Goal: Ask a question

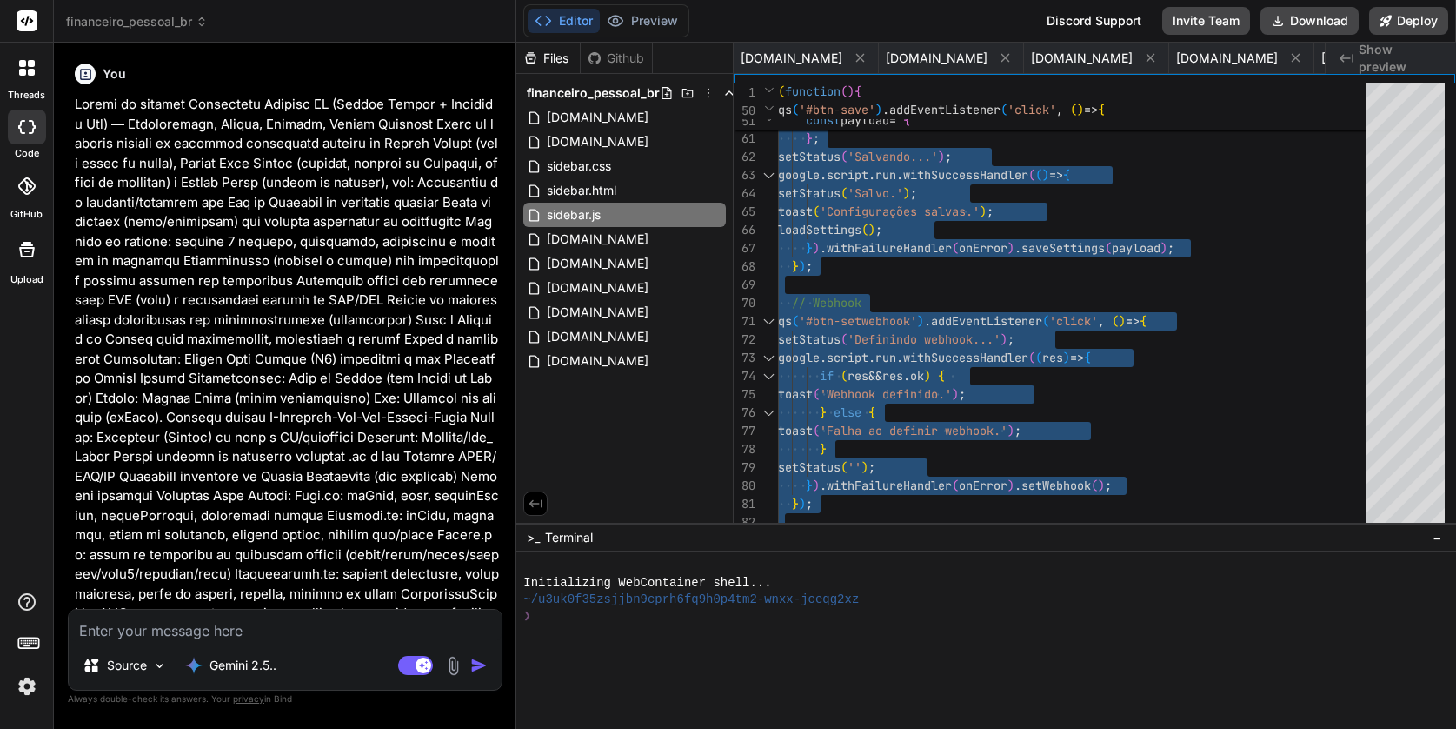
scroll to position [146, 0]
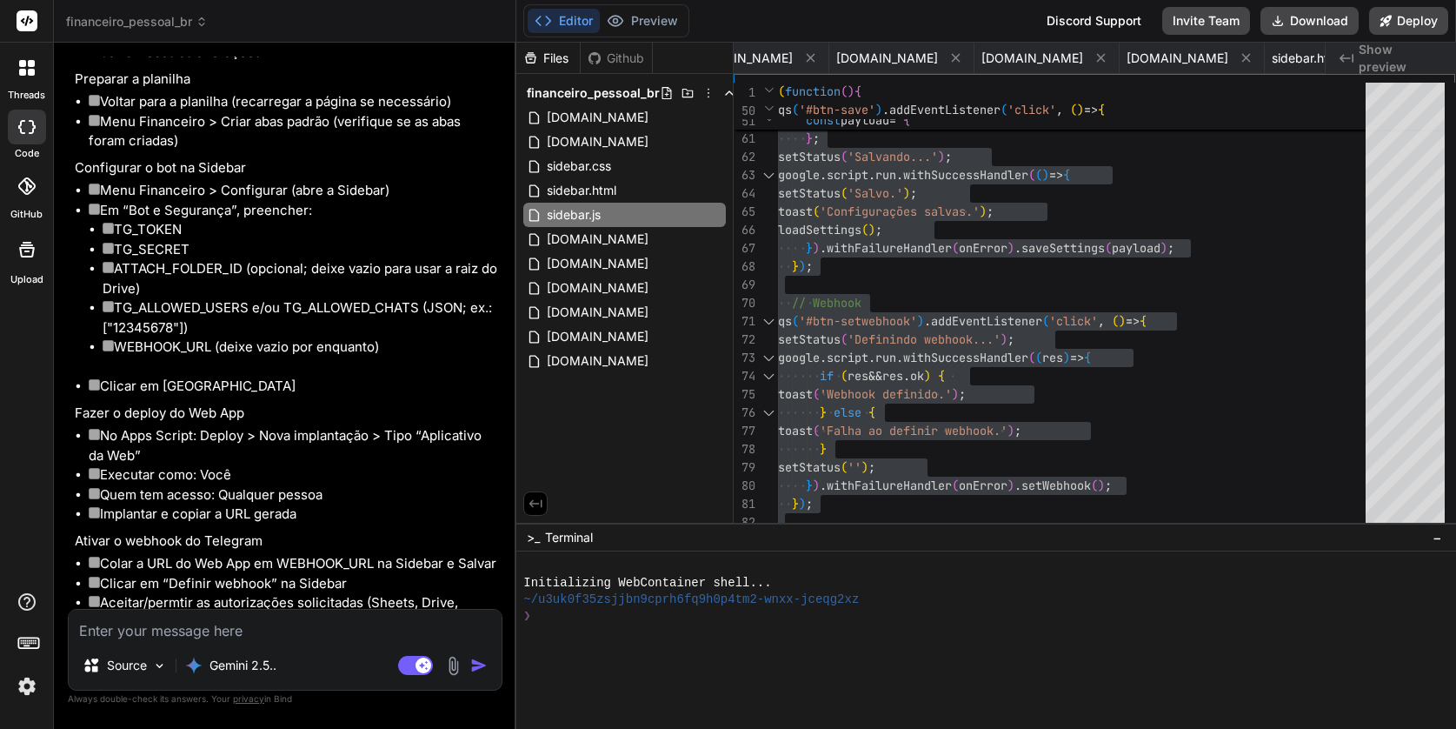
click at [36, 688] on img at bounding box center [27, 686] width 30 height 30
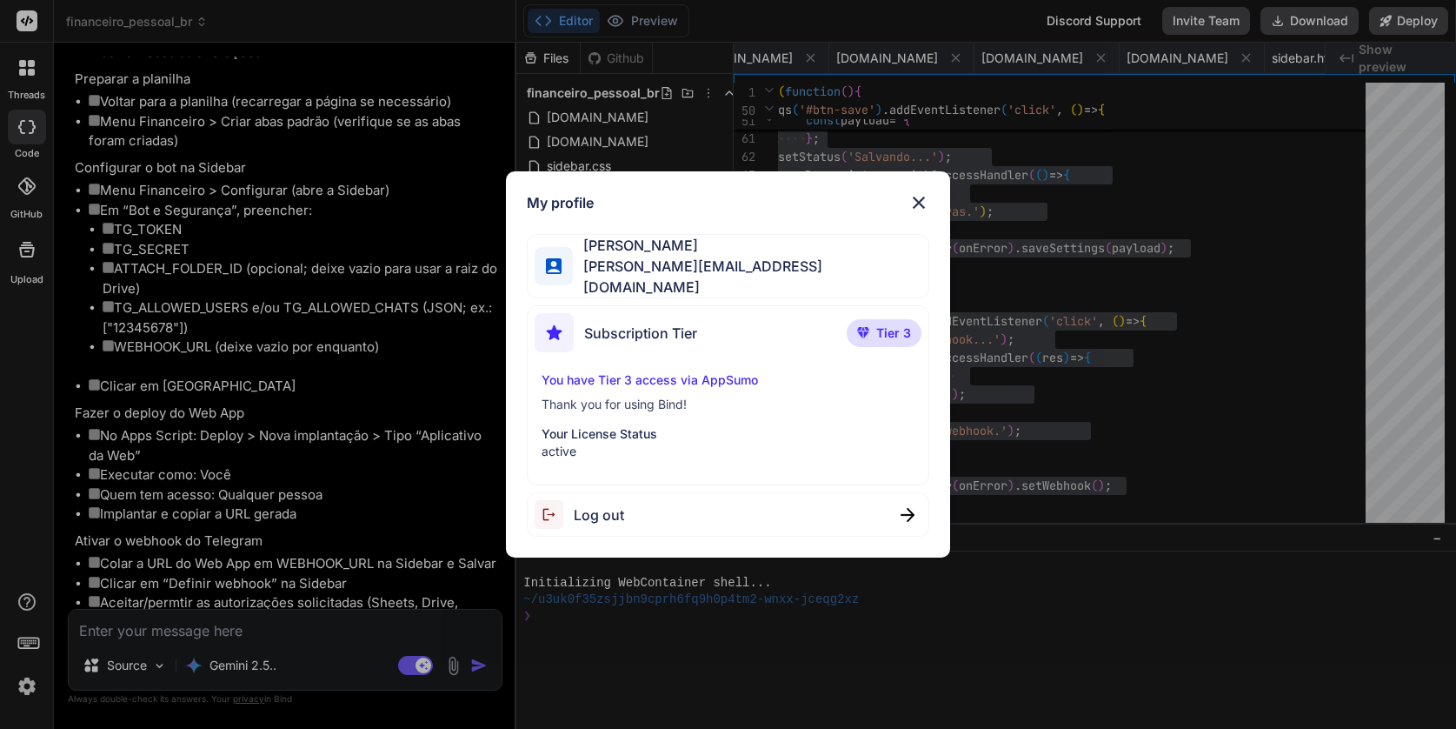
click at [34, 688] on div "My profile [PERSON_NAME] [EMAIL_ADDRESS][DOMAIN_NAME] Subscription Tier Tier 3 …" at bounding box center [728, 364] width 1456 height 729
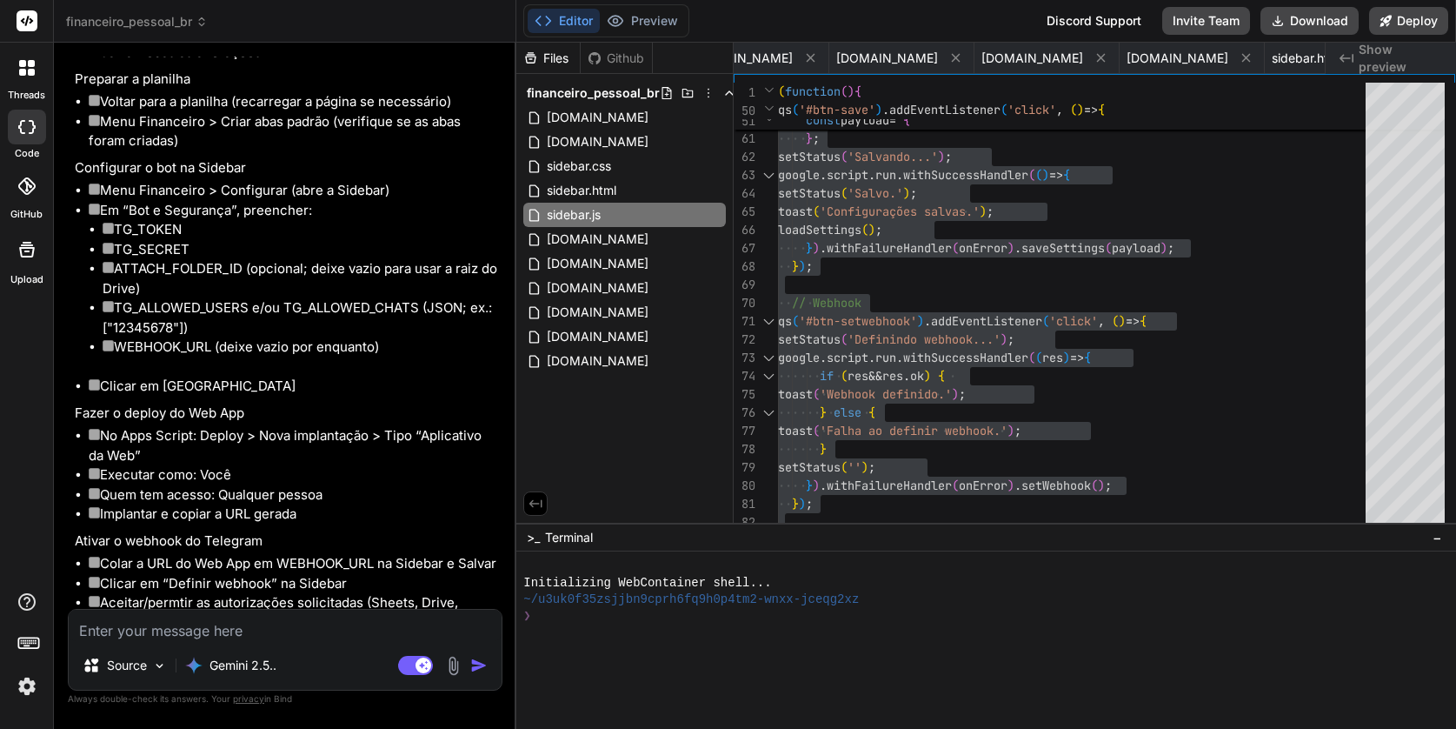
click at [34, 688] on img at bounding box center [27, 686] width 30 height 30
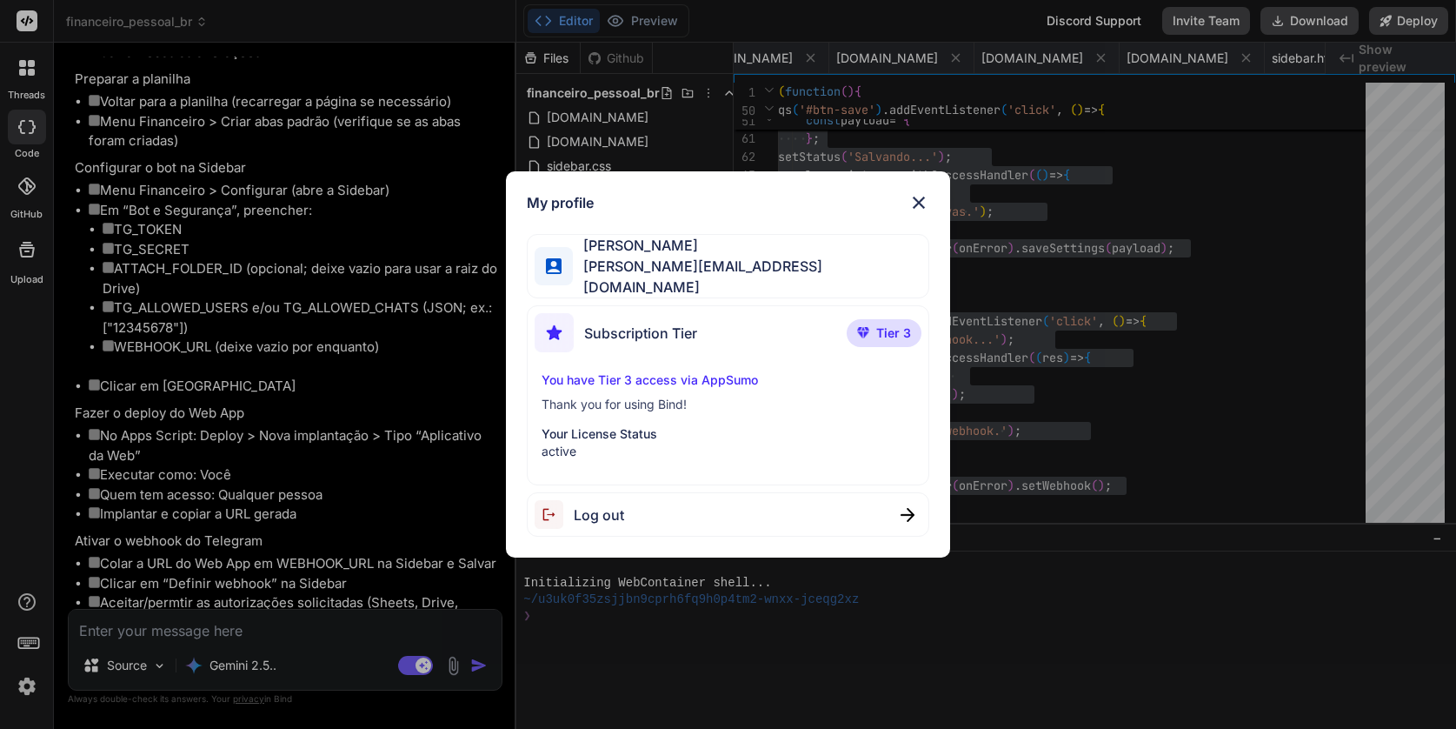
click at [34, 688] on div "My profile [PERSON_NAME] [EMAIL_ADDRESS][DOMAIN_NAME] Subscription Tier Tier 3 …" at bounding box center [728, 364] width 1456 height 729
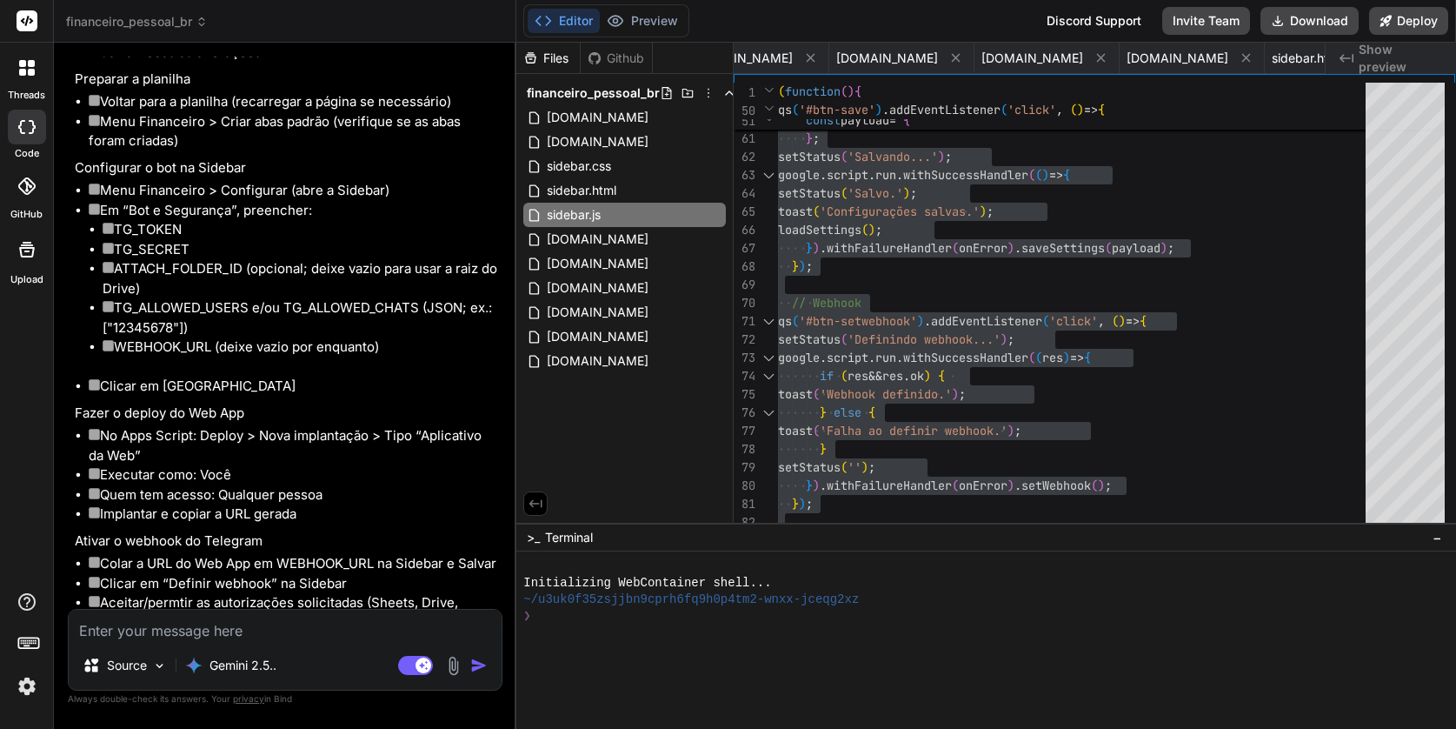
click at [20, 63] on icon at bounding box center [22, 63] width 7 height 7
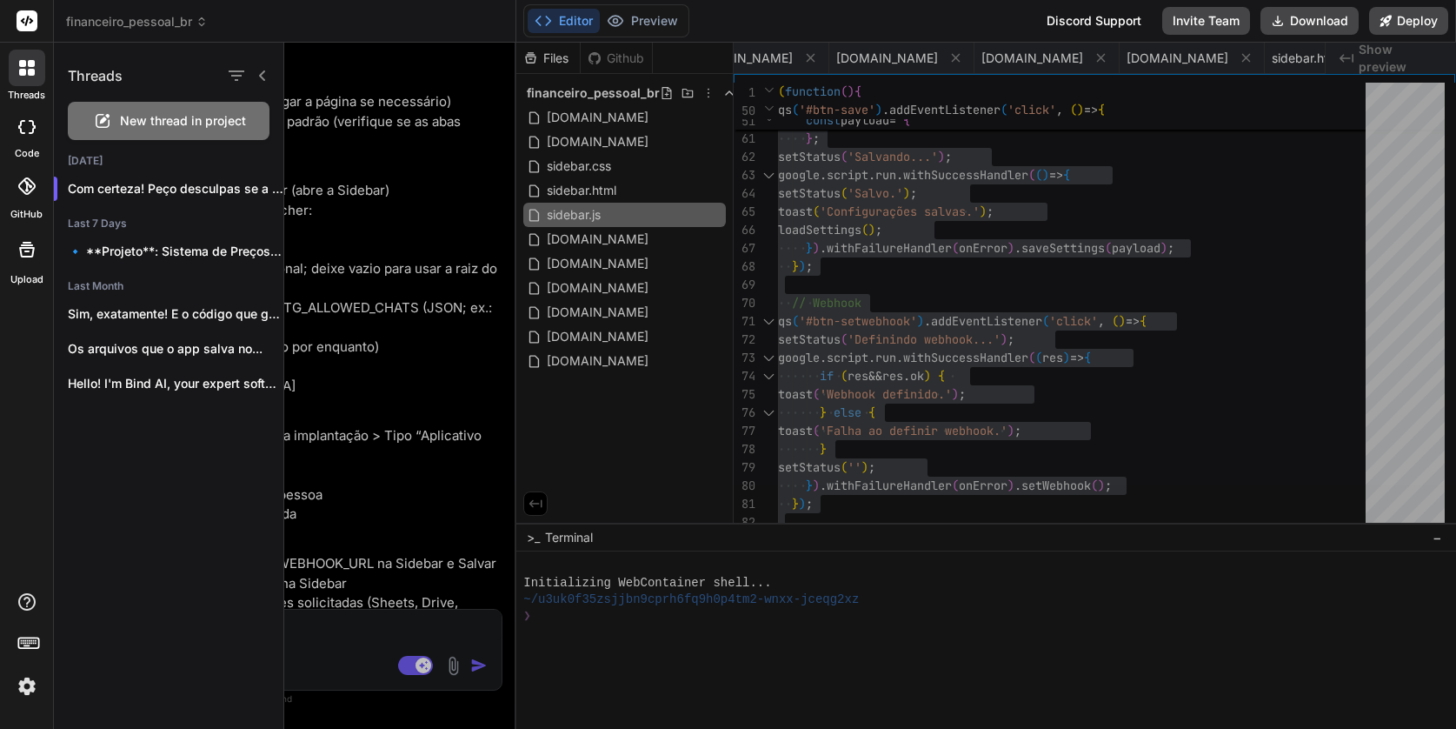
click at [166, 124] on span "New thread in project" at bounding box center [183, 120] width 126 height 17
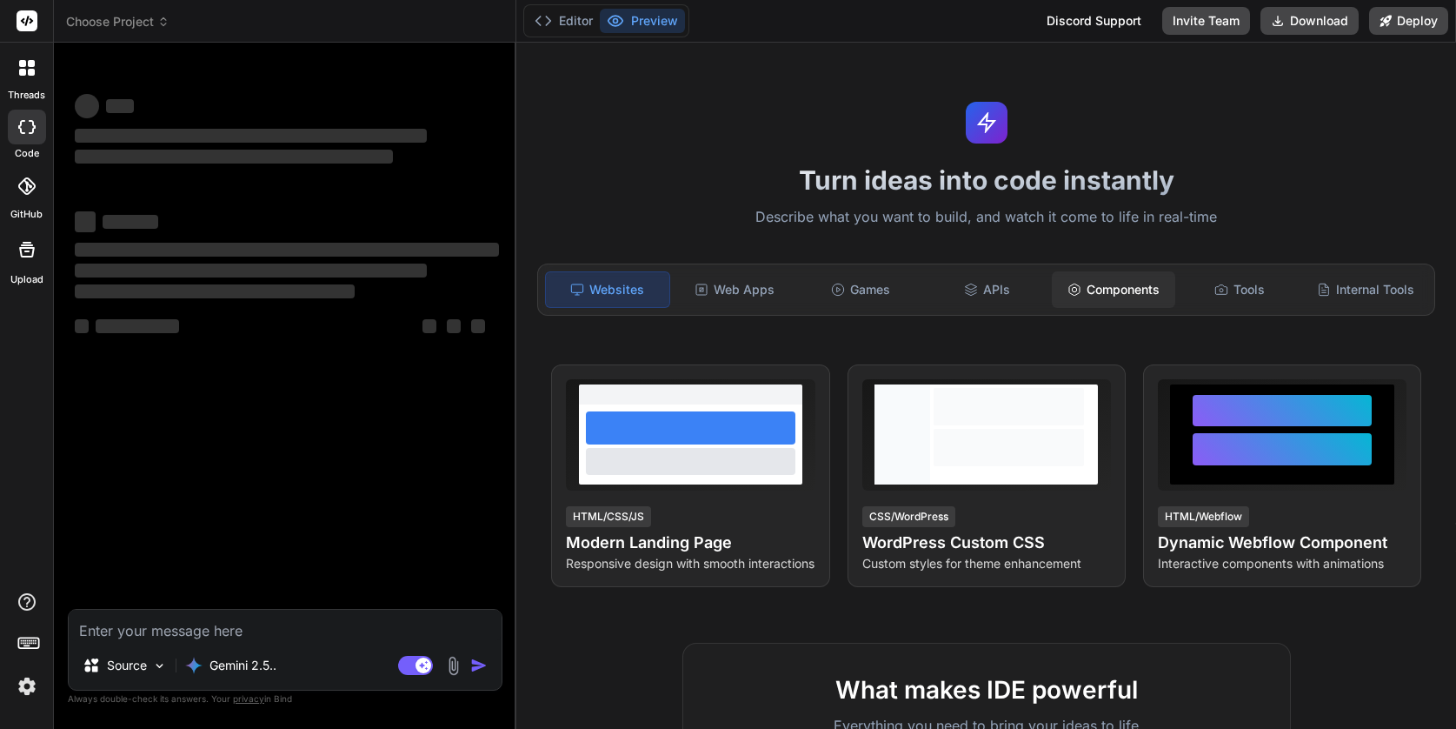
click at [1109, 290] on div "Components" at bounding box center [1113, 289] width 123 height 37
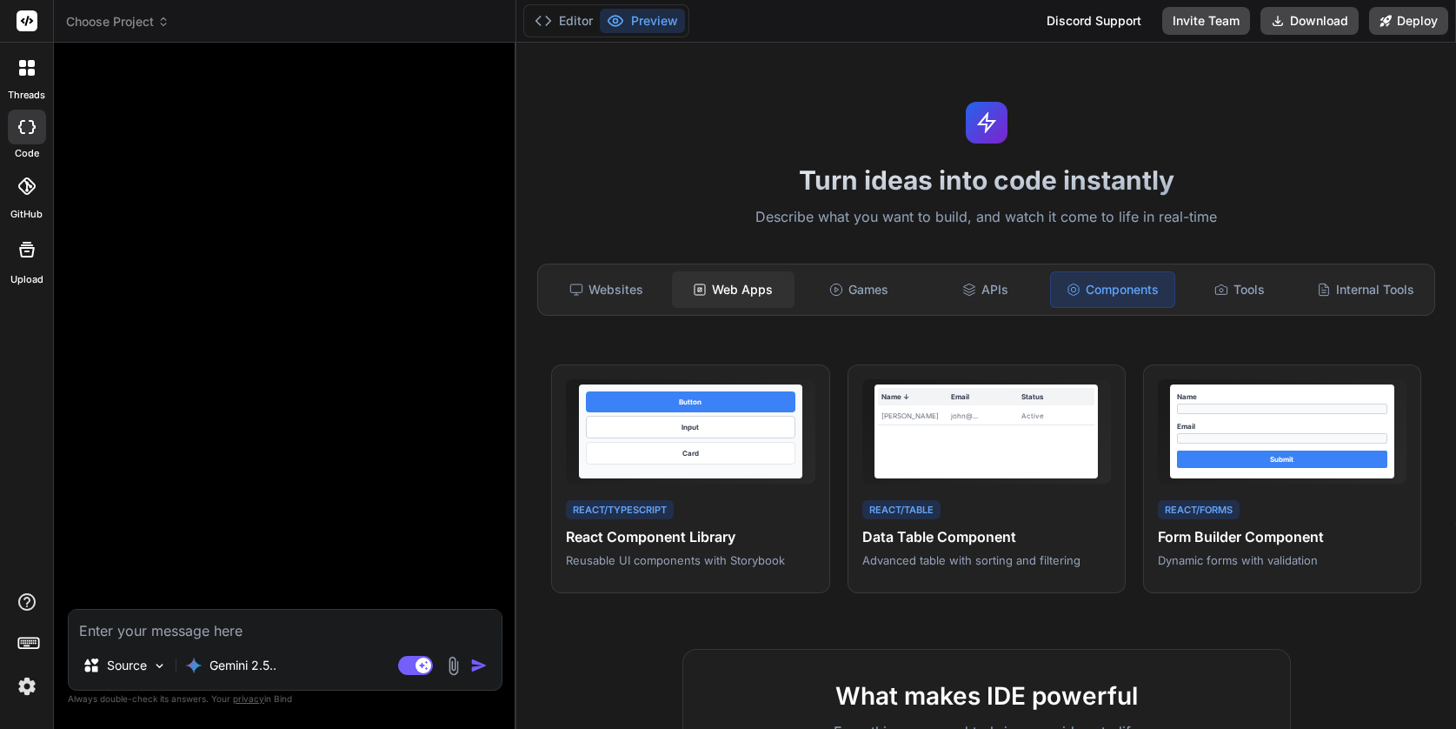
click at [763, 292] on div "Web Apps" at bounding box center [733, 289] width 123 height 37
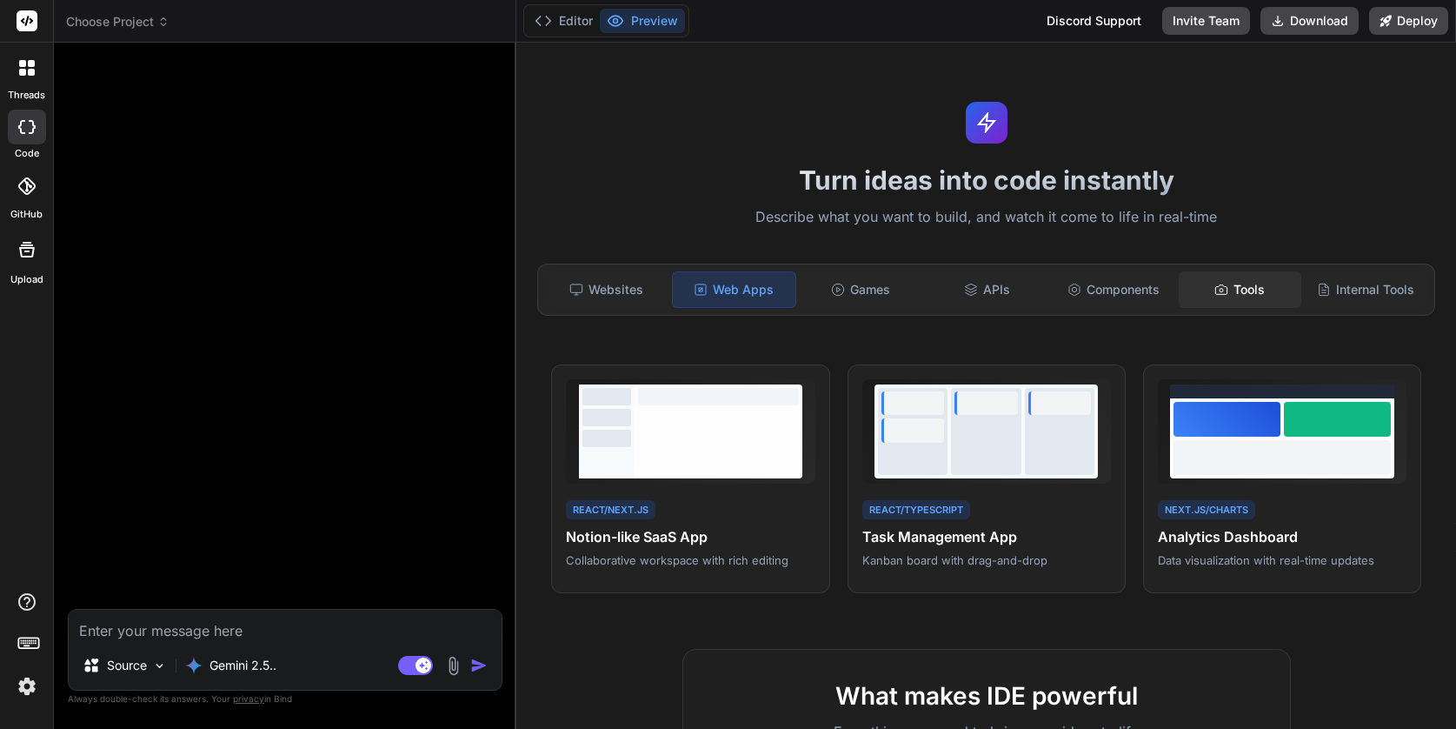
click at [1225, 289] on div "Tools" at bounding box center [1240, 289] width 123 height 37
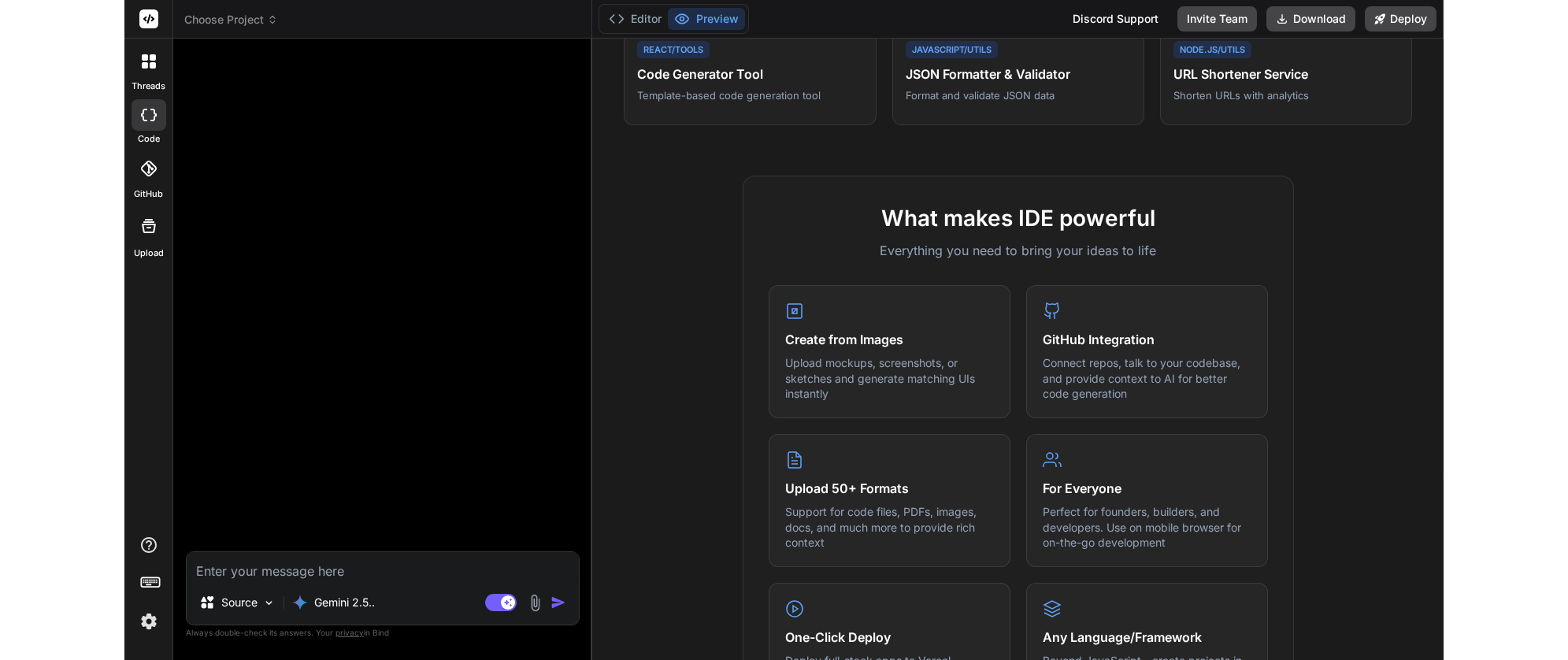
scroll to position [486, 0]
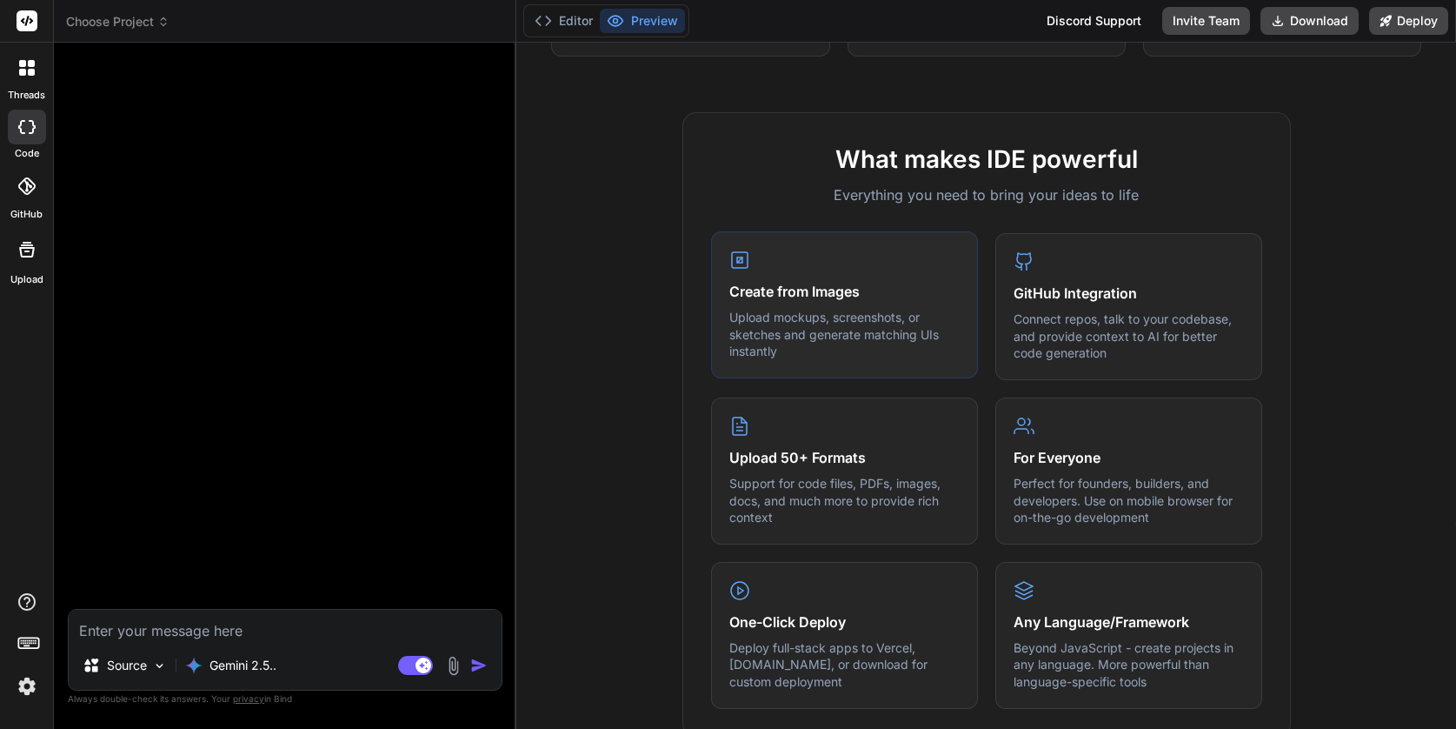
click at [788, 297] on h4 "Create from Images" at bounding box center [845, 291] width 230 height 21
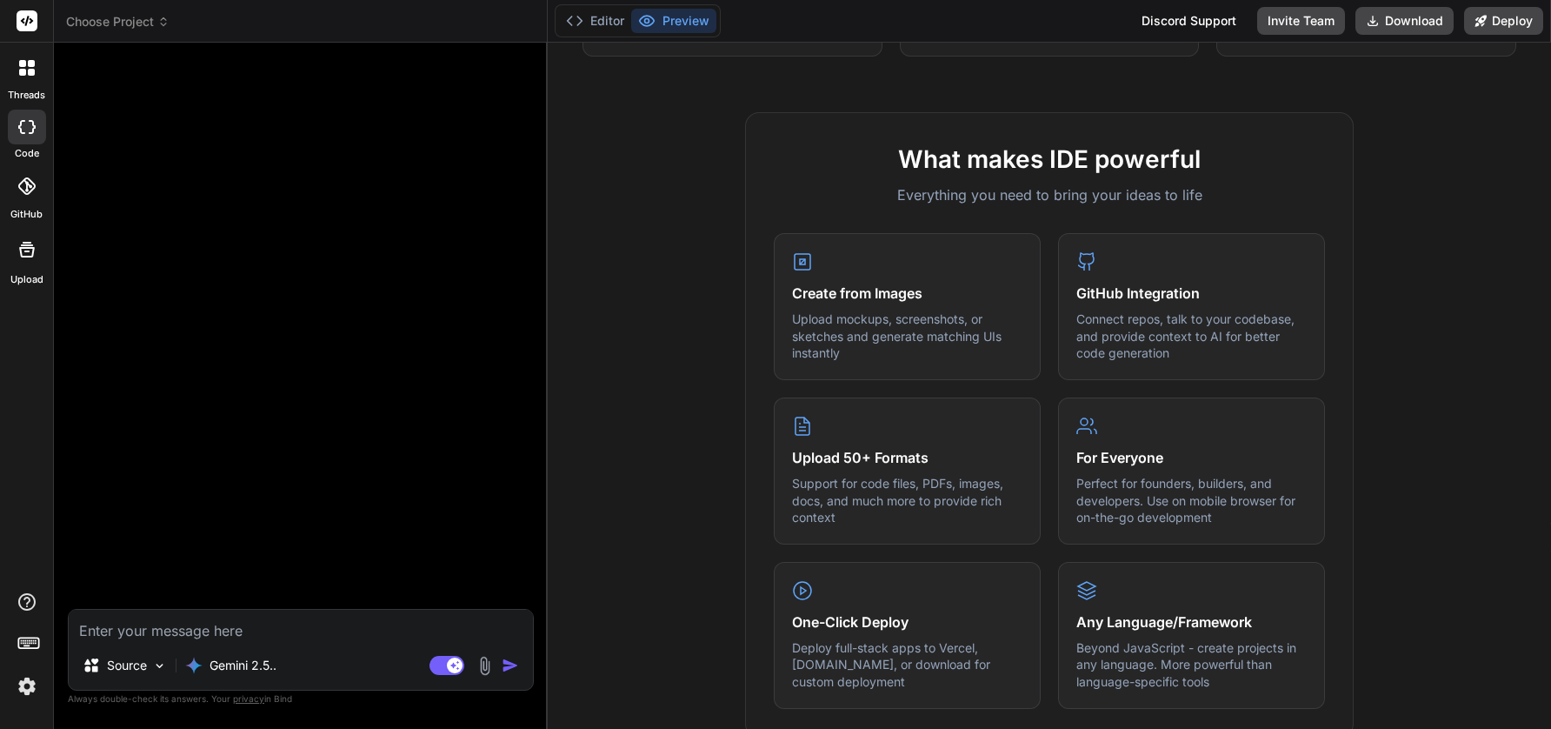
type textarea "x"
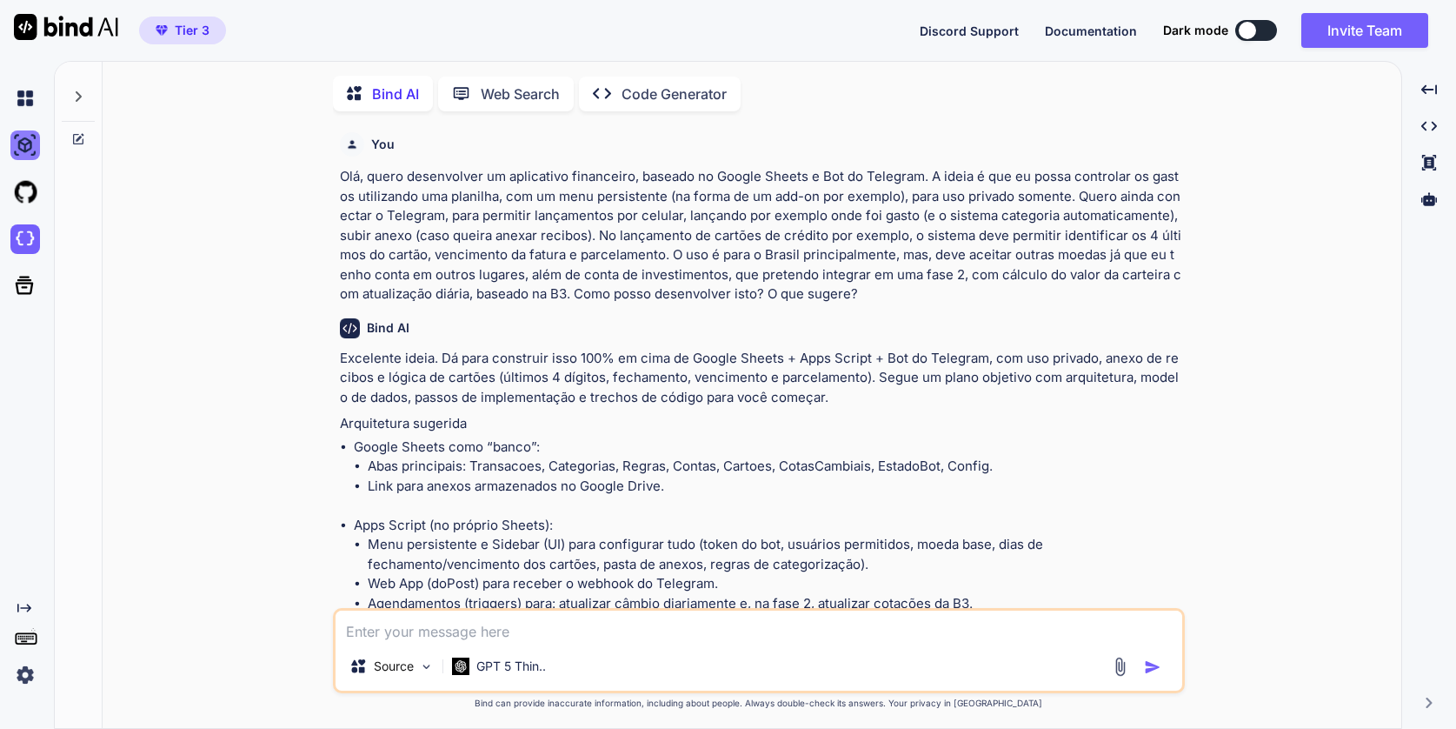
scroll to position [17056, 0]
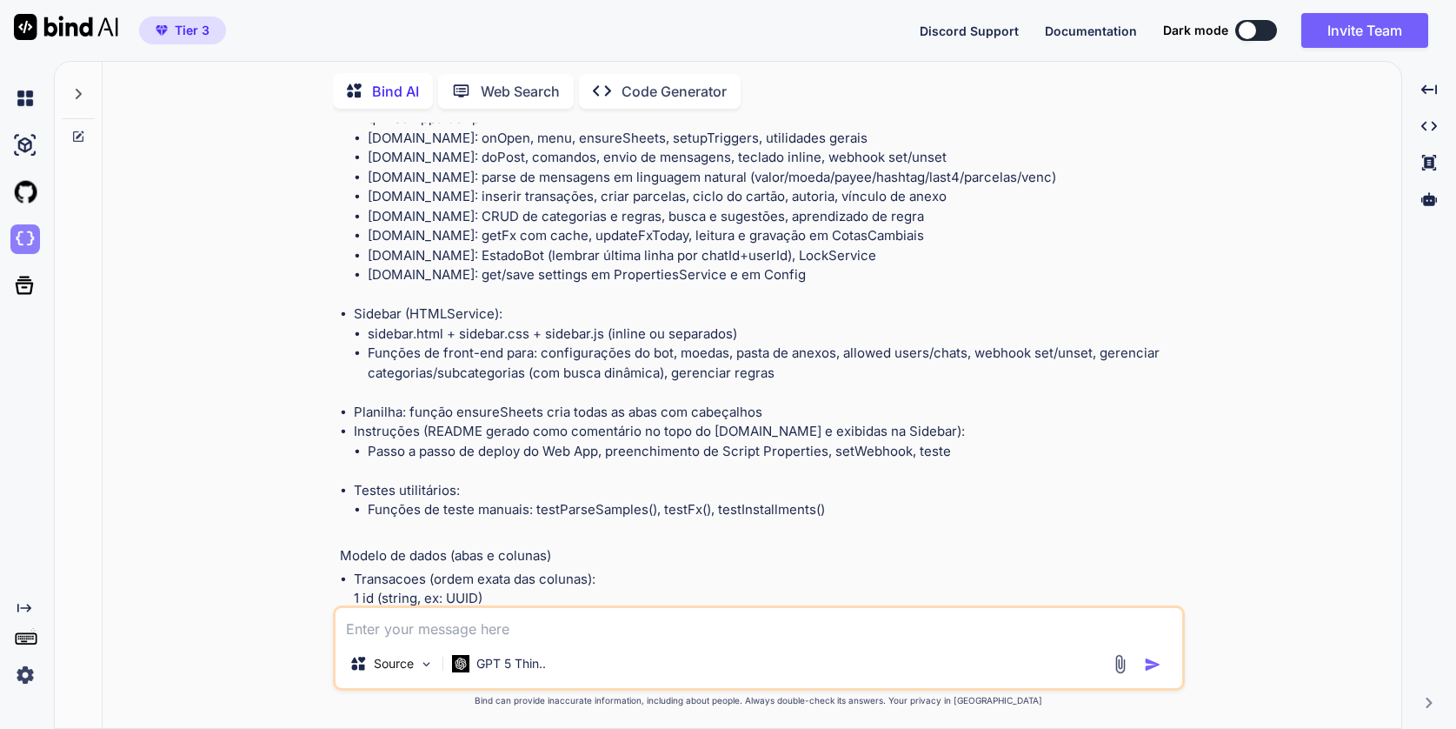
click at [30, 237] on img at bounding box center [25, 239] width 30 height 30
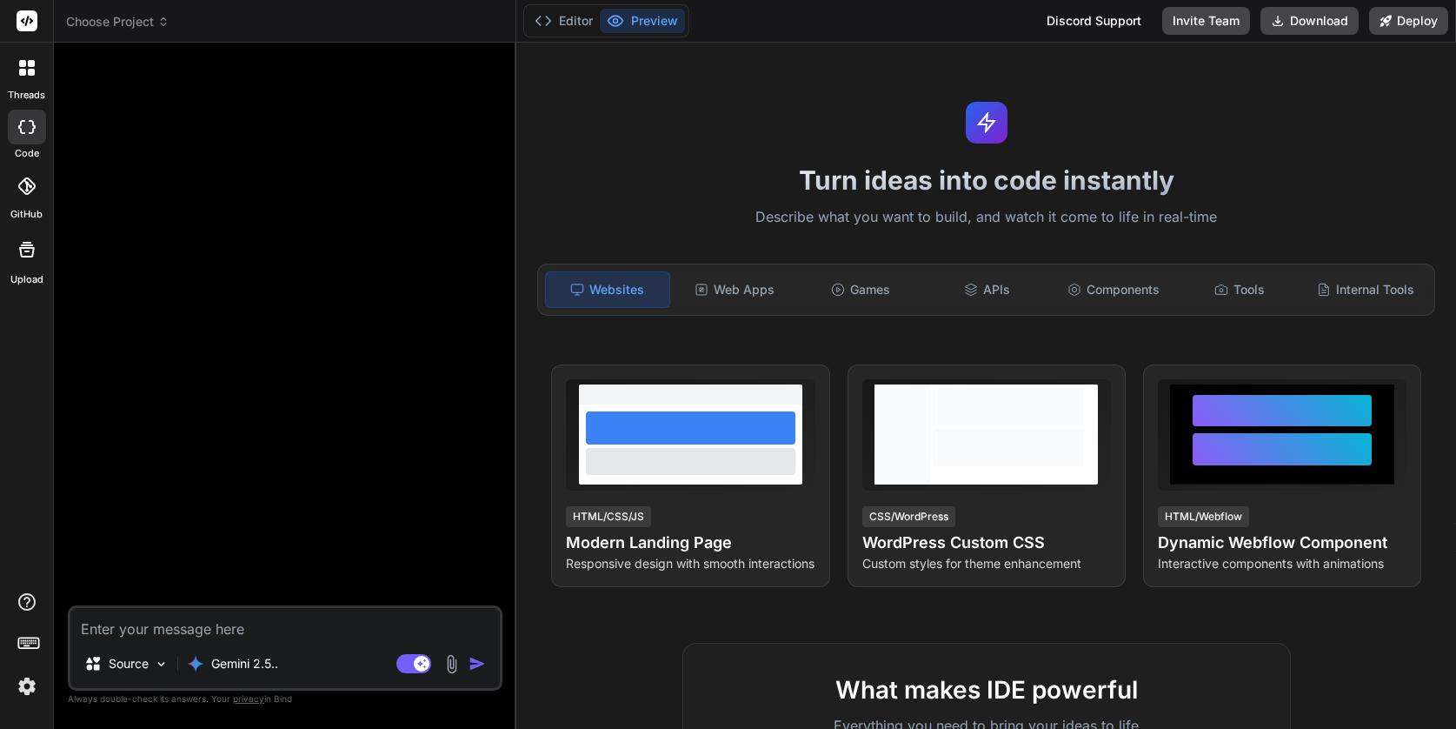
click at [252, 624] on textarea at bounding box center [285, 623] width 430 height 31
type textarea "x"
type textarea "O"
type textarea "x"
type textarea "Ol"
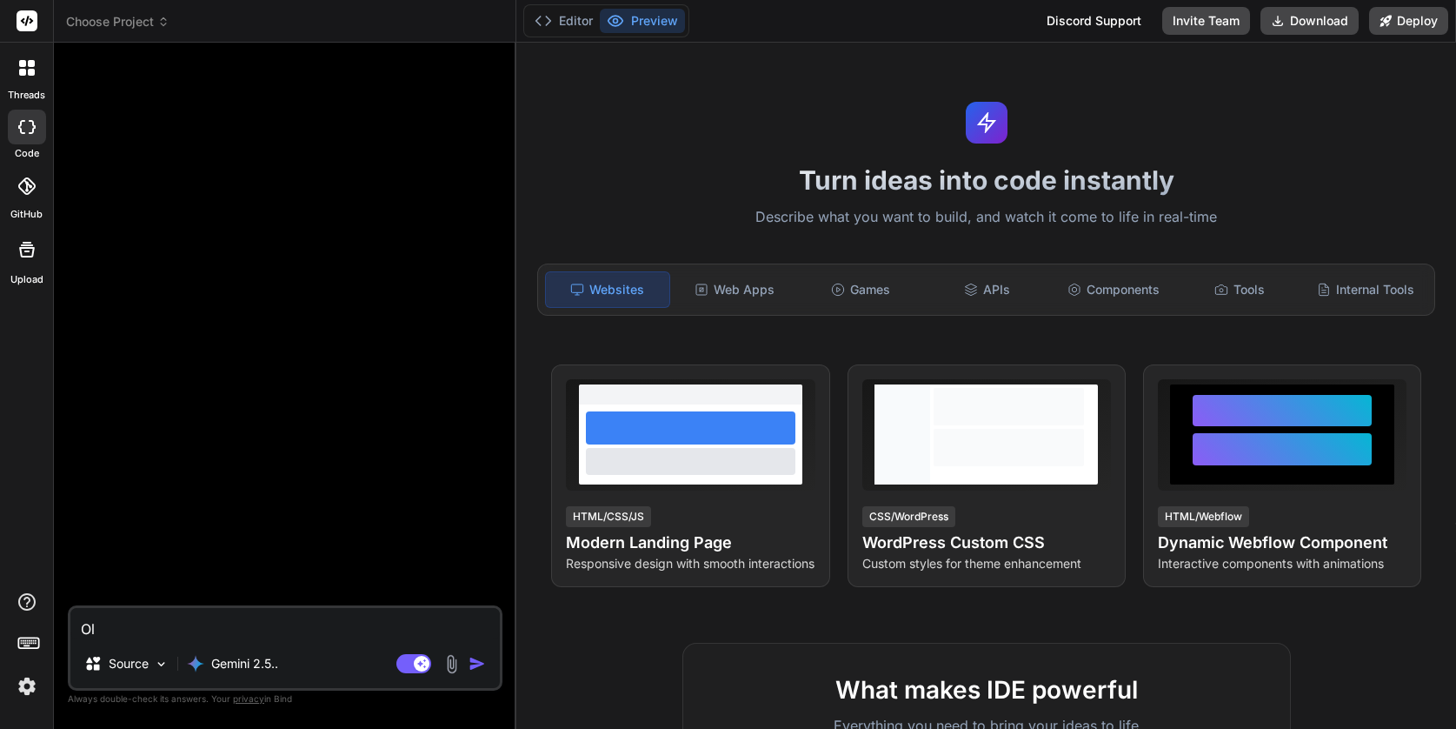
type textarea "x"
type textarea "Ol'"
type textarea "x"
type textarea "Olá,"
type textarea "x"
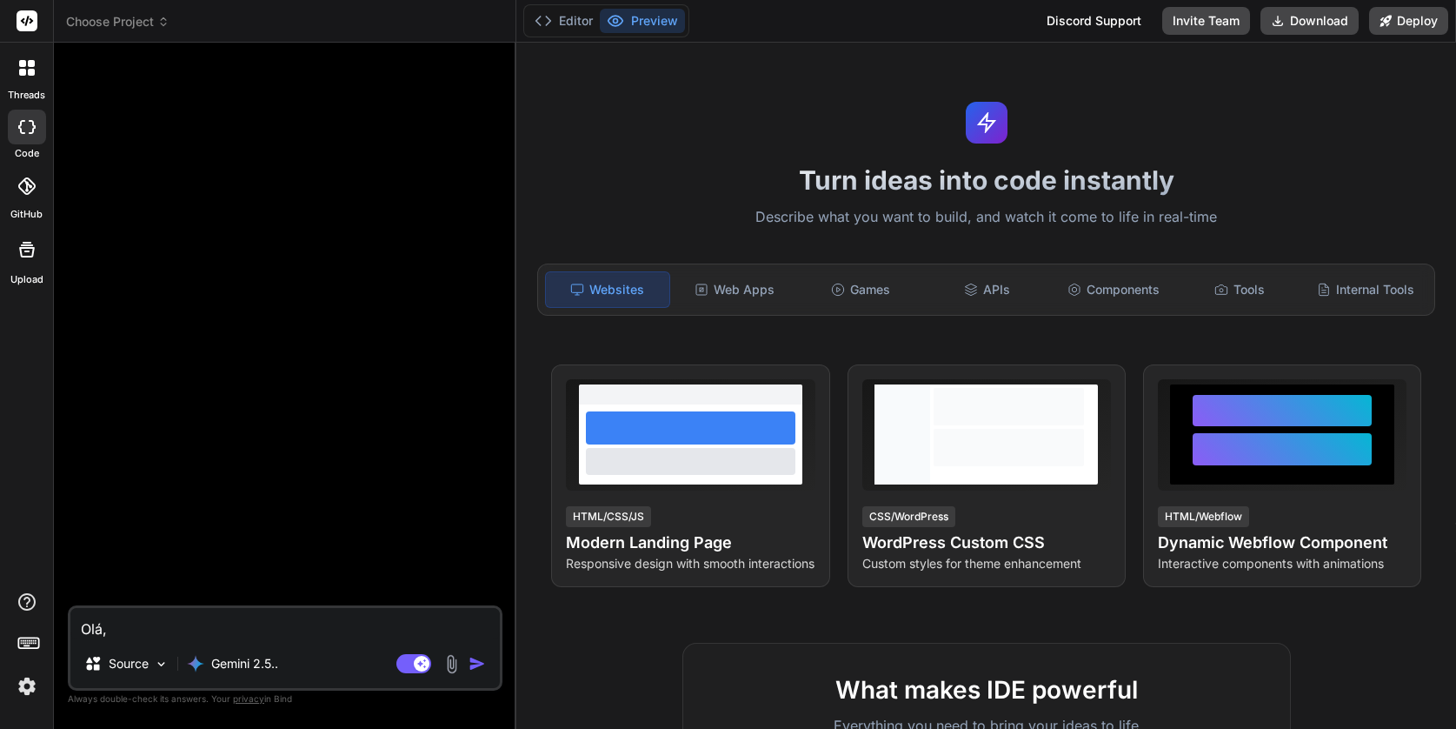
type textarea "Olá,"
type textarea "x"
type textarea "Olá, q"
type textarea "x"
type textarea "Olá, qu"
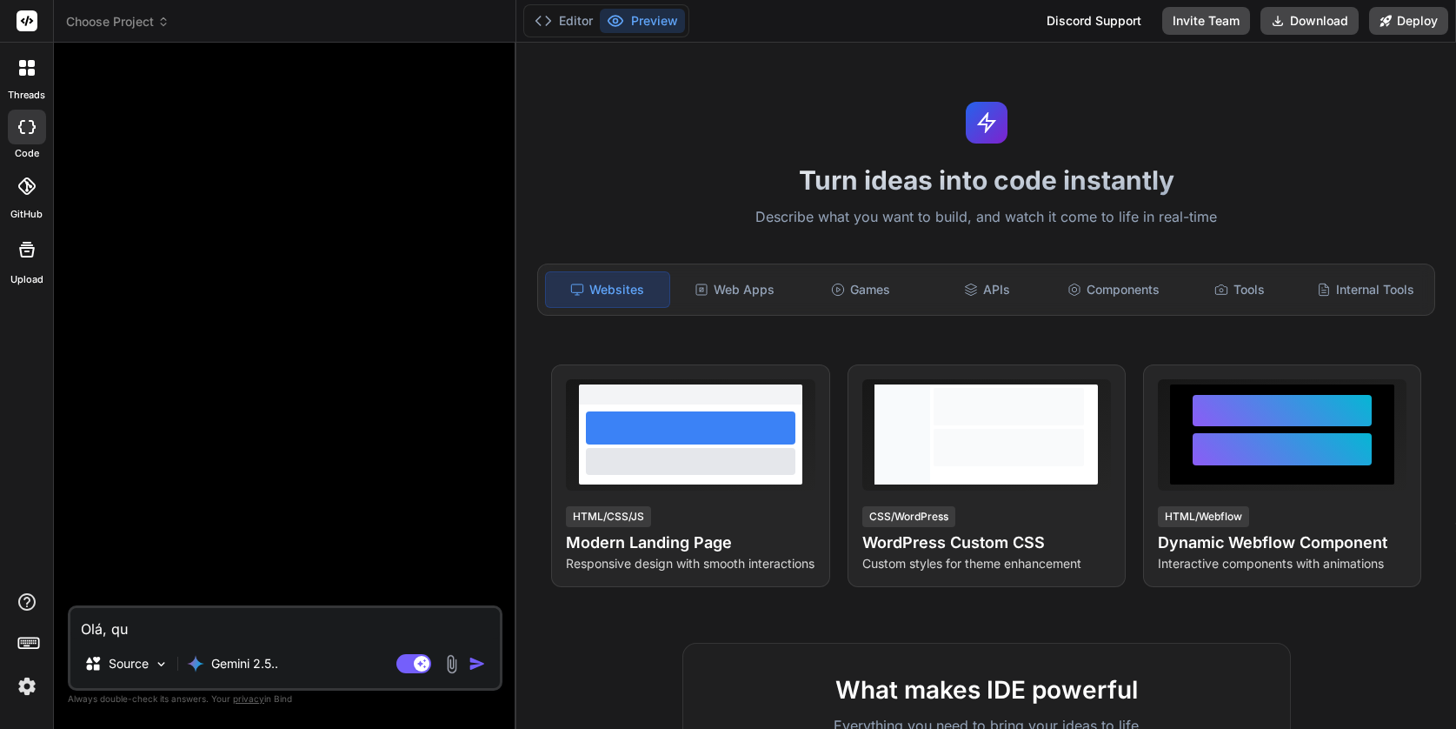
type textarea "x"
type textarea "Olá, que"
type textarea "x"
type textarea "Olá, quer"
type textarea "x"
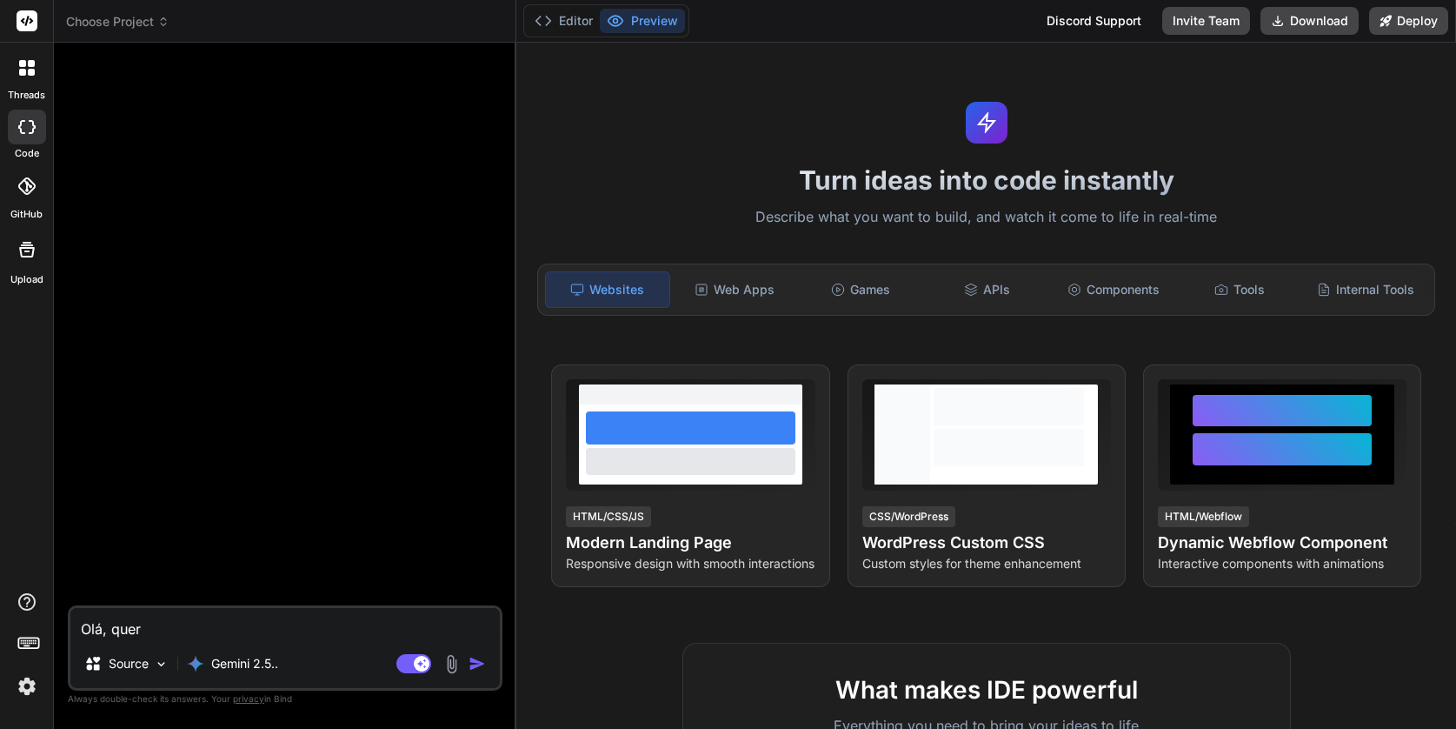
type textarea "Olá, quero"
type textarea "x"
type textarea "Olá, quero"
type textarea "x"
type textarea "Olá, quero d"
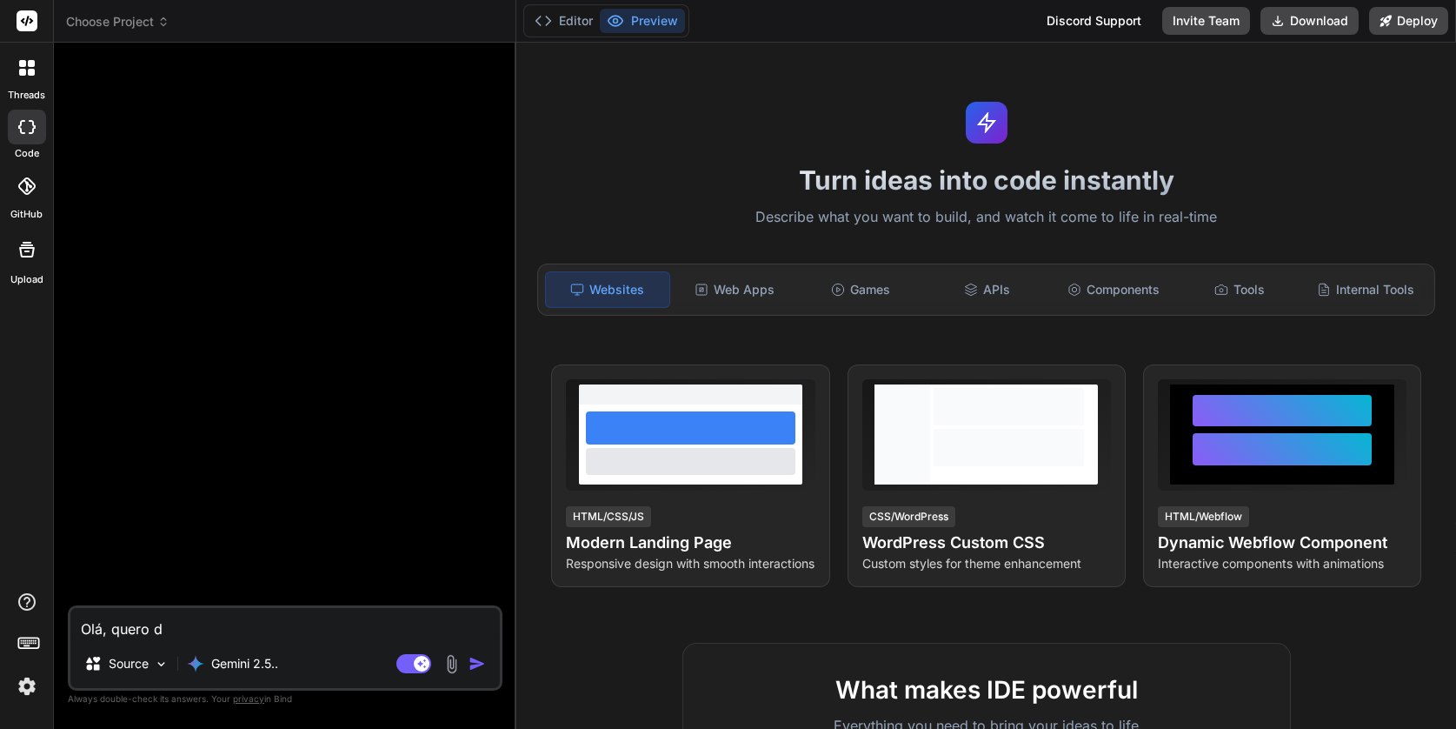
type textarea "x"
type textarea "Olá, quero de"
type textarea "x"
type textarea "Olá, quero des"
type textarea "x"
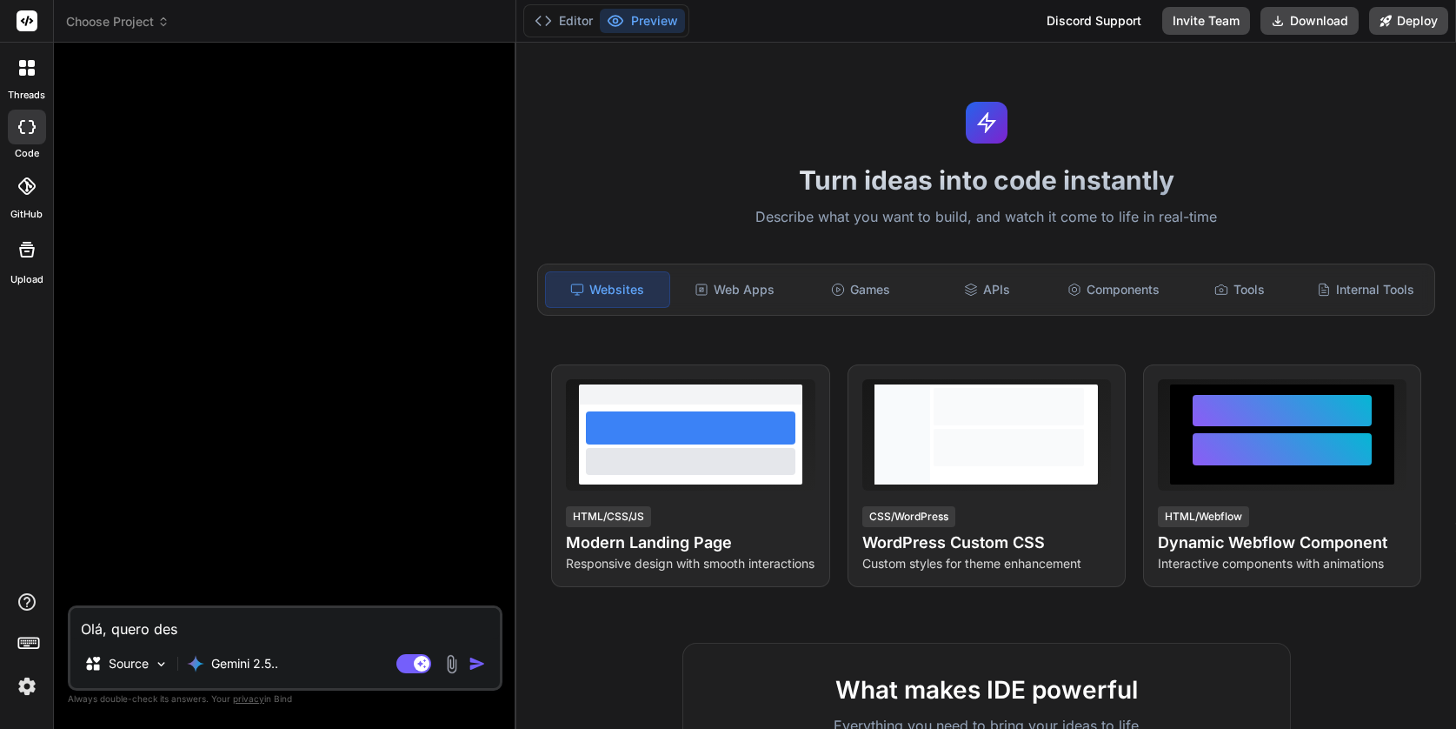
type textarea "Olá, quero dese"
type textarea "x"
type textarea "Olá, quero desen"
type textarea "x"
type textarea "Olá, quero desenvo"
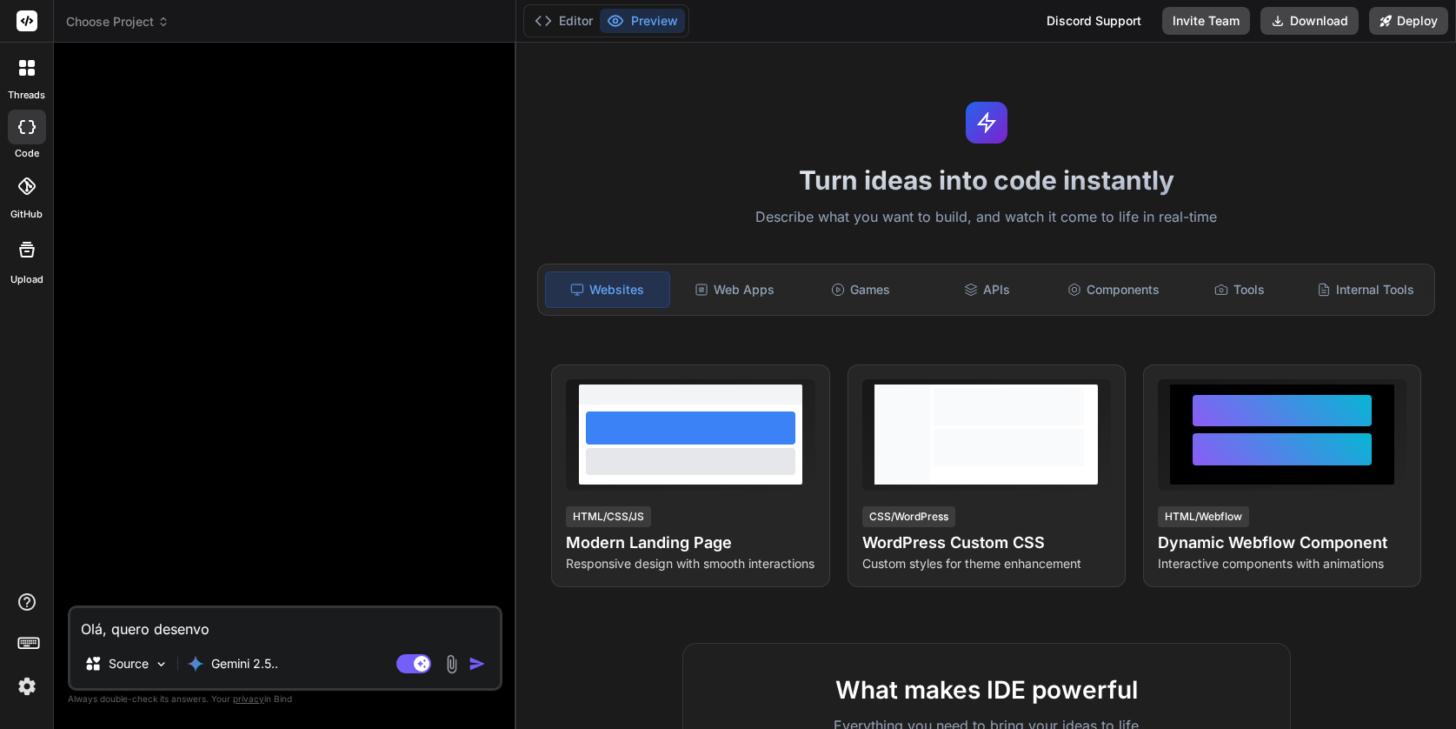
type textarea "x"
type textarea "Olá, quero desenvol"
type textarea "x"
type textarea "Olá, quero desenvolve"
type textarea "x"
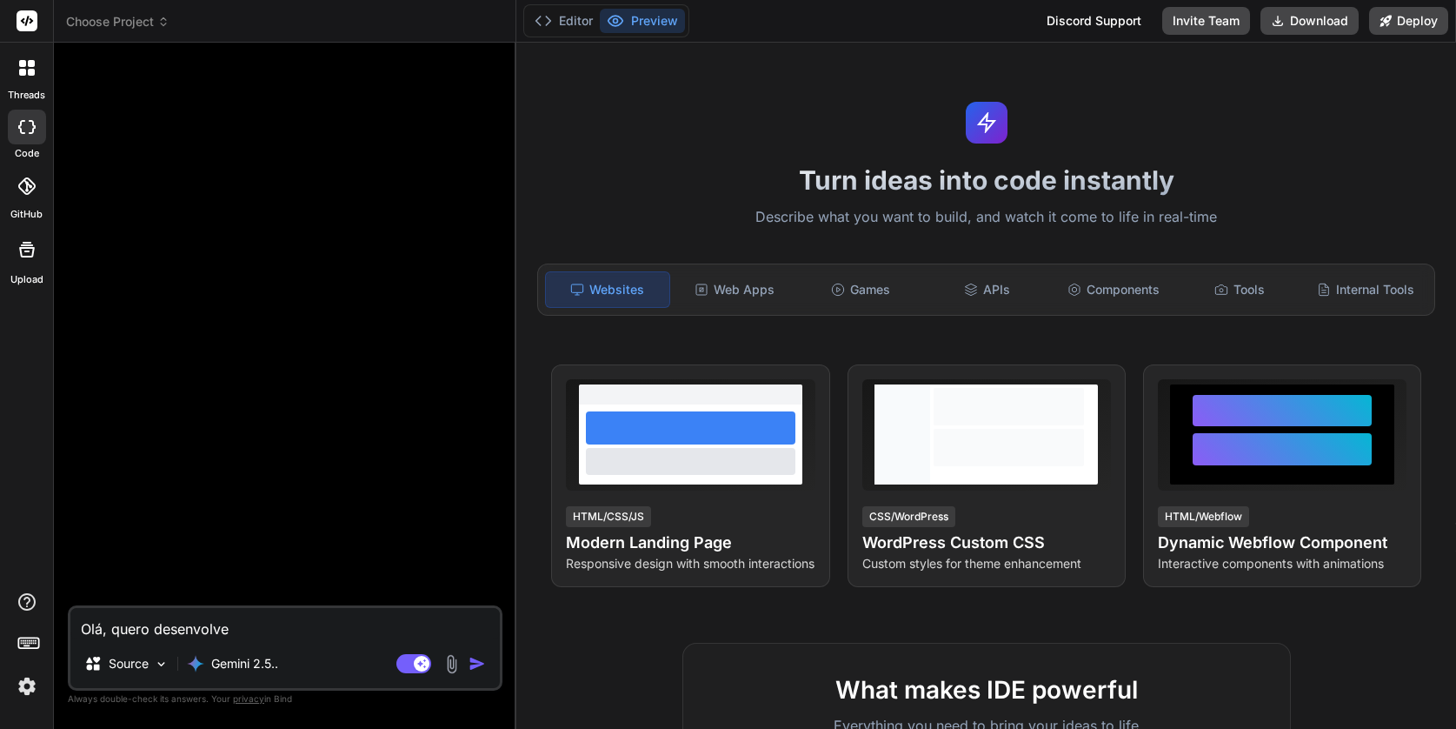
type textarea "Olá, quero desenvolver"
type textarea "x"
type textarea "Olá, quero desenvolver"
type textarea "x"
type textarea "Olá, quero desenvolver u"
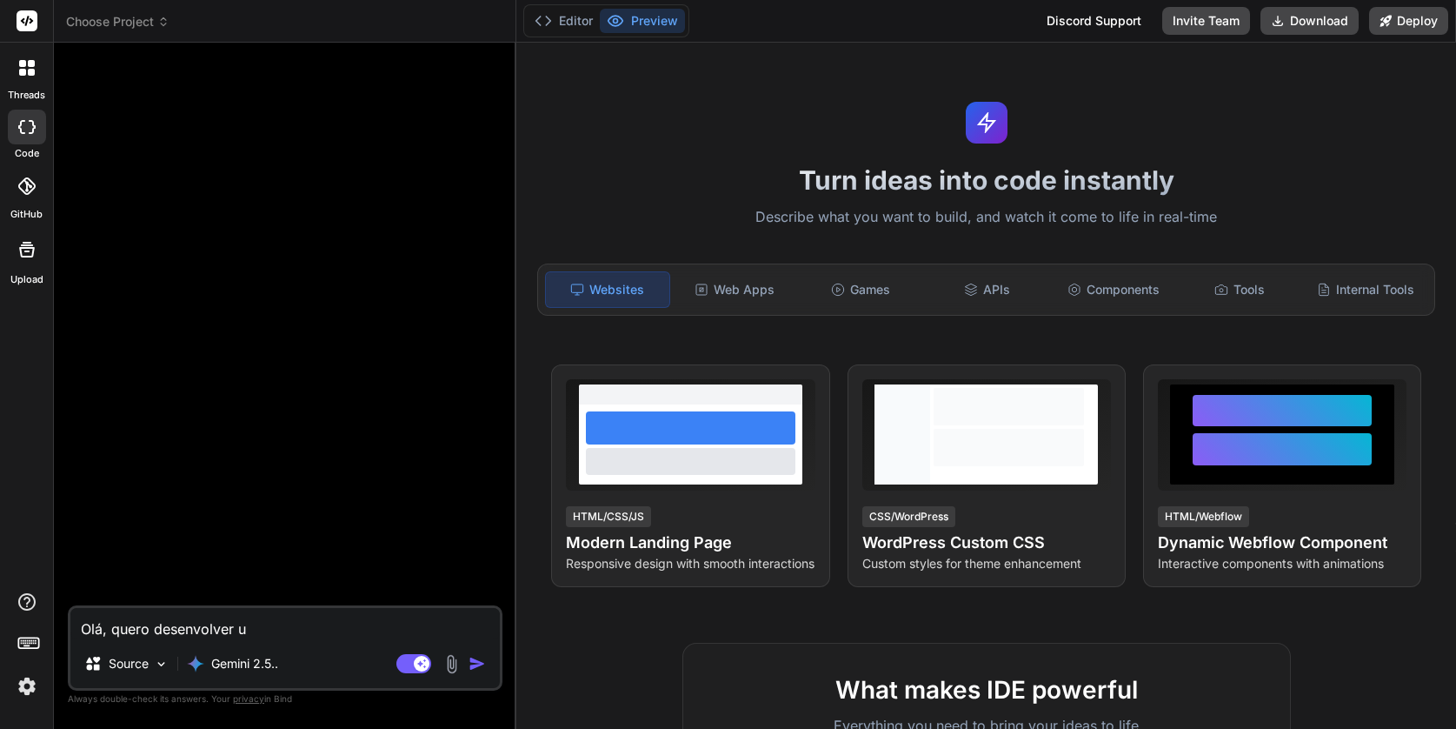
type textarea "x"
type textarea "Olá, quero desenvolver um"
type textarea "x"
type textarea "Olá, quero desenvolver um p"
type textarea "x"
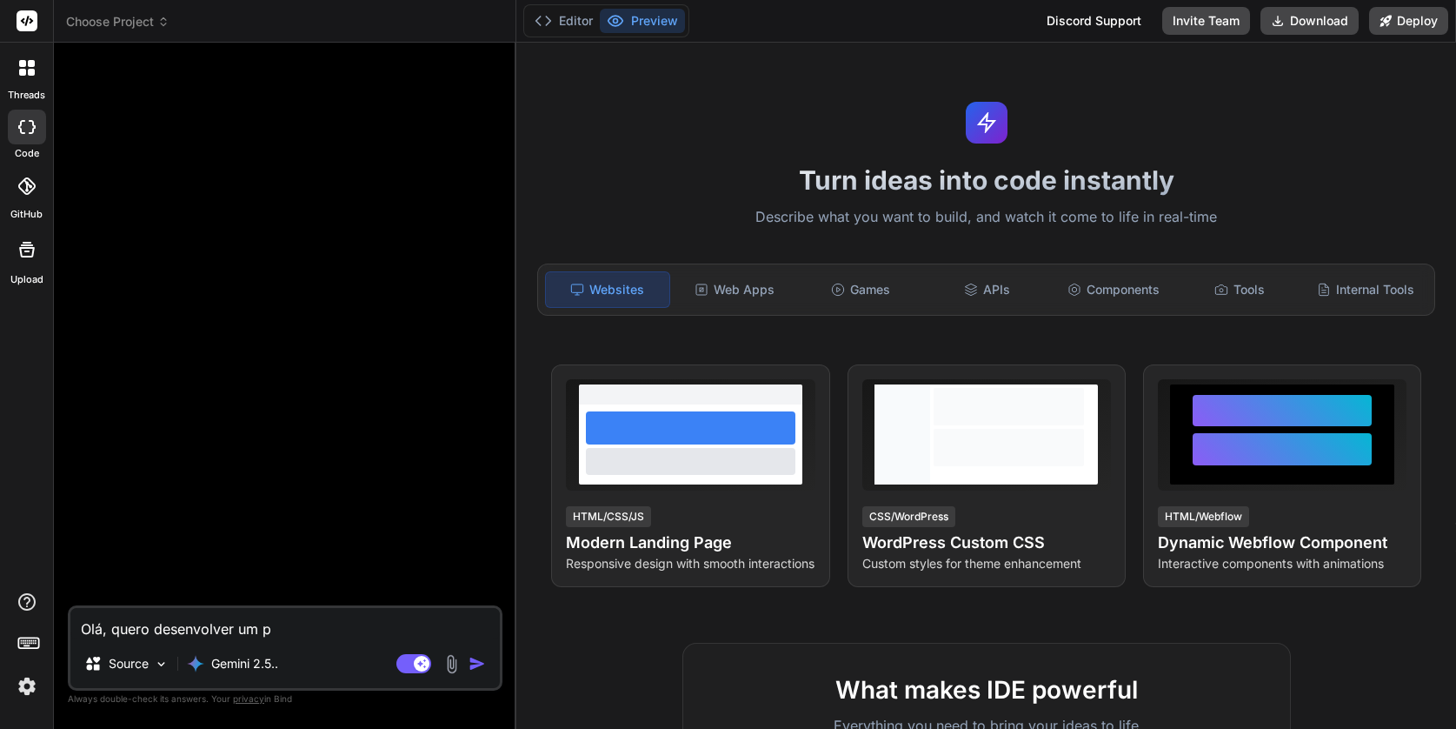
type textarea "Olá, quero desenvolver um pl"
type textarea "x"
type textarea "Olá, quero desenvolver um plu"
type textarea "x"
type textarea "Olá, quero desenvolver um plug"
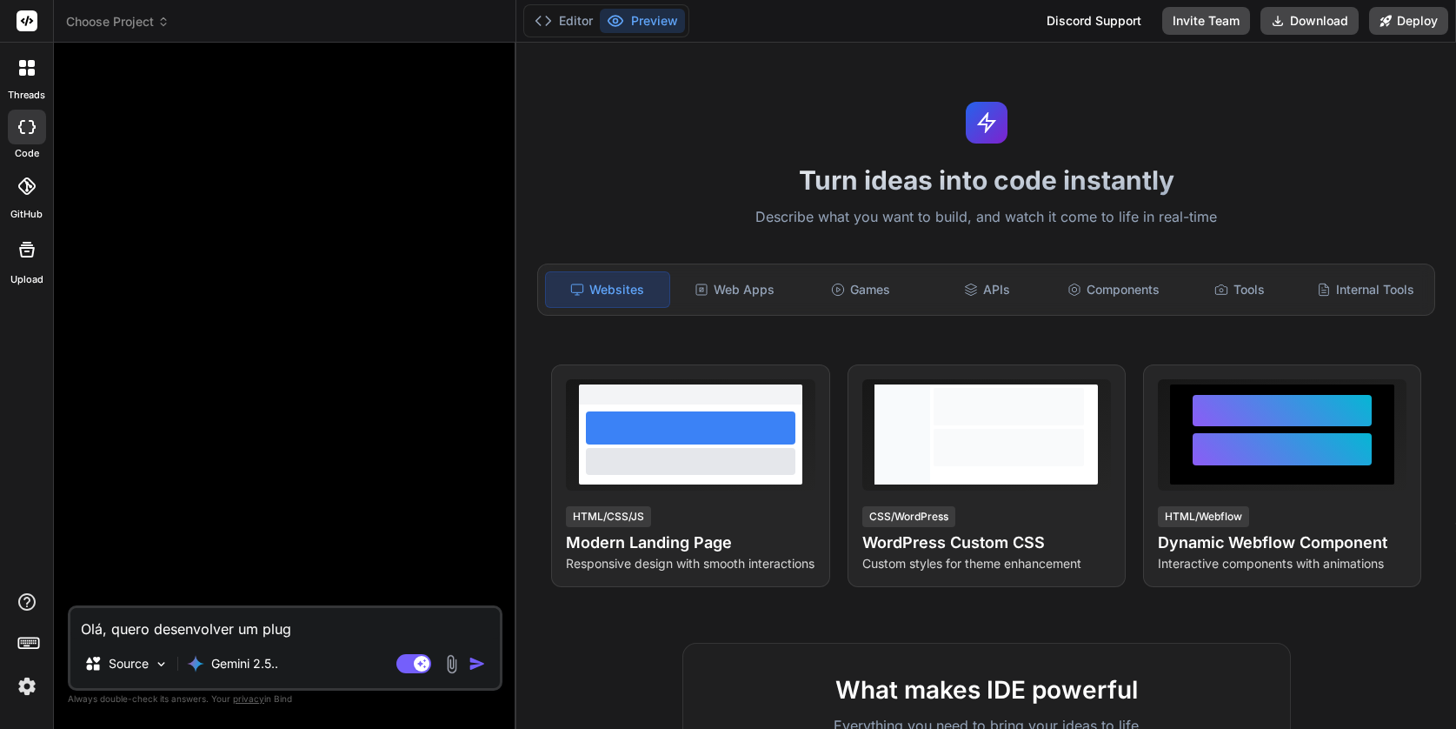
type textarea "x"
type textarea "Olá, quero desenvolver um plugi"
type textarea "x"
type textarea "Olá, quero desenvolver um plugin"
type textarea "x"
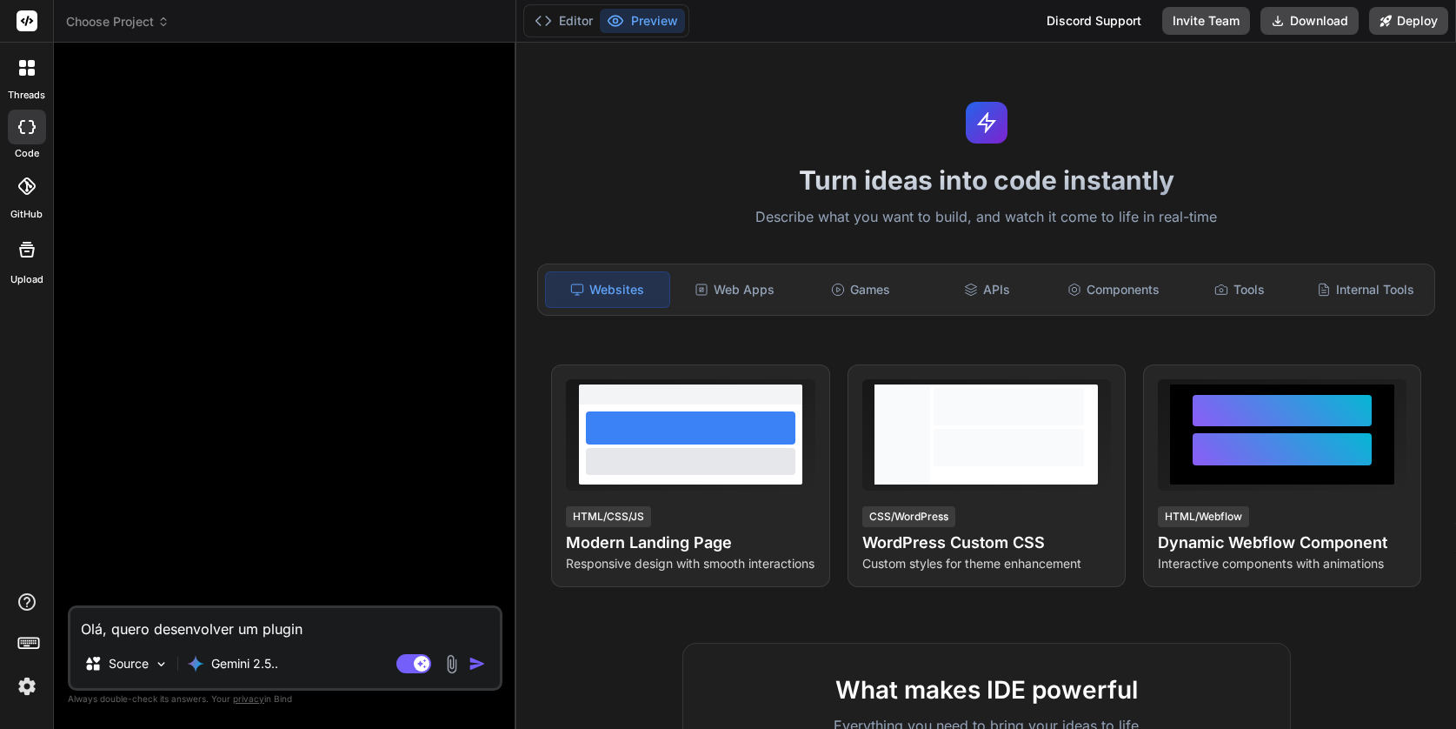
type textarea "Olá, quero desenvolver um plugin"
type textarea "x"
type textarea "Olá, quero desenvolver um plugin p"
type textarea "x"
type textarea "Olá, quero desenvolver um plugin pa"
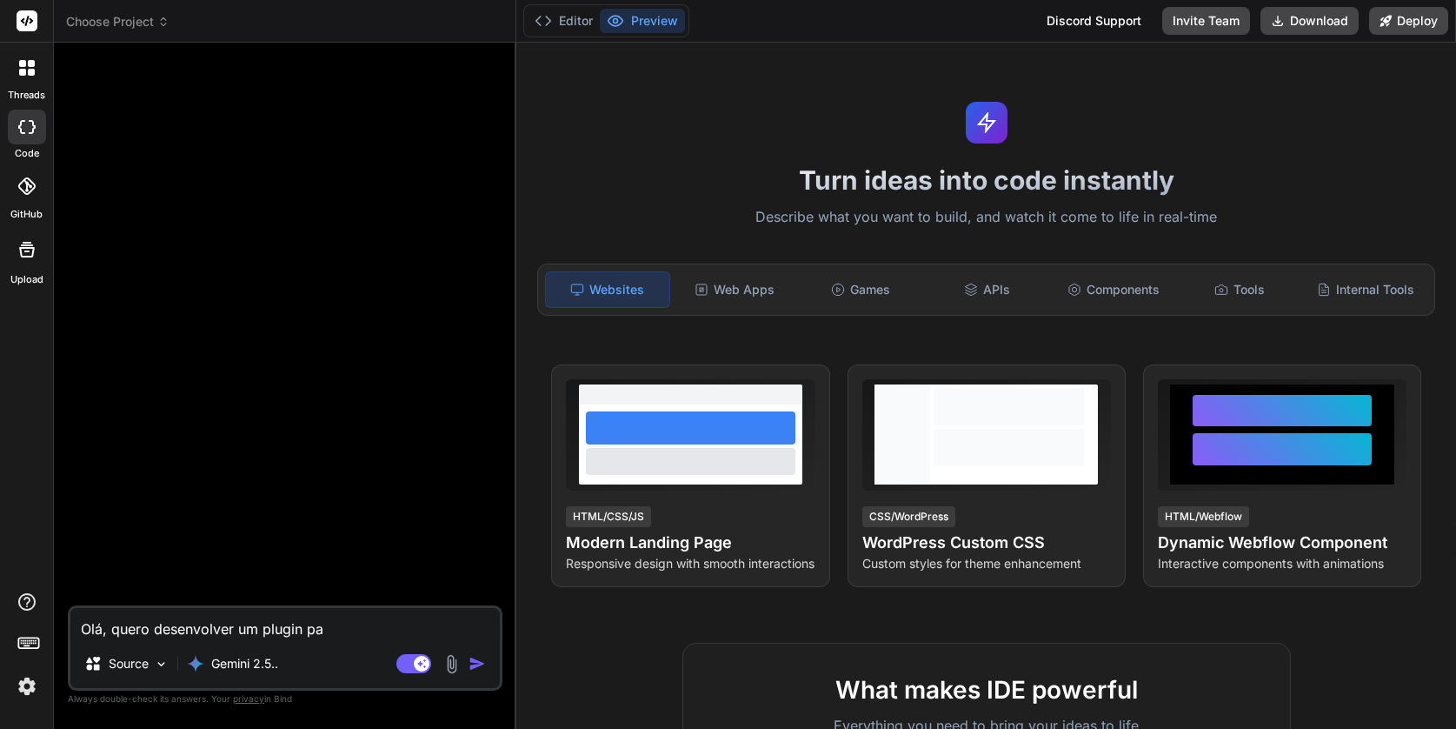
type textarea "x"
type textarea "Olá, quero desenvolver um plugin par"
type textarea "x"
type textarea "Olá, quero desenvolver um plugin para"
type textarea "x"
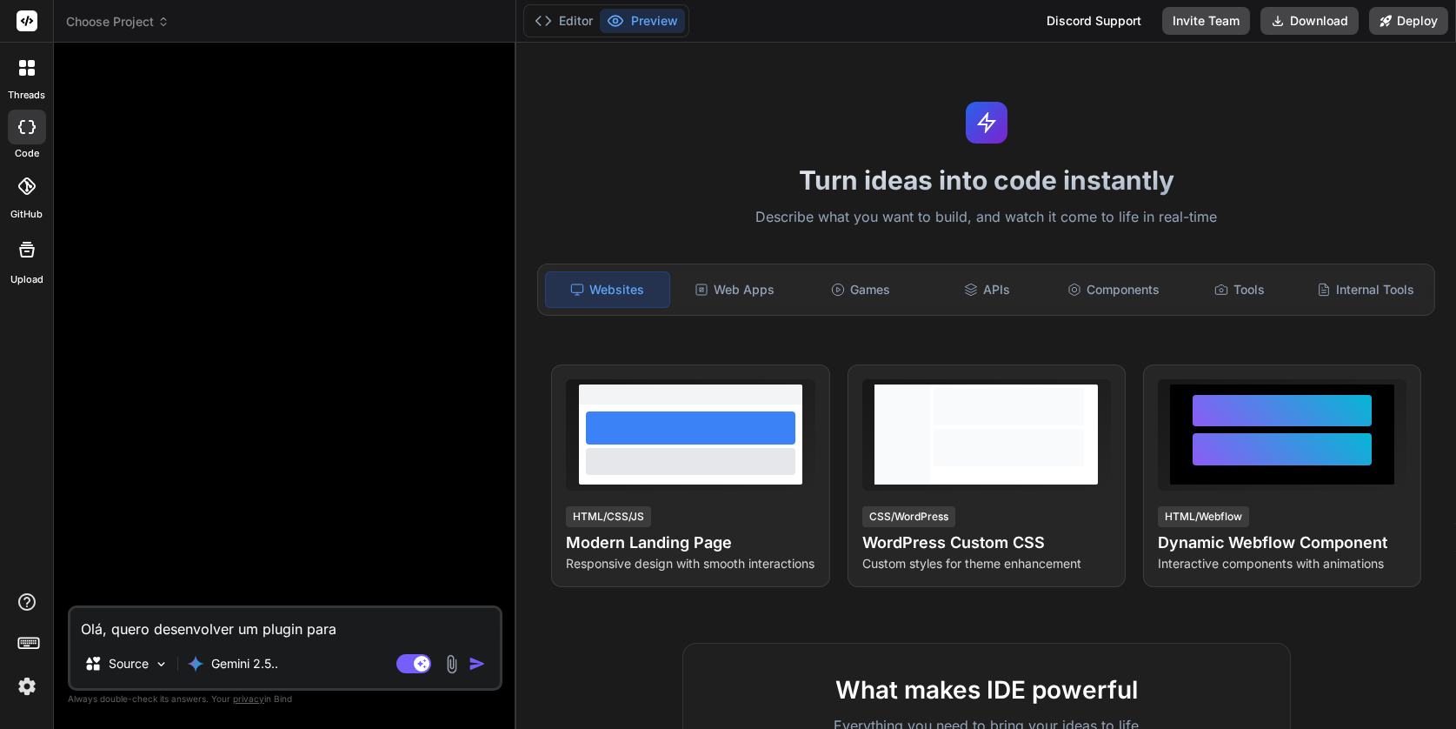
type textarea "Olá, quero desenvolver um plugin para"
type textarea "x"
type textarea "Olá, quero desenvolver um plugin para o"
type textarea "x"
type textarea "Olá, quero desenvolver um plugin para o"
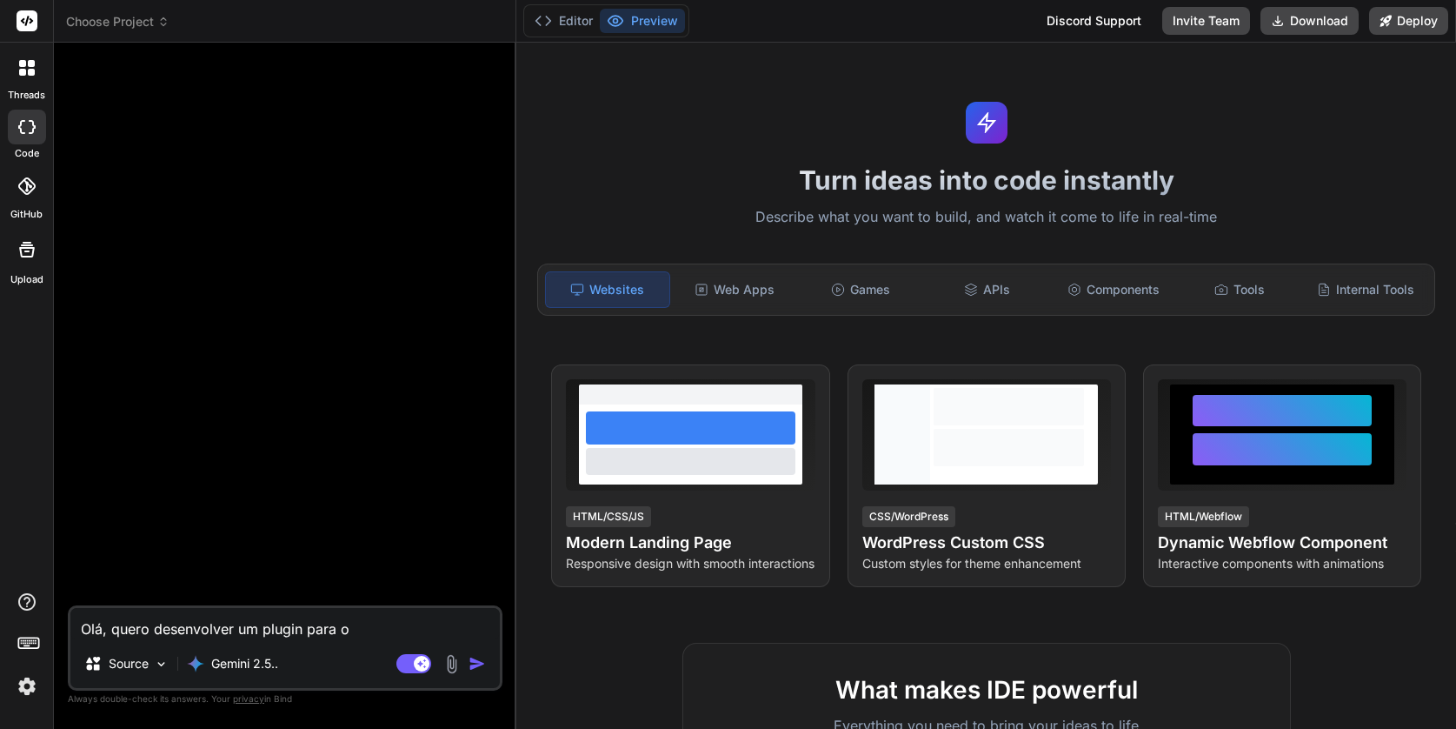
type textarea "x"
type textarea "Olá, quero desenvolver um plugin para o W"
type textarea "x"
type textarea "Olá, quero desenvolver um plugin para o Wo"
type textarea "x"
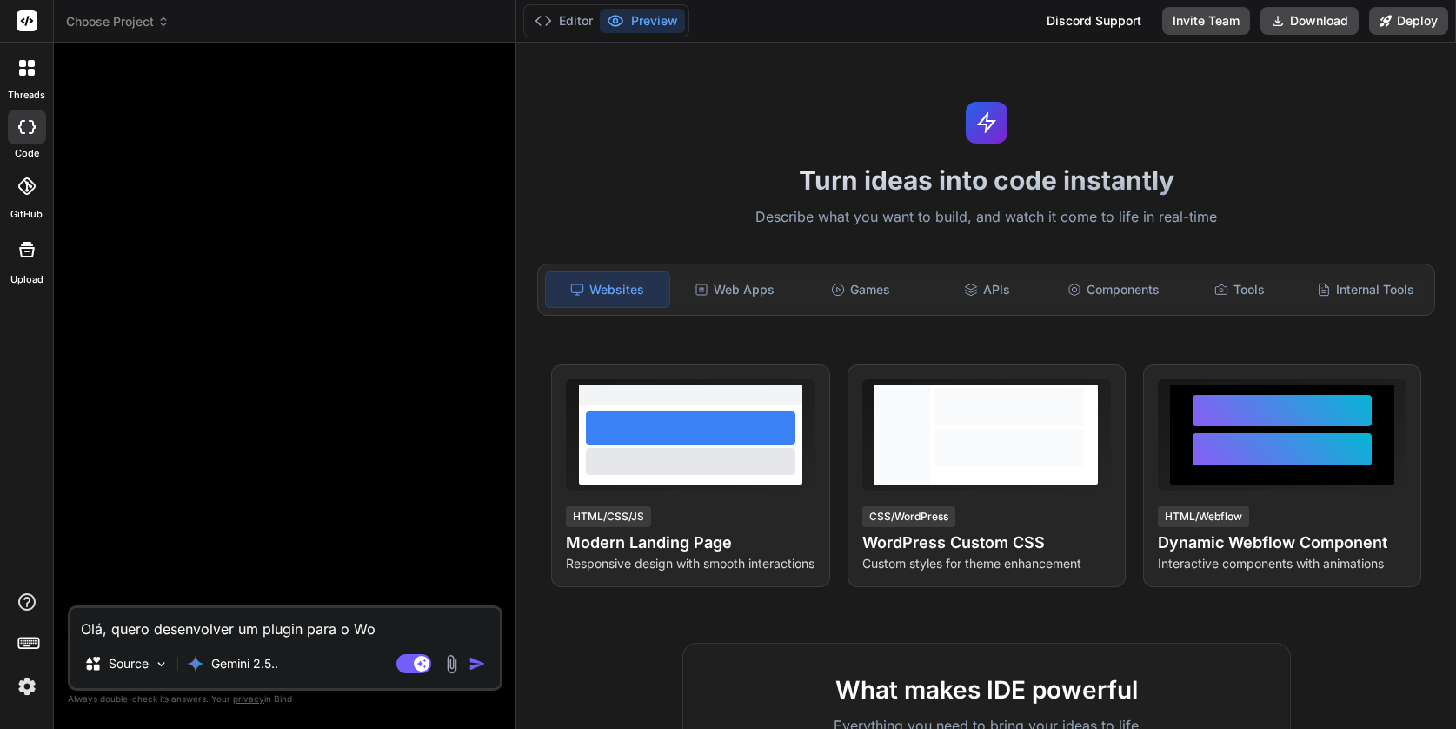
type textarea "Olá, quero desenvolver um plugin para o Wor"
type textarea "x"
type textarea "Olá, quero desenvolver um plugin para o Word"
type textarea "x"
type textarea "Olá, quero desenvolver um plugin para o Wordp"
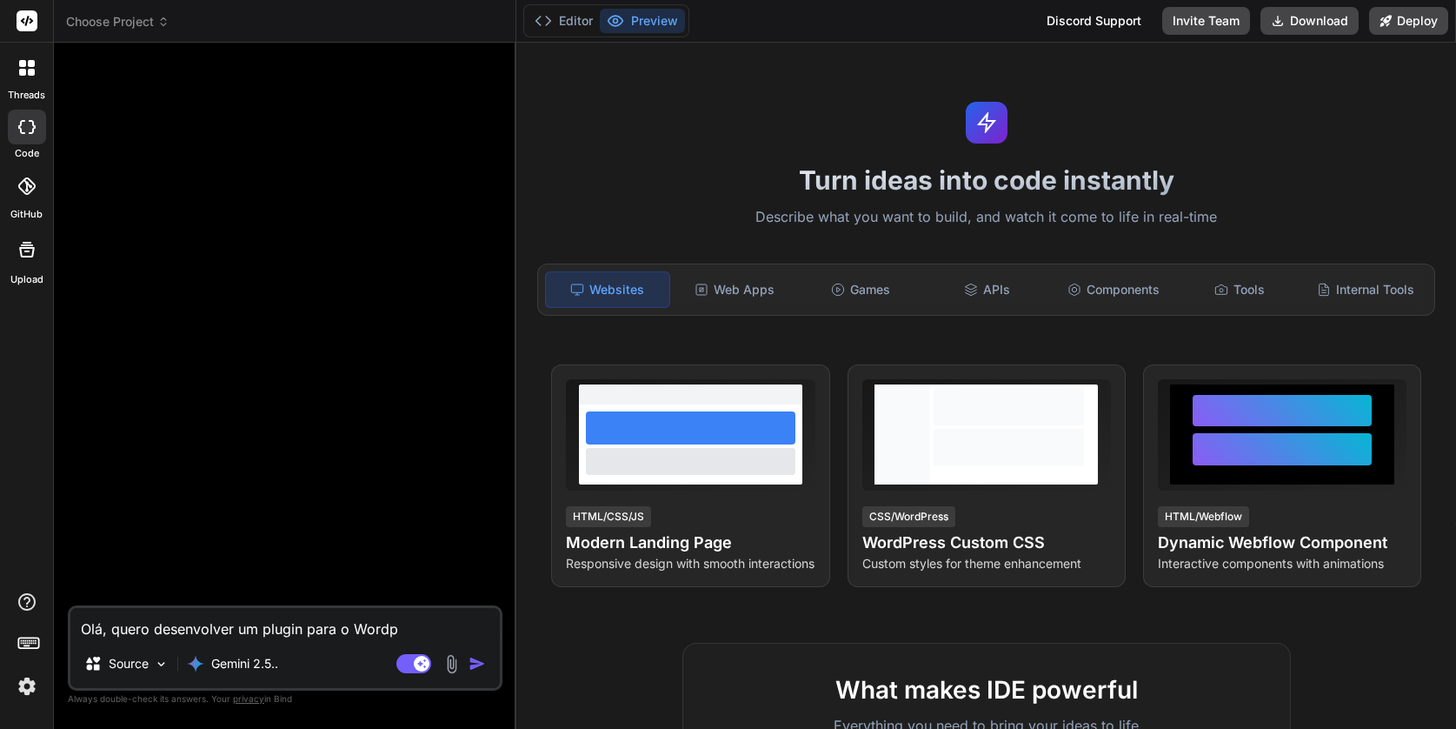
type textarea "x"
type textarea "Olá, quero desenvolver um plugin para o Wordpr"
type textarea "x"
type textarea "Olá, quero desenvolver um plugin para o Wordpre"
type textarea "x"
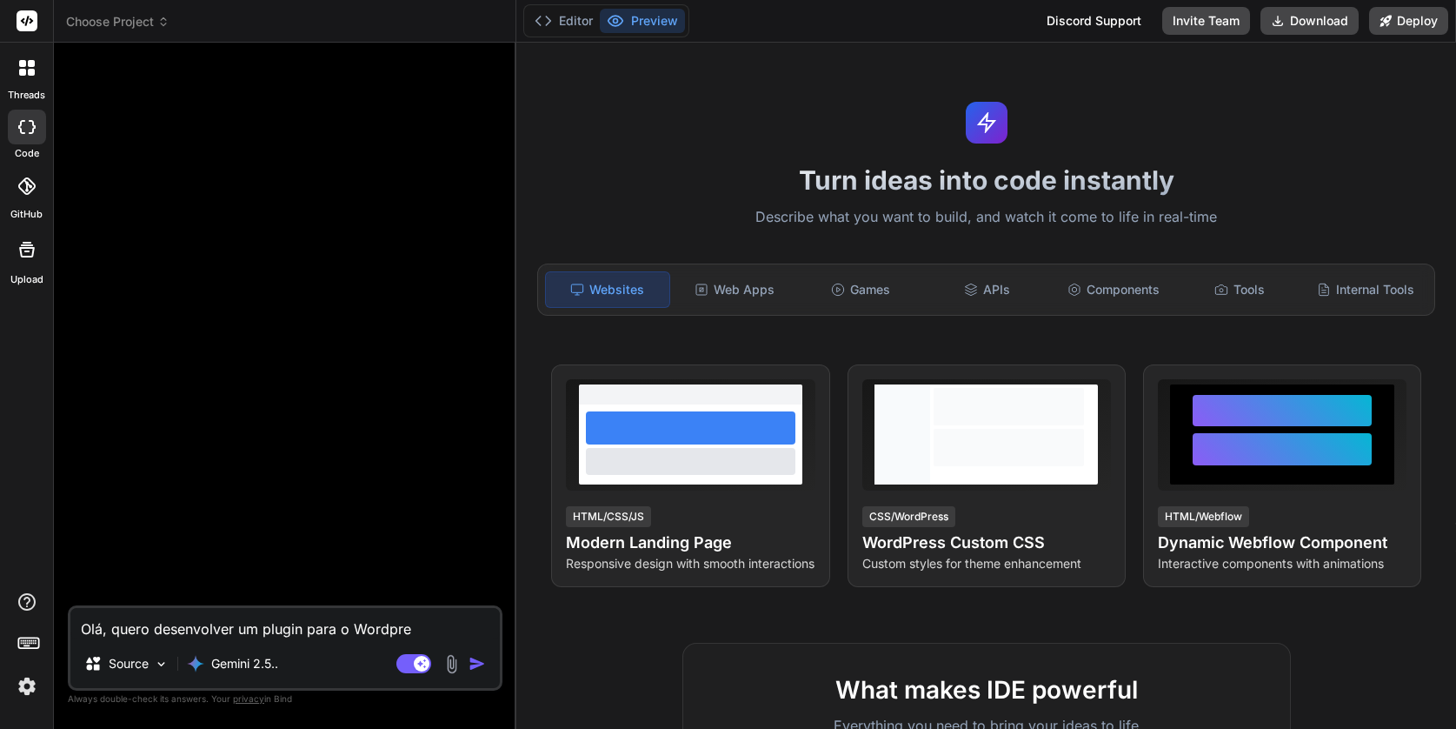
type textarea "Olá, quero desenvolver um plugin para o Wordpres"
type textarea "x"
type textarea "Olá, quero desenvolver um plugin para o Wordpress"
type textarea "x"
type textarea "Olá, quero desenvolver um plugin para o Wordpress,"
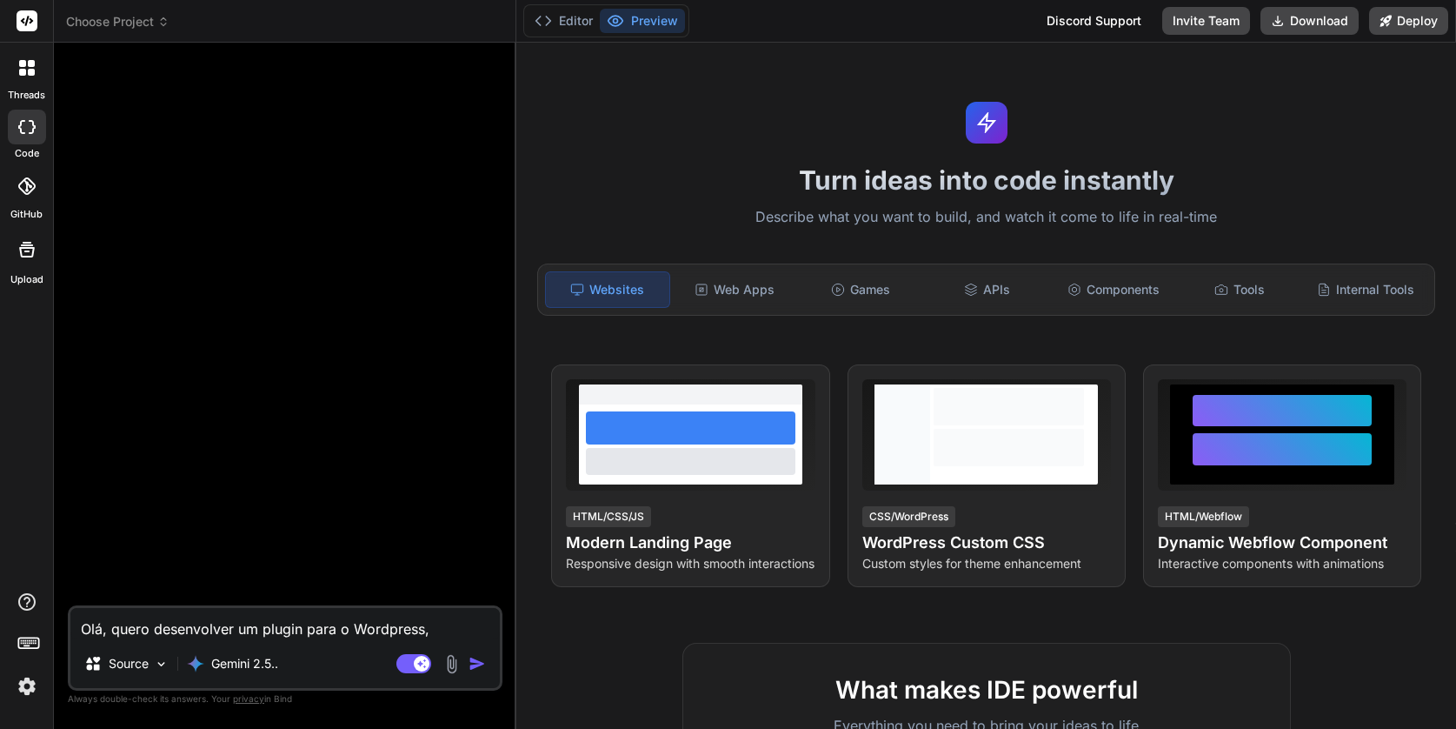
type textarea "x"
type textarea "Olá, quero desenvolver um plugin para o Wordpress,"
type textarea "x"
type textarea "Olá, quero desenvolver um plugin para o Wordpress, u"
type textarea "x"
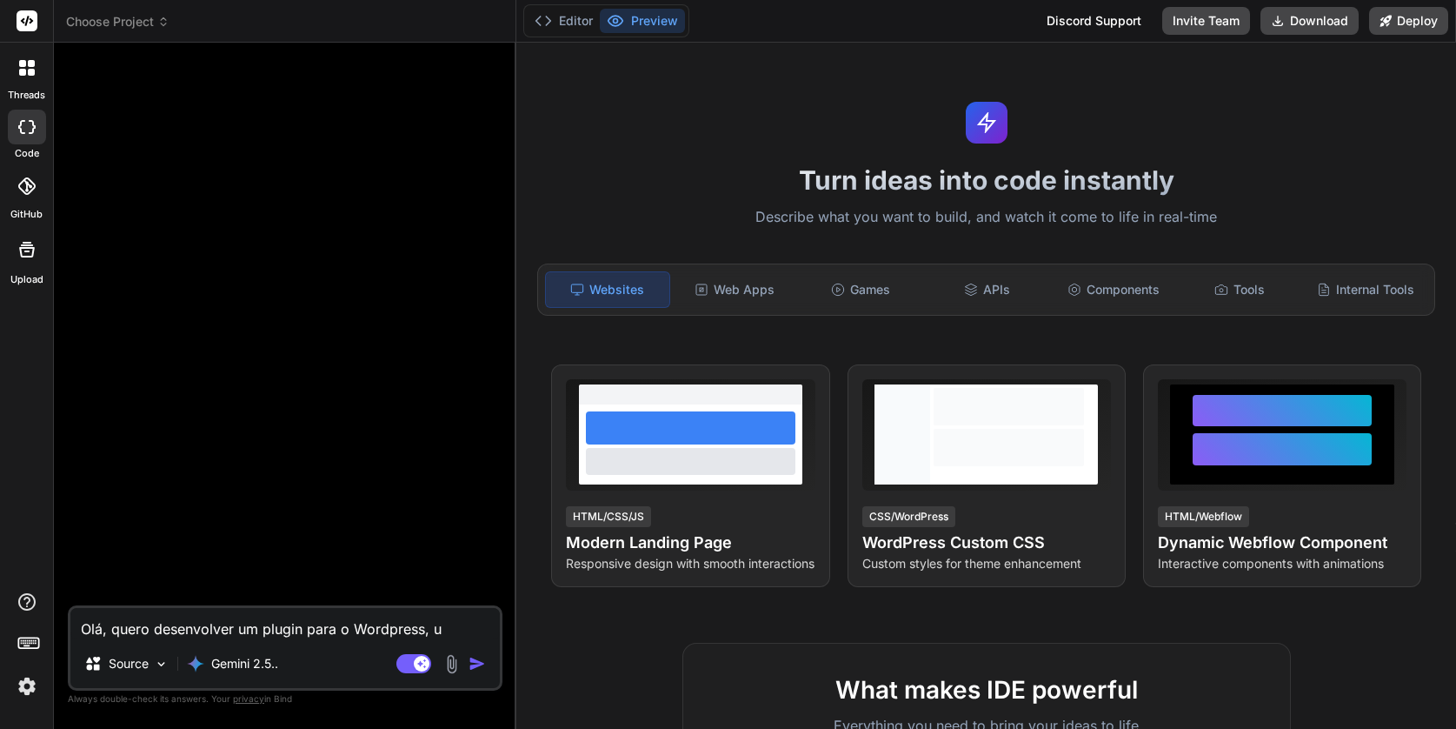
type textarea "Olá, quero desenvolver um plugin para o Wordpress, ut"
type textarea "x"
type textarea "Olá, quero desenvolver um plugin para o Wordpress, uti"
type textarea "x"
type textarea "Olá, quero desenvolver um plugin para o Wordpress, util"
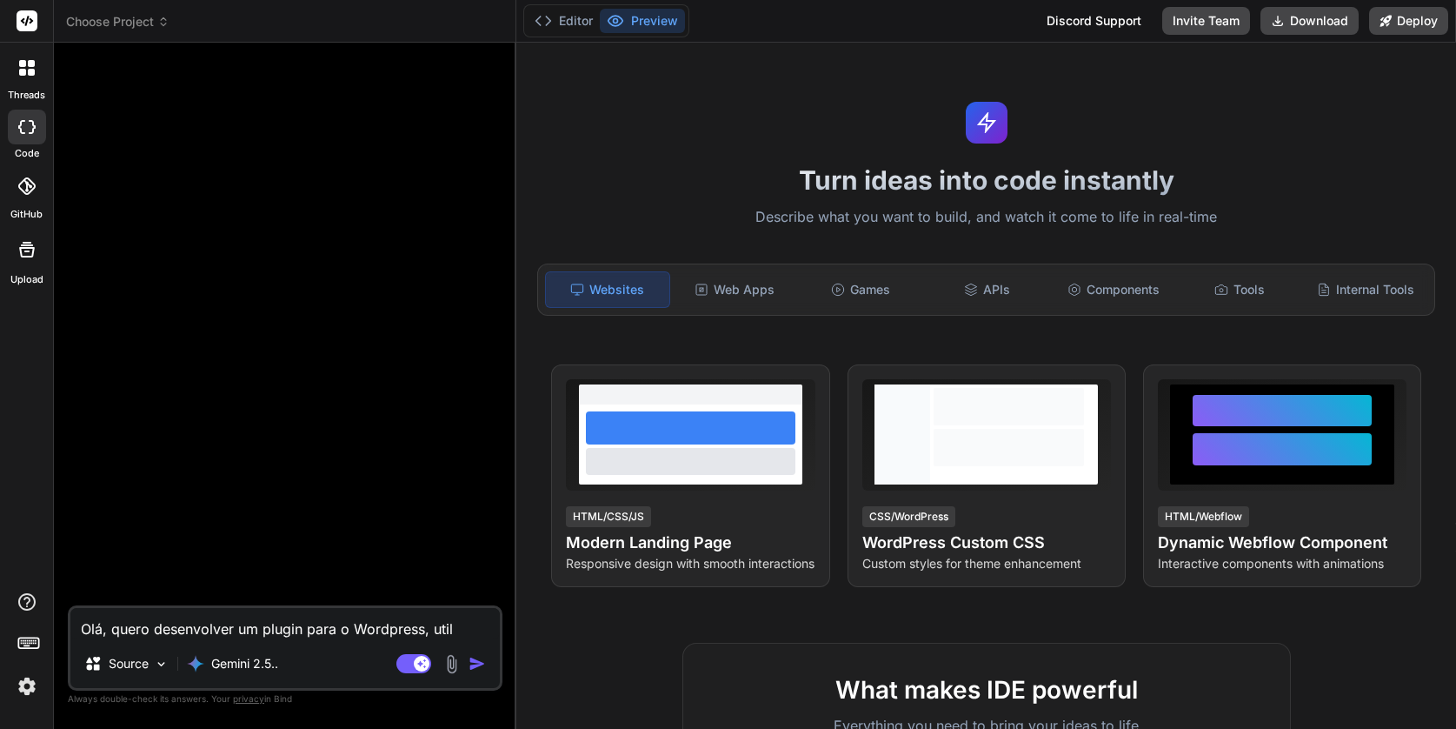
type textarea "x"
type textarea "Olá, quero desenvolver um plugin para o Wordpress, utili"
type textarea "x"
type textarea "Olá, quero desenvolver um plugin para o Wordpress, utiliz"
type textarea "x"
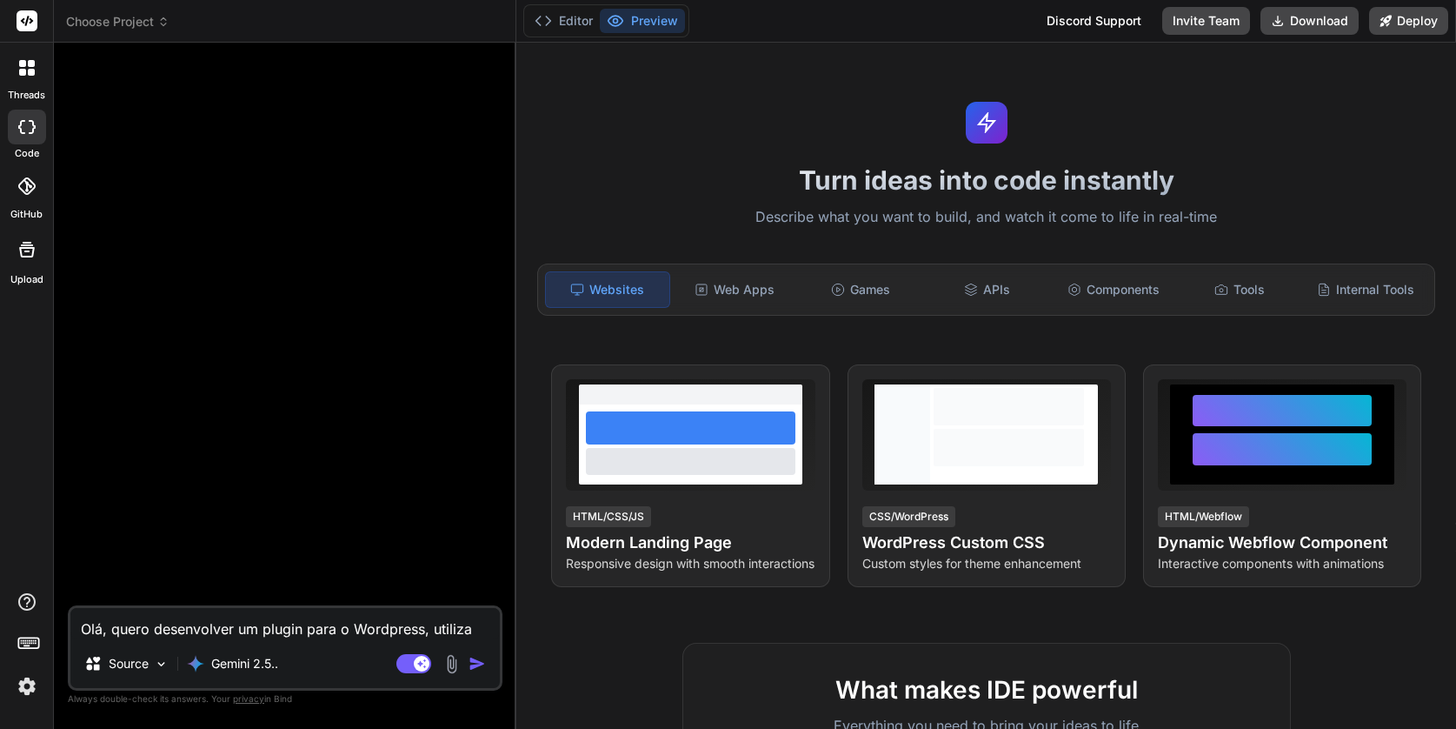
type textarea "Olá, quero desenvolver um plugin para o Wordpress, utilizan"
type textarea "x"
type textarea "Olá, quero desenvolver um plugin para o Wordpress, utilizando"
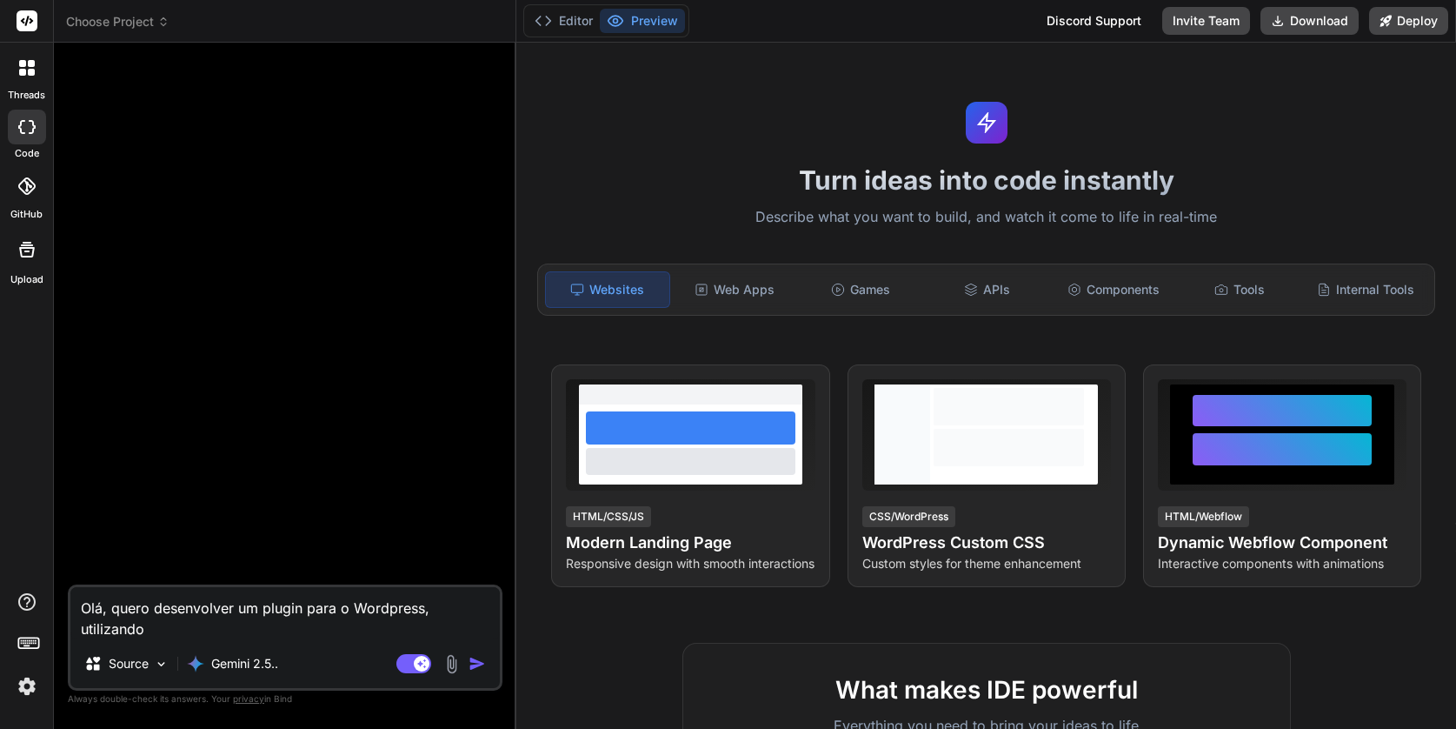
type textarea "x"
type textarea "Olá, quero desenvolver um plugin para o Wordpress, utilizando"
type textarea "x"
type textarea "Olá, quero desenvolver um plugin para o Wordpress, utilizando a"
type textarea "x"
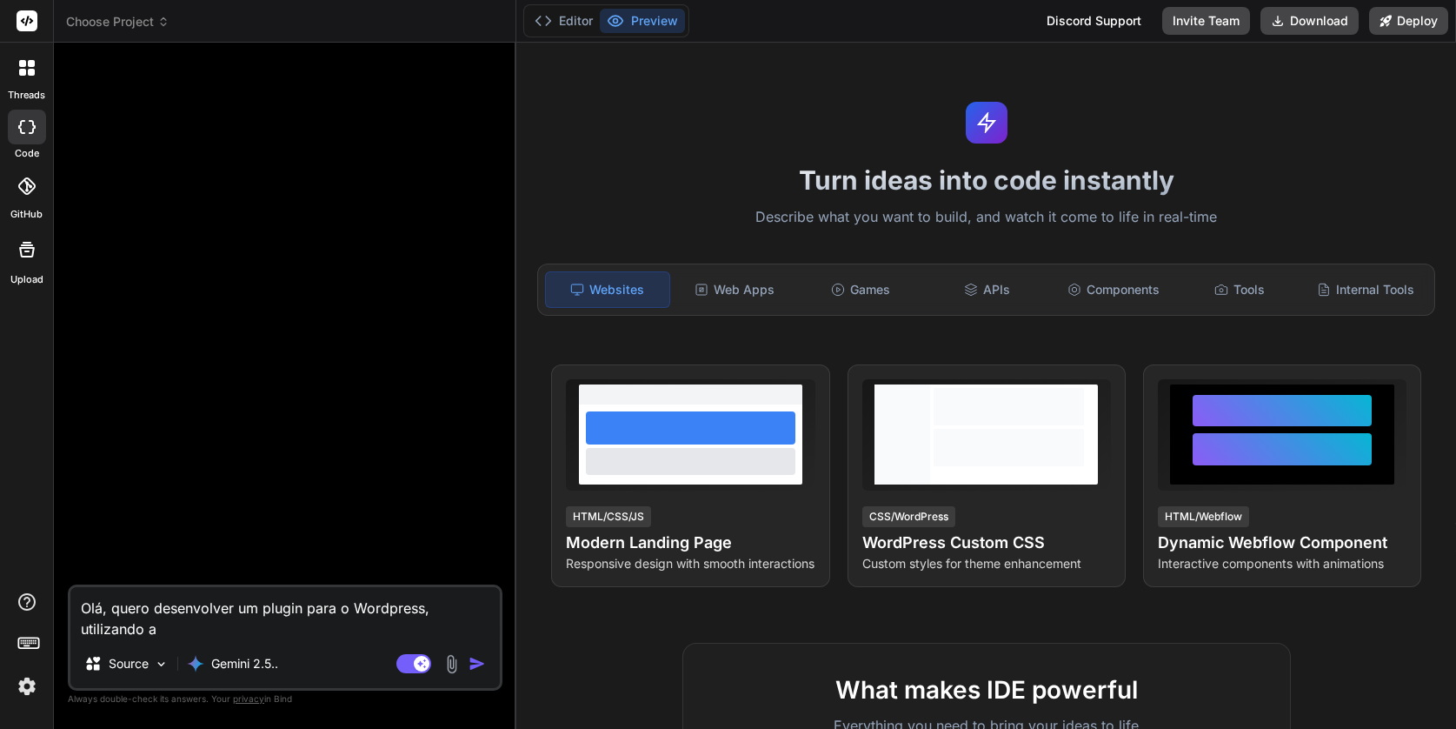
type textarea "Olá, quero desenvolver um plugin para o Wordpress, utilizando a"
type textarea "x"
type textarea "Olá, quero desenvolver um plugin para o Wordpress, utilizando a do"
type textarea "x"
type textarea "Olá, quero desenvolver um plugin para o Wordpress, utilizando a doc"
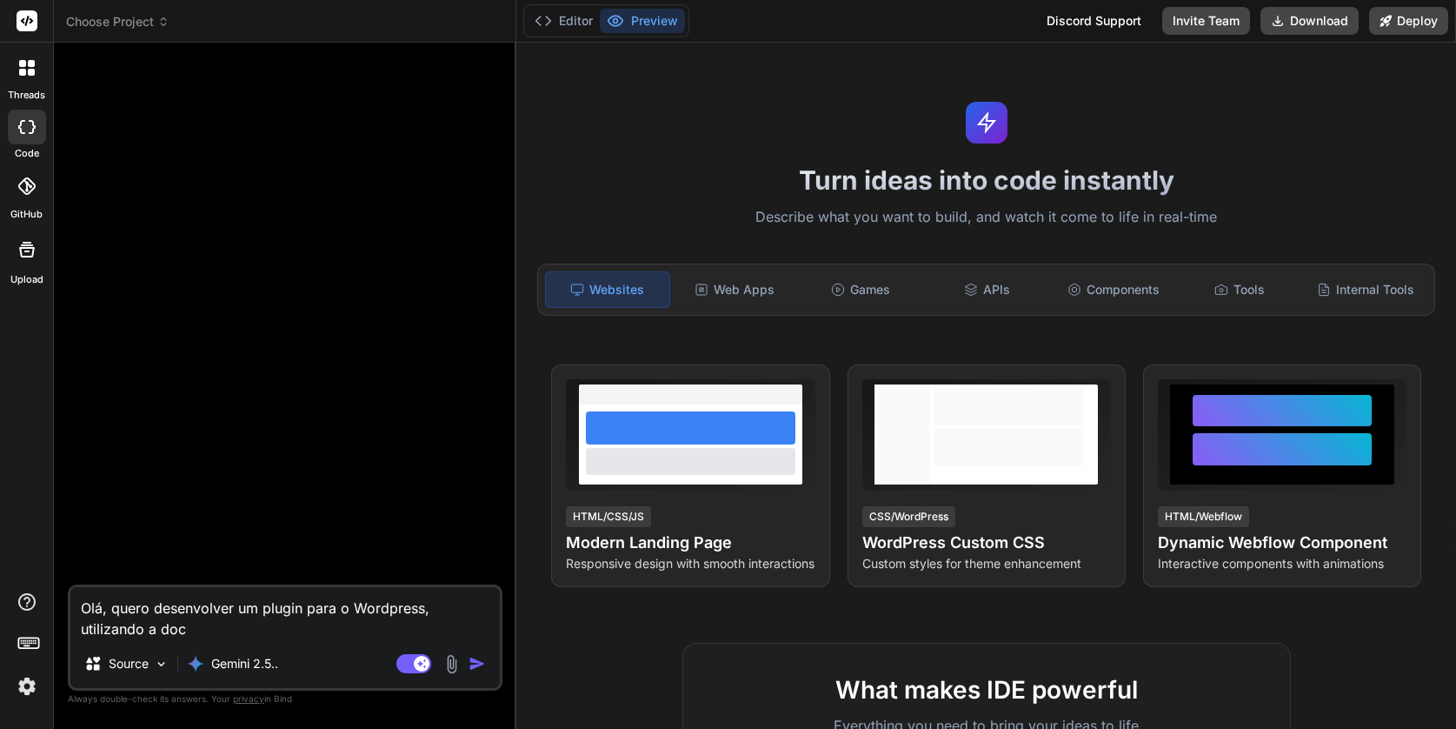
type textarea "x"
type textarea "Olá, quero desenvolver um plugin para o Wordpress, utilizando a docu"
type textarea "x"
type textarea "Olá, quero desenvolver um plugin para o Wordpress, utilizando a docum"
type textarea "x"
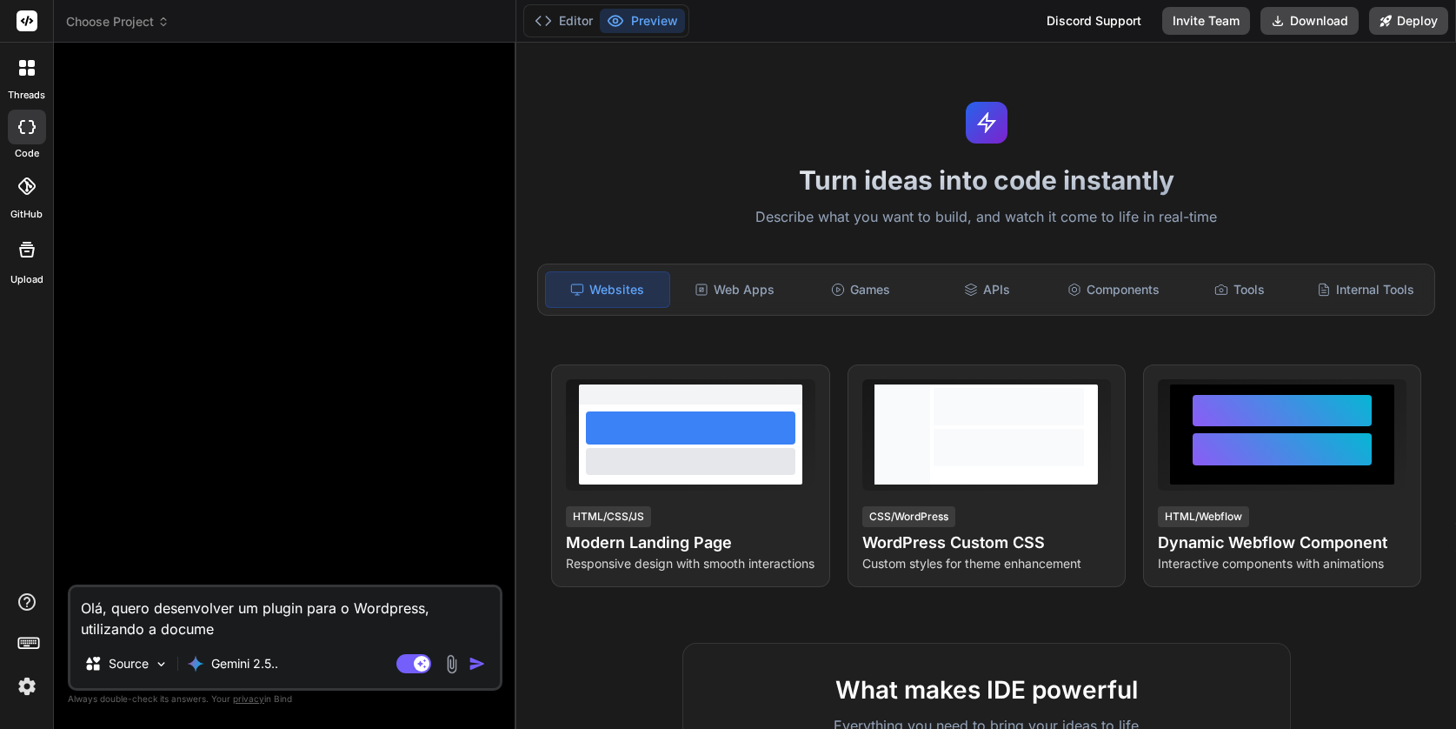
type textarea "Olá, quero desenvolver um plugin para o Wordpress, utilizando a documen"
type textarea "x"
type textarea "Olá, quero desenvolver um plugin para o Wordpress, utilizando a document"
type textarea "x"
type textarea "Olá, quero desenvolver um plugin para o Wordpress, utilizando a documenta"
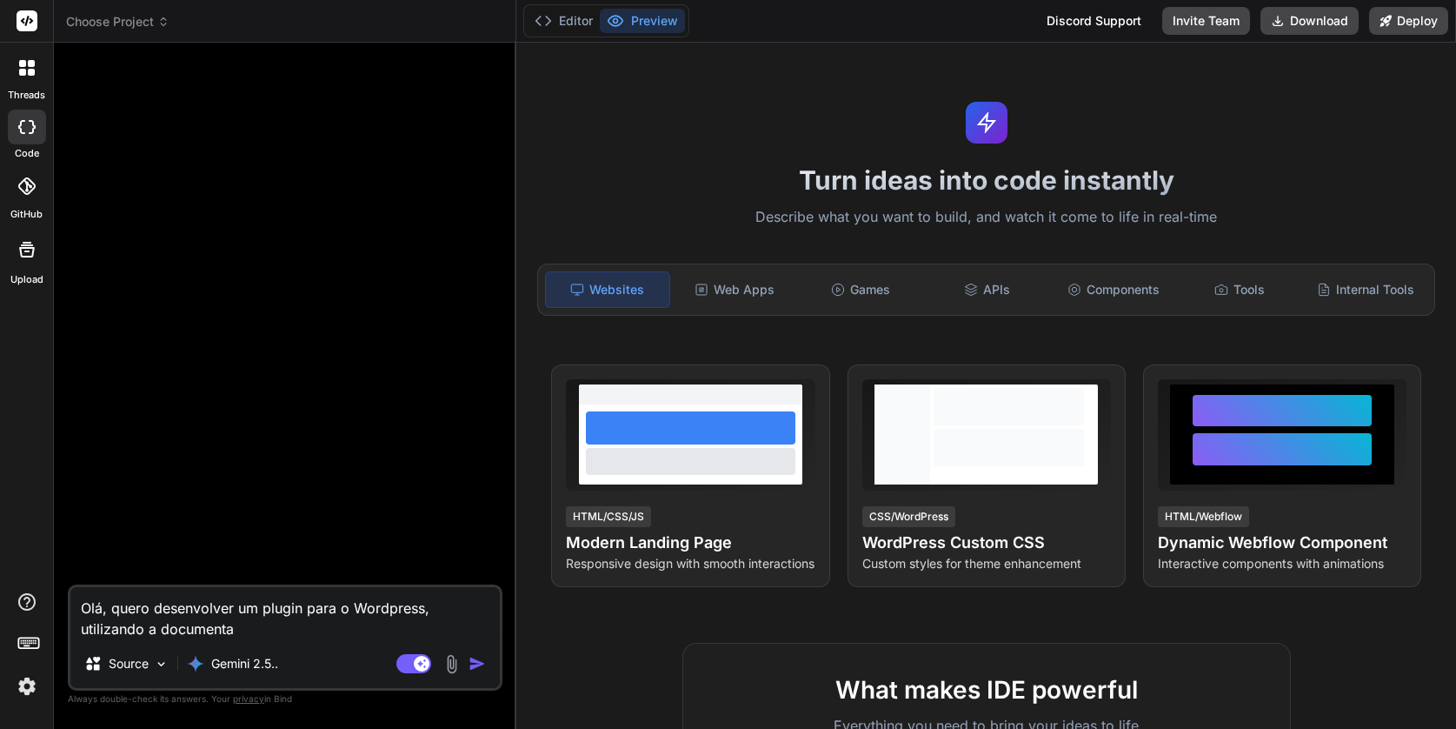
type textarea "x"
type textarea "Olá, quero desenvolver um plugin para o Wordpress, utilizando a documenta'"
type textarea "x"
type textarea "Olá, quero desenvolver um plugin para o Wordpress, utilizando a documentaç"
type textarea "x"
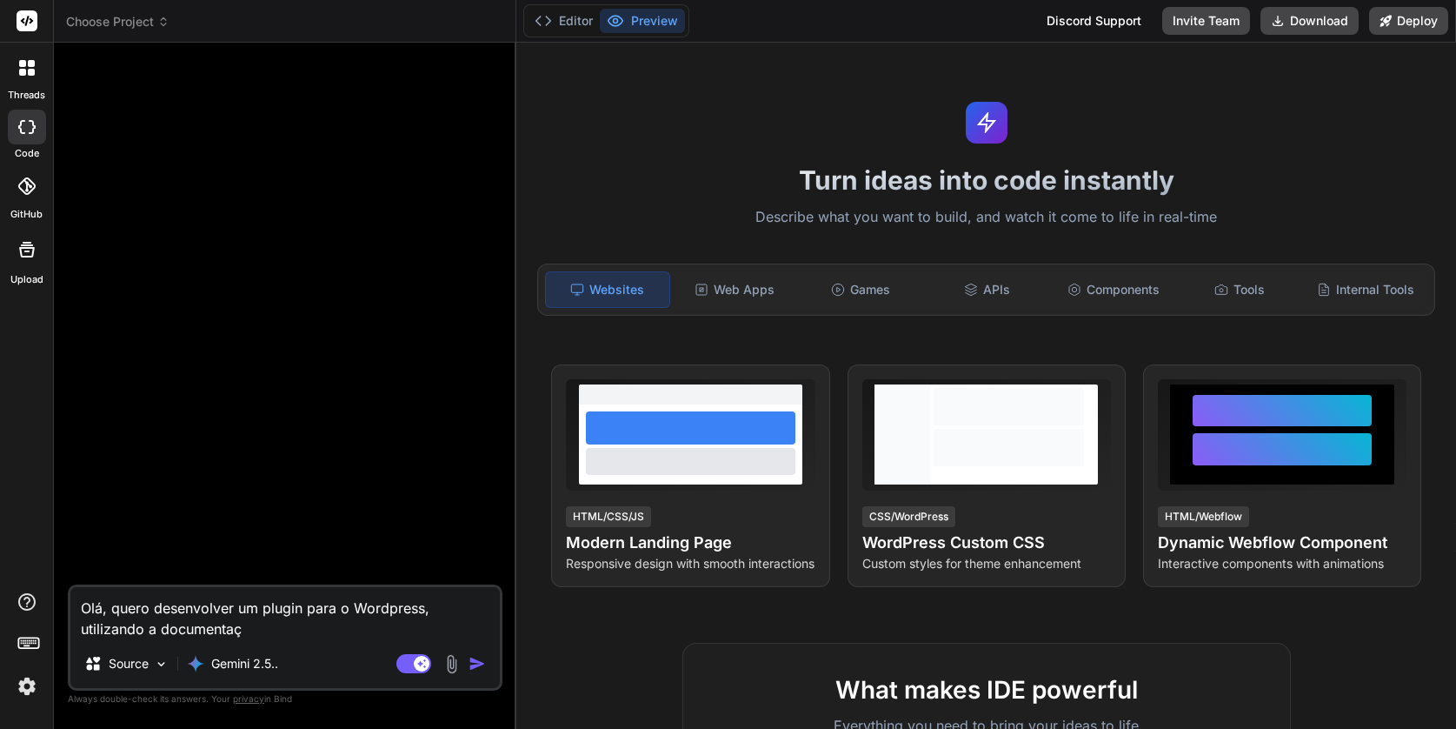
type textarea "Olá, quero desenvolver um plugin para o Wordpress, utilizando a documentaç˜"
type textarea "x"
type textarea "Olá, quero desenvolver um plugin para o Wordpress, utilizando a documentaçã"
type textarea "x"
type textarea "Olá, quero desenvolver um plugin para o Wordpress, utilizando a documentação"
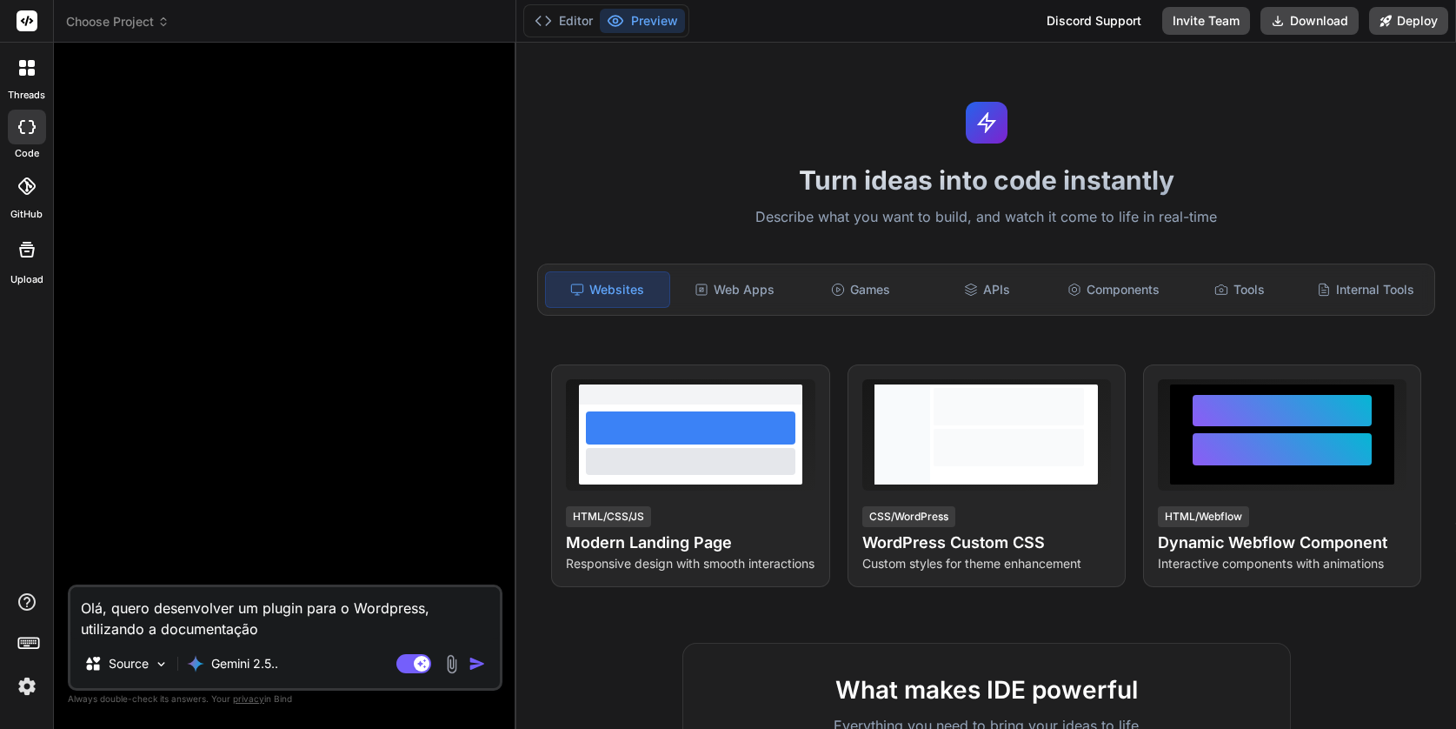
type textarea "x"
type textarea "Olá, quero desenvolver um plugin para o Wordpress, utilizando a documentação"
type textarea "x"
type textarea "Olá, quero desenvolver um plugin para o Wordpress, utilizando a documentação f"
type textarea "x"
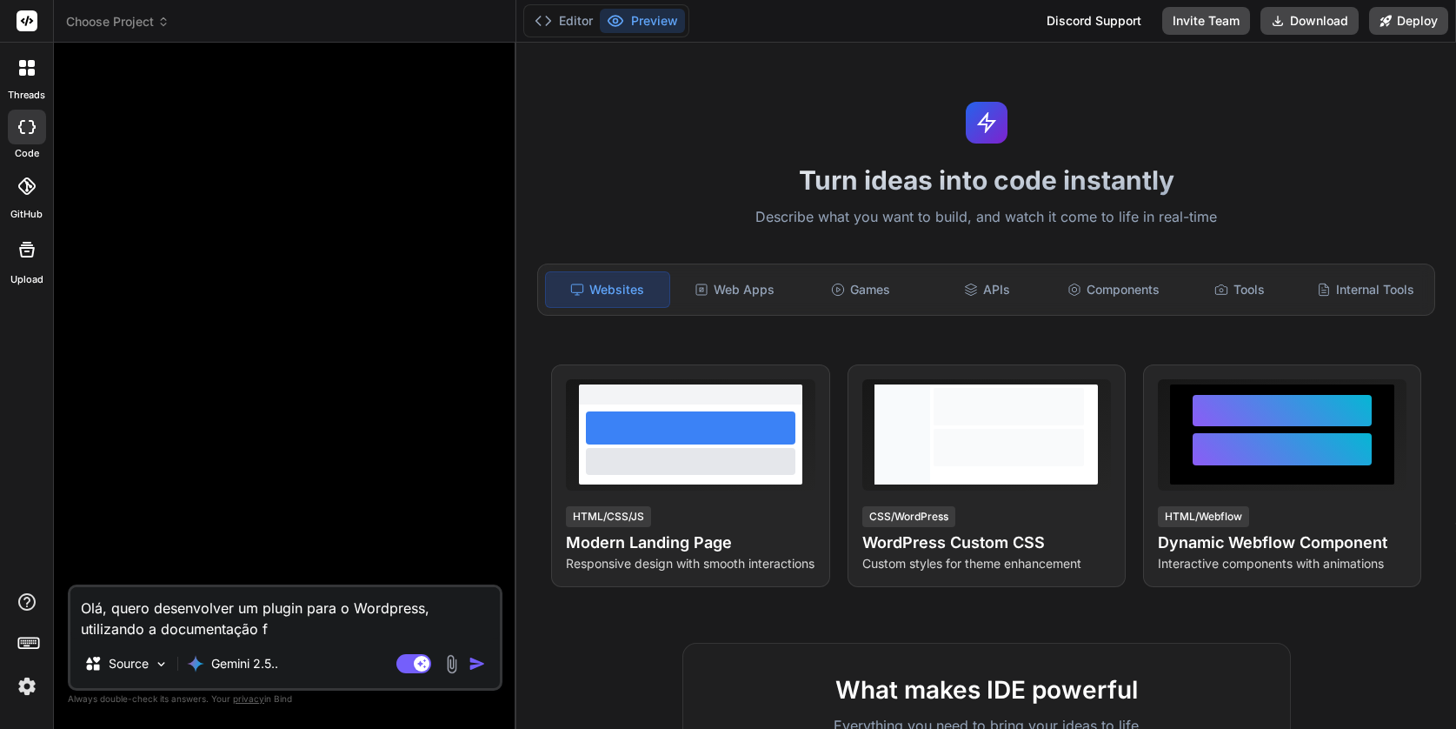
type textarea "Olá, quero desenvolver um plugin para o Wordpress, utilizando a documentação fo"
type textarea "x"
type textarea "Olá, quero desenvolver um plugin para o Wordpress, utilizando a documentação foc"
type textarea "x"
type textarea "Olá, quero desenvolver um plugin para o Wordpress, utilizando a documentação fo…"
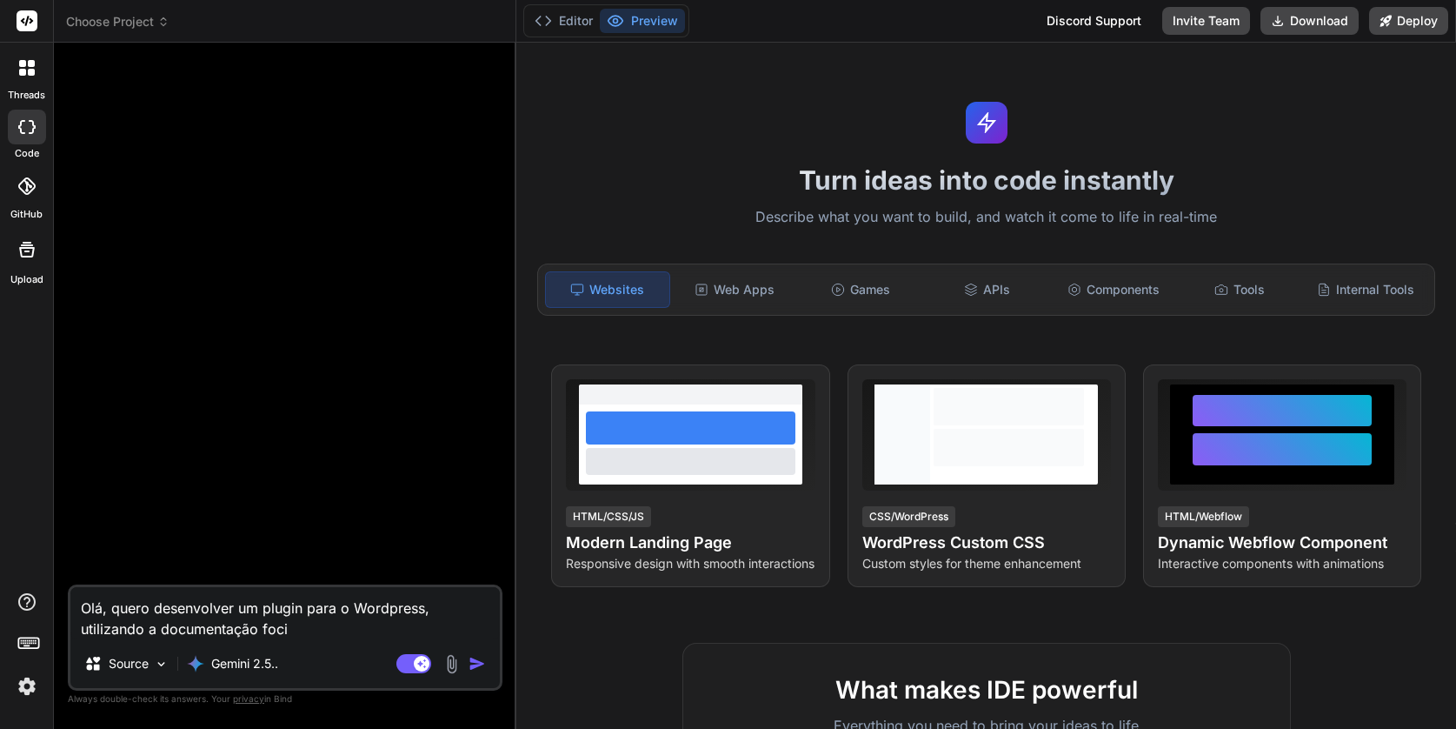
type textarea "x"
type textarea "Olá, quero desenvolver um plugin para o Wordpress, utilizando a documentação fo…"
type textarea "x"
type textarea "Olá, quero desenvolver um plugin para o Wordpress, utilizando a documentação fo…"
type textarea "x"
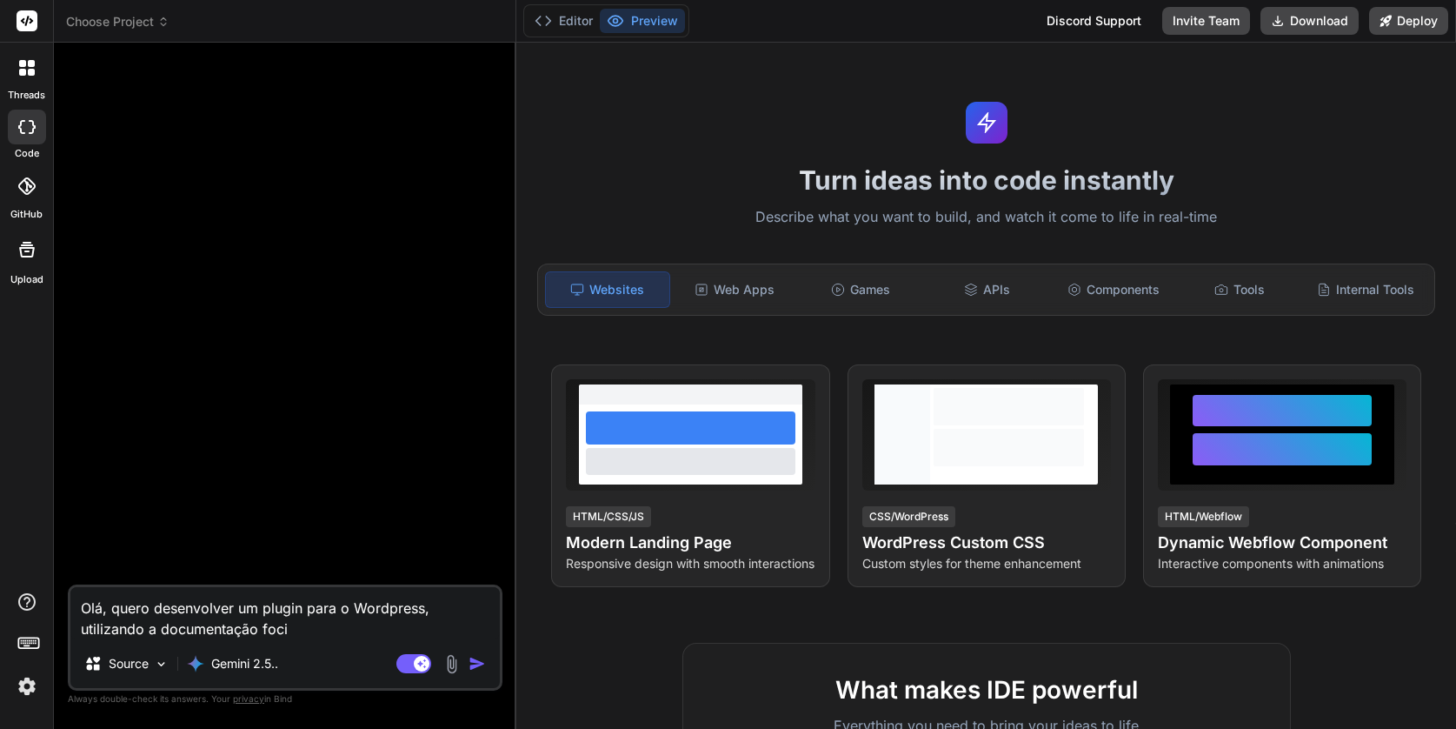
type textarea "Olá, quero desenvolver um plugin para o Wordpress, utilizando a documentação foc"
type textarea "x"
type textarea "Olá, quero desenvolver um plugin para o Wordpress, utilizando a documentação fo"
type textarea "x"
type textarea "Olá, quero desenvolver um plugin para o Wordpress, utilizando a documentação f"
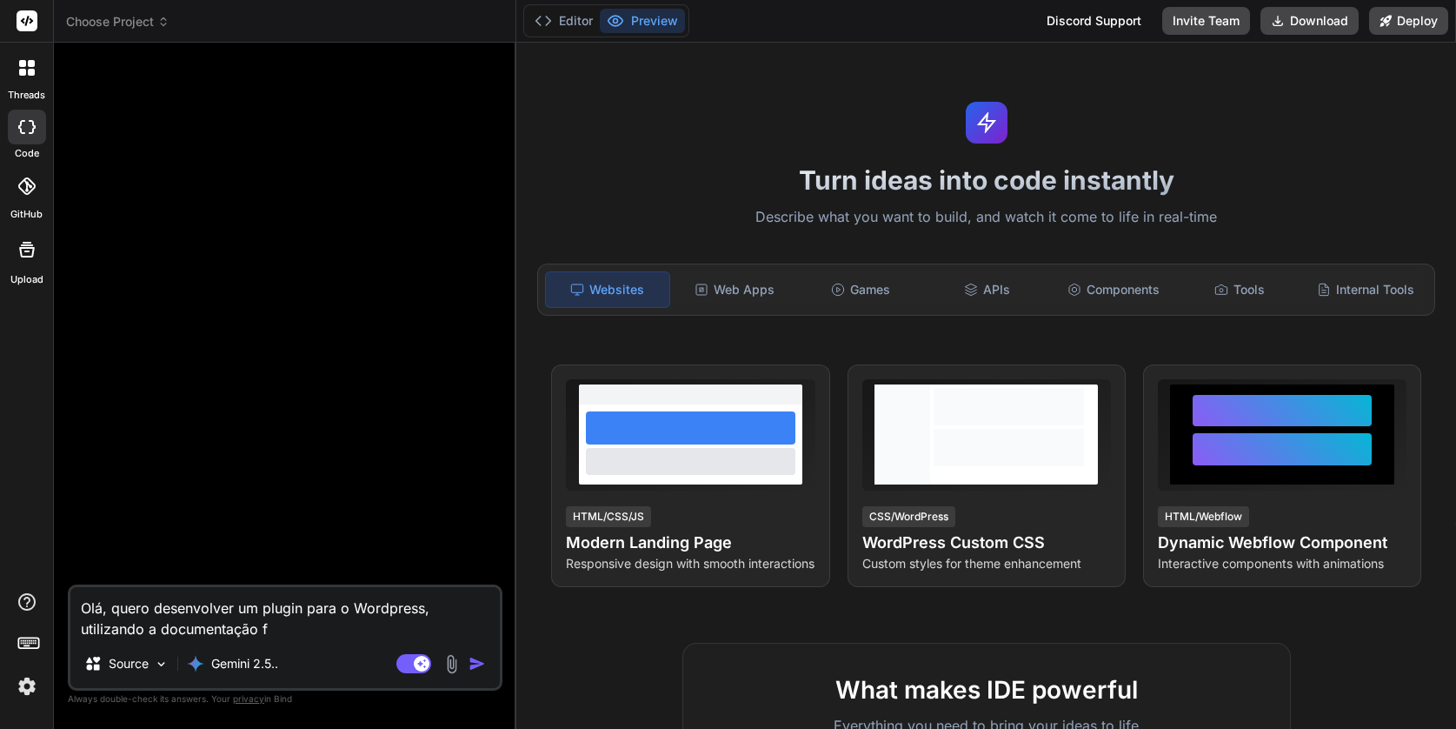
type textarea "x"
type textarea "Olá, quero desenvolver um plugin para o Wordpress, utilizando a documentação"
type textarea "x"
type textarea "Olá, quero desenvolver um plugin para o Wordpress, utilizando a documentação of"
type textarea "x"
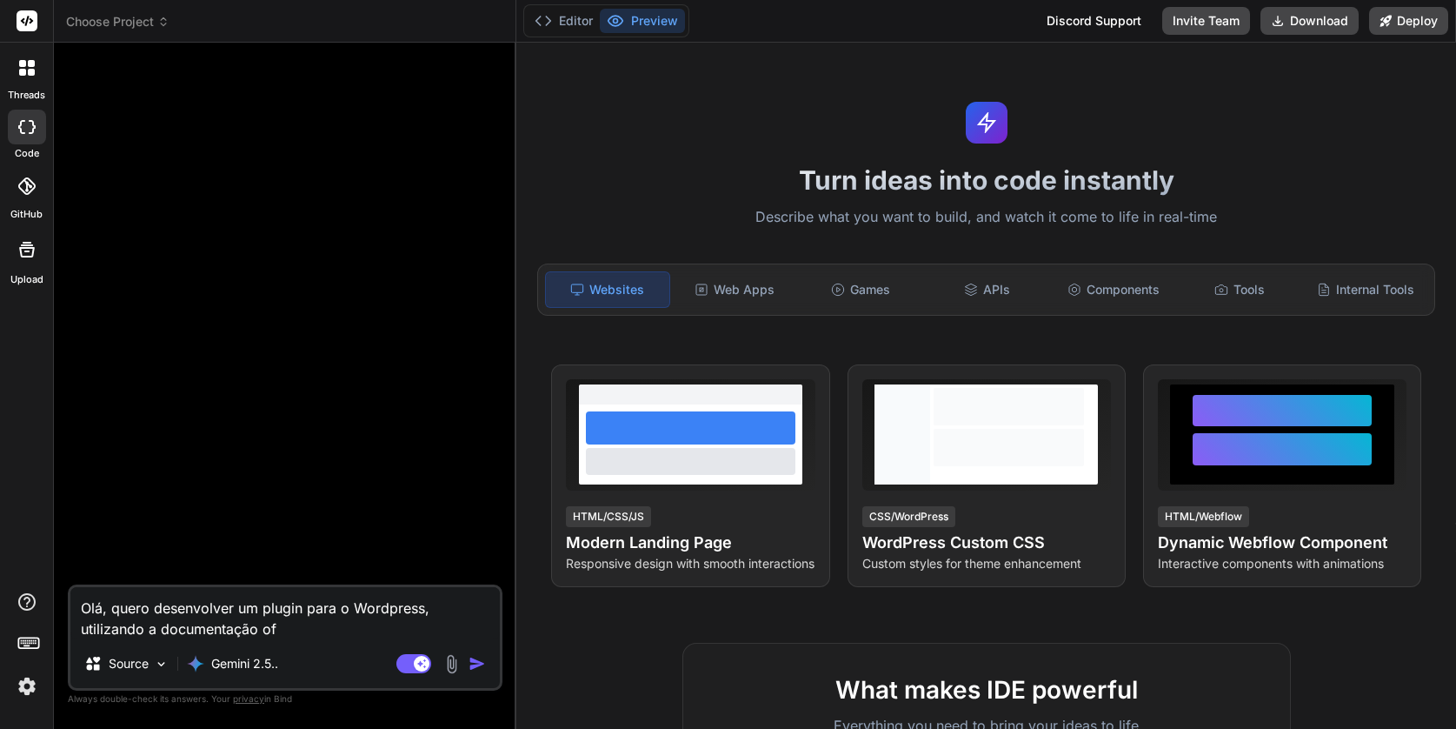
type textarea "Olá, quero desenvolver um plugin para o Wordpress, utilizando a documentação ofi"
type textarea "x"
type textarea "Olá, quero desenvolver um plugin para o Wordpress, utilizando a documentação of…"
type textarea "x"
type textarea "Olá, quero desenvolver um plugin para o Wordpress, utilizando a documentação of…"
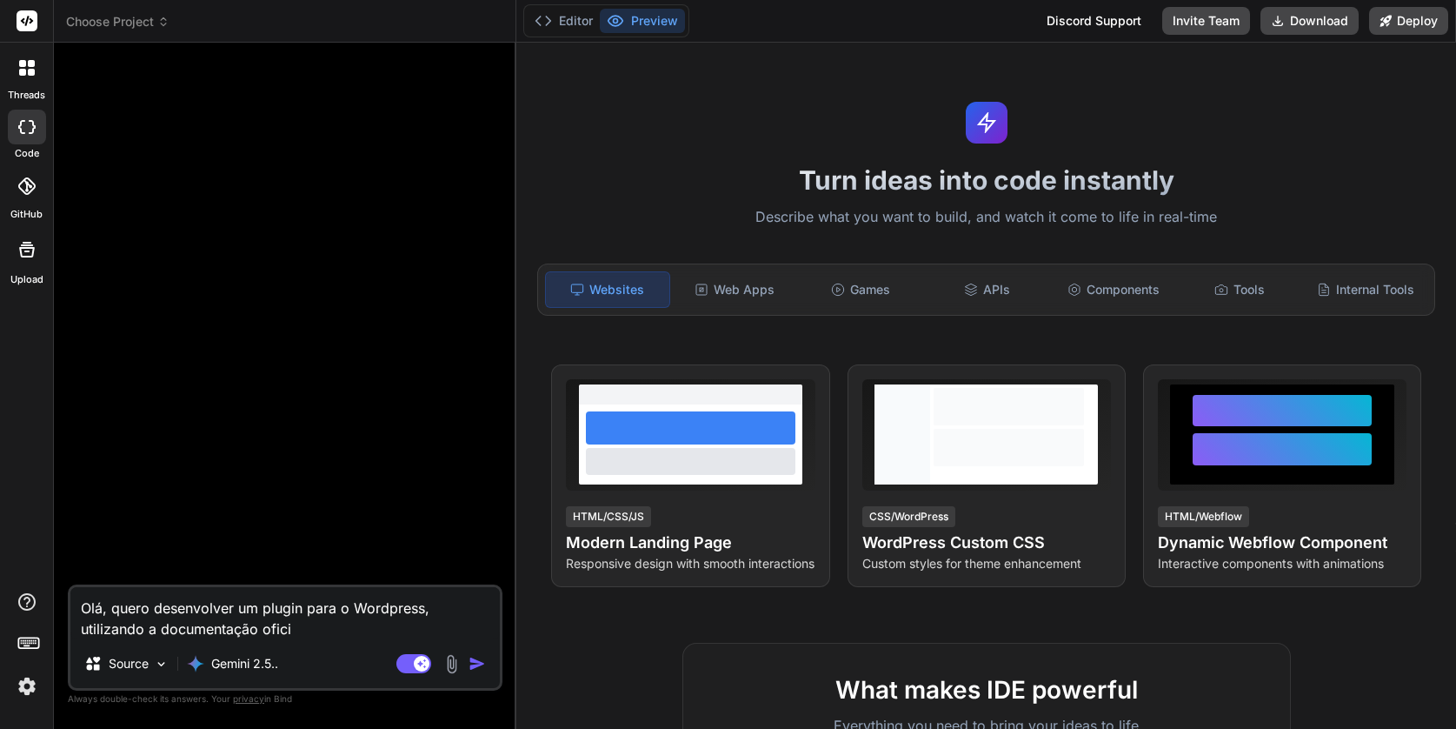
type textarea "x"
type textarea "Olá, quero desenvolver um plugin para o Wordpress, utilizando a documentação of…"
type textarea "x"
type textarea "Olá, quero desenvolver um plugin para o Wordpress, utilizando a documentação of…"
type textarea "x"
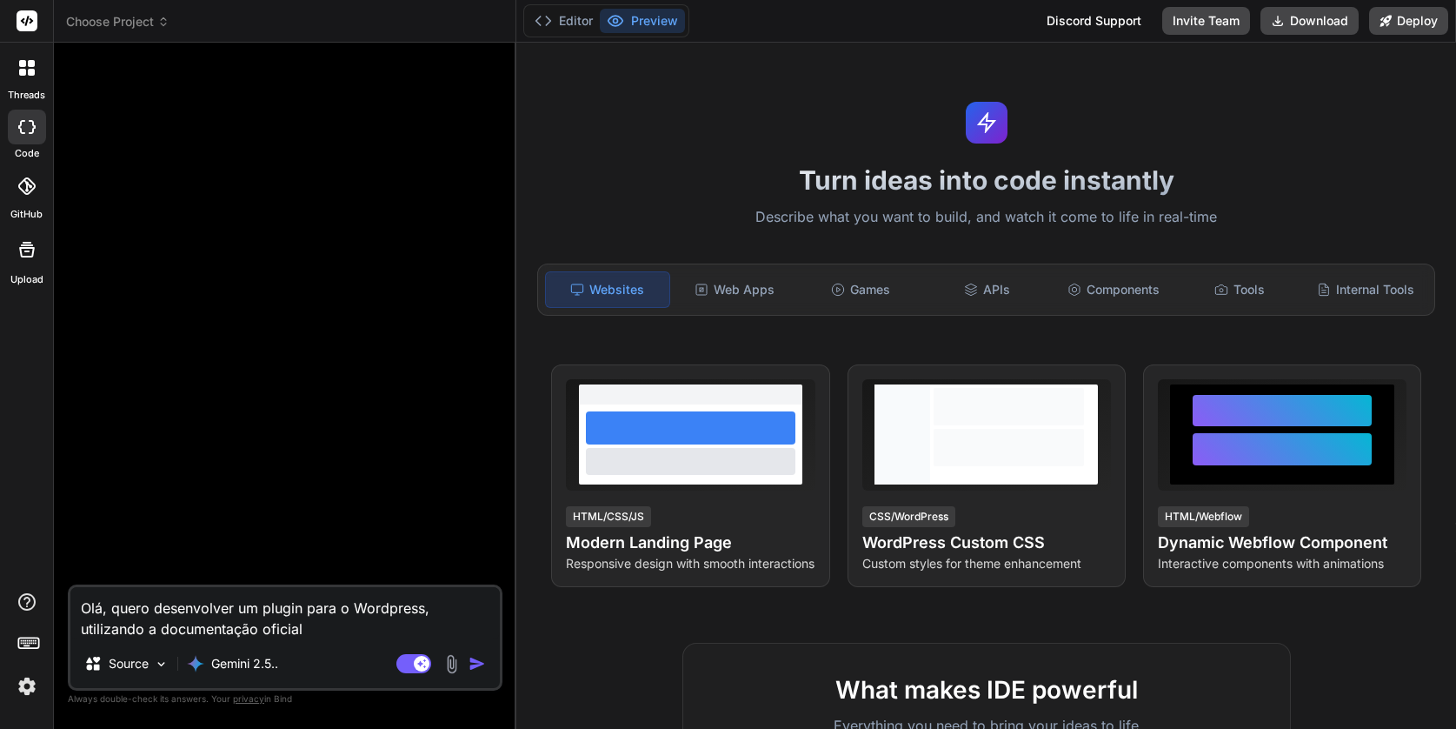
type textarea "Olá, quero desenvolver um plugin para o Wordpress, utilizando a documentação of…"
type textarea "x"
type textarea "Olá, quero desenvolver um plugin para o Wordpress, utilizando a documentação of…"
type textarea "x"
type textarea "Olá, quero desenvolver um plugin para o Wordpress, utilizando a documentação of…"
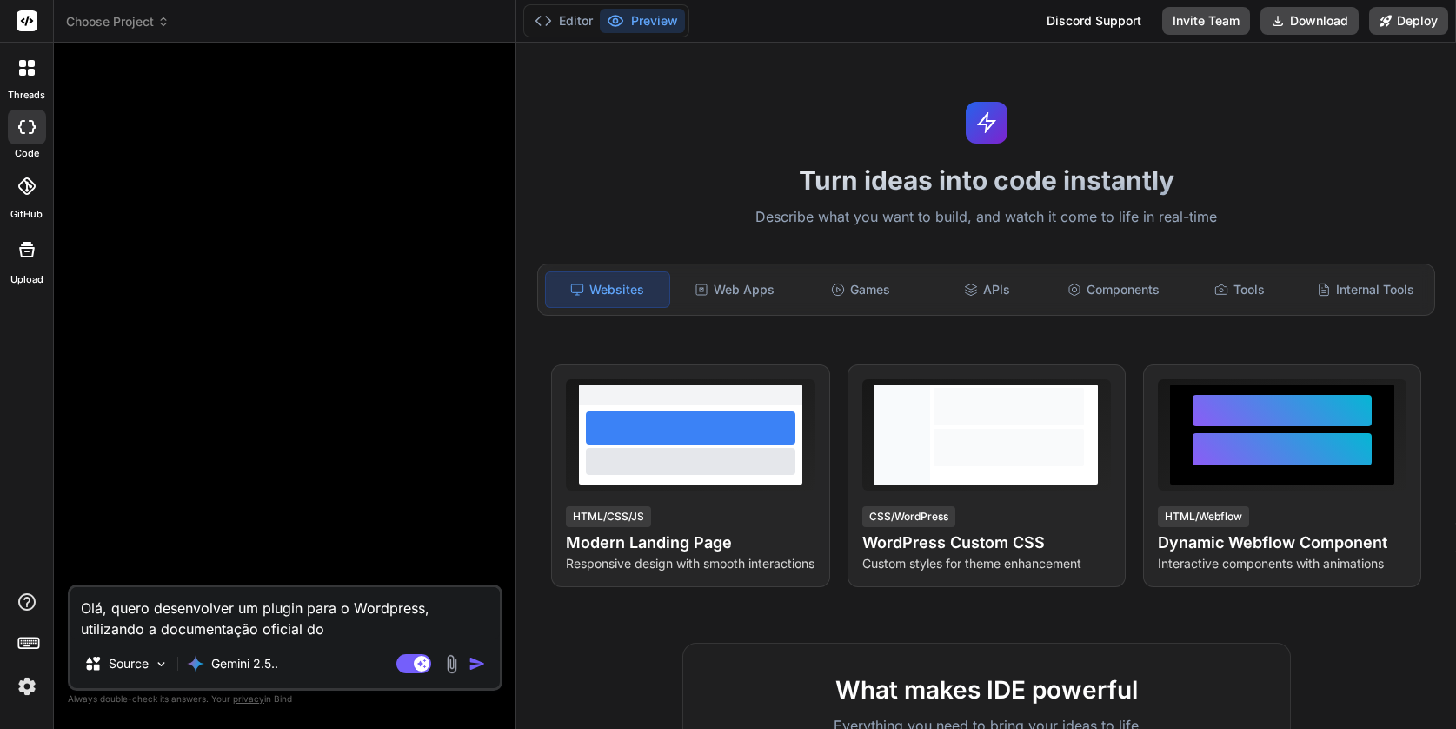
type textarea "x"
type textarea "Olá, quero desenvolver um plugin para o Wordpress, utilizando a documentação of…"
type textarea "x"
type textarea "Olá, quero desenvolver um plugin para o Wordpress, utilizando a documentação of…"
type textarea "x"
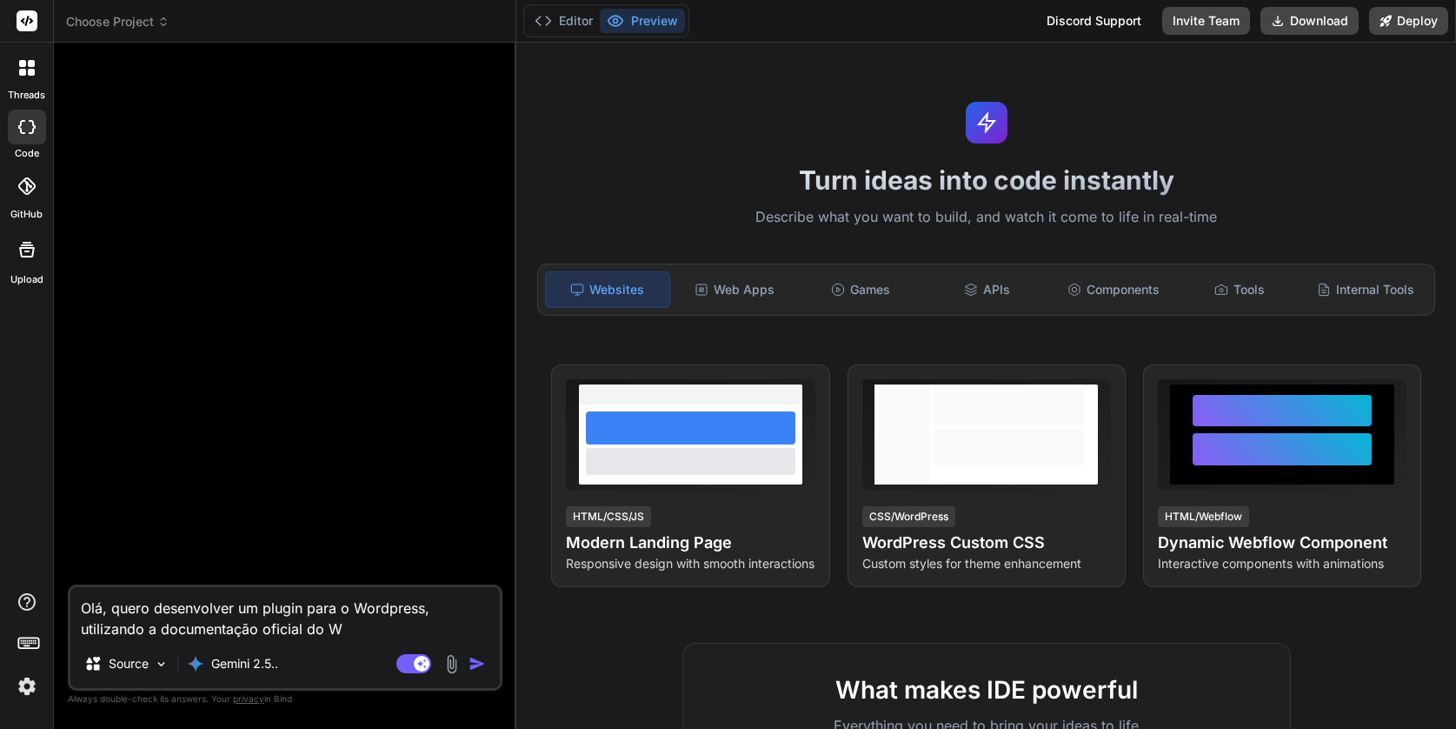
type textarea "Olá, quero desenvolver um plugin para o Wordpress, utilizando a documentação of…"
type textarea "x"
type textarea "Olá, quero desenvolver um plugin para o Wordpress, utilizando a documentação of…"
type textarea "x"
type textarea "Olá, quero desenvolver um plugin para o Wordpress, utilizando a documentação of…"
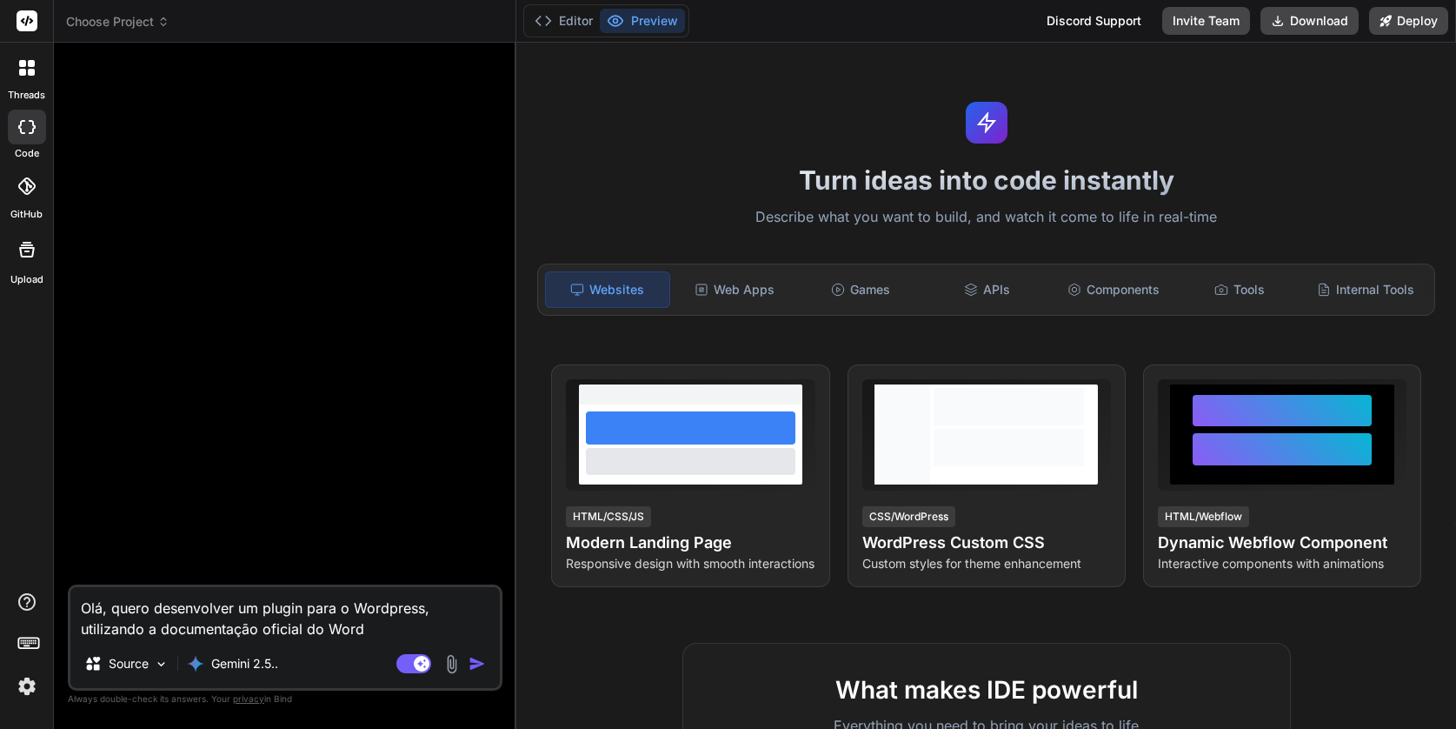
type textarea "x"
type textarea "Olá, quero desenvolver um plugin para o Wordpress, utilizando a documentação of…"
type textarea "x"
type textarea "Olá, quero desenvolver um plugin para o Wordpress, utilizando a documentação of…"
type textarea "x"
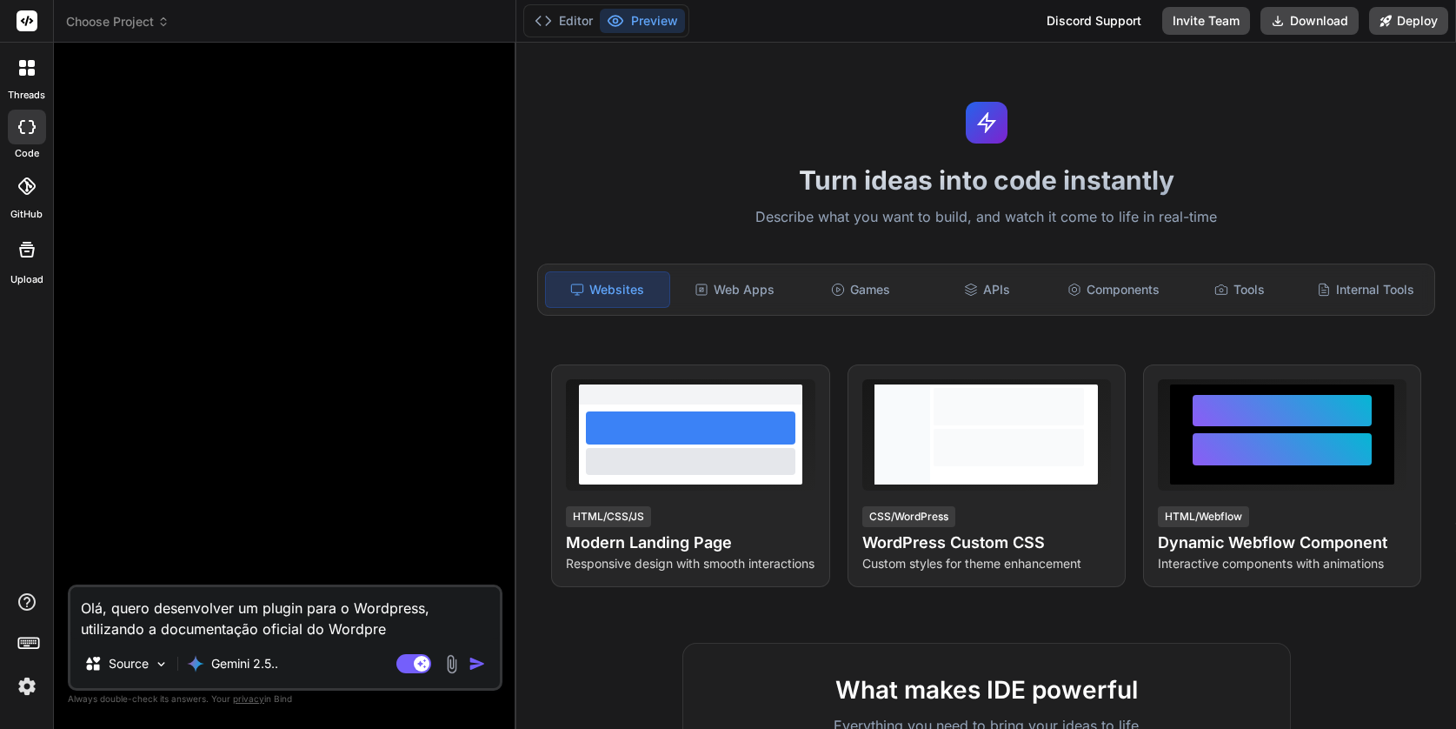
type textarea "Olá, quero desenvolver um plugin para o Wordpress, utilizando a documentação of…"
type textarea "x"
type textarea "Olá, quero desenvolver um plugin para o Wordpress, utilizando a documentação of…"
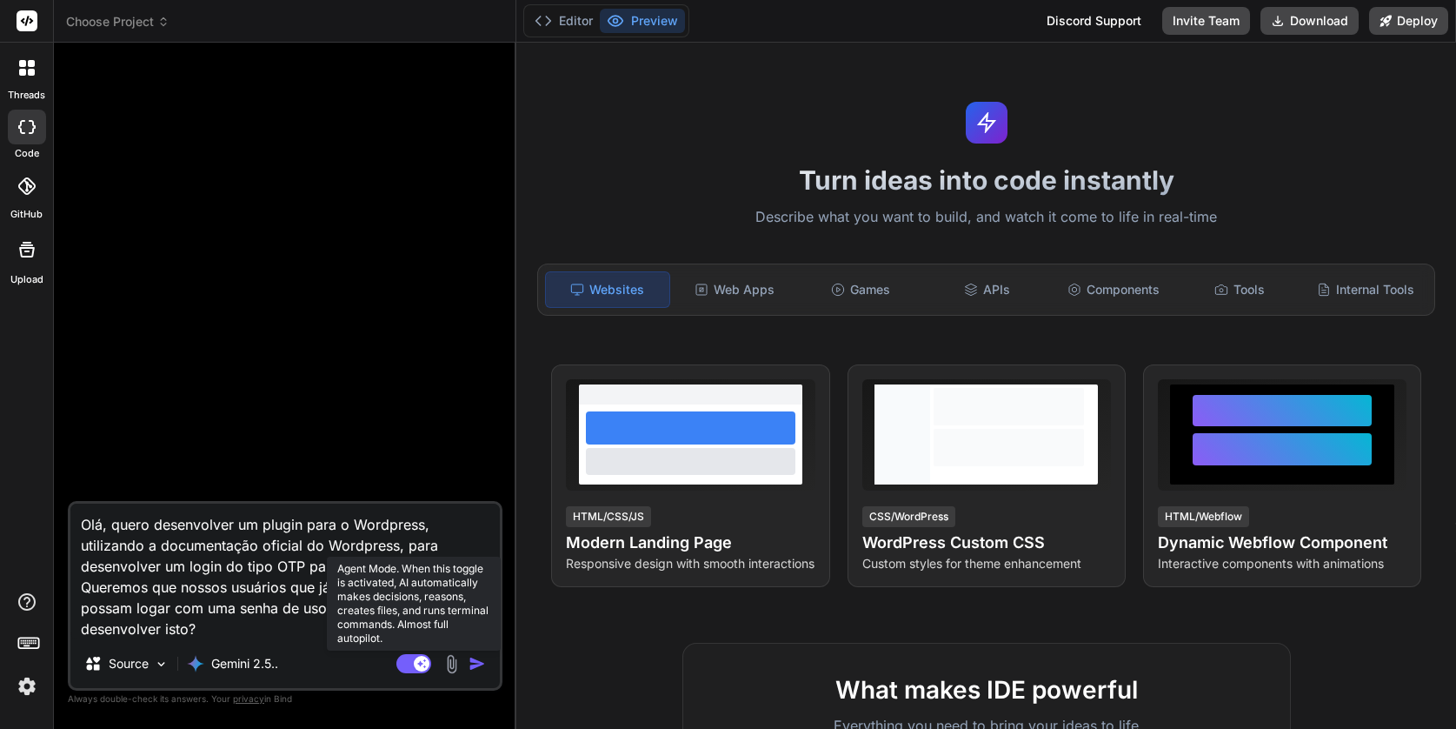
click at [408, 666] on rect at bounding box center [414, 663] width 35 height 19
click at [408, 666] on rect at bounding box center [406, 664] width 16 height 16
click at [475, 663] on img "button" at bounding box center [477, 663] width 17 height 17
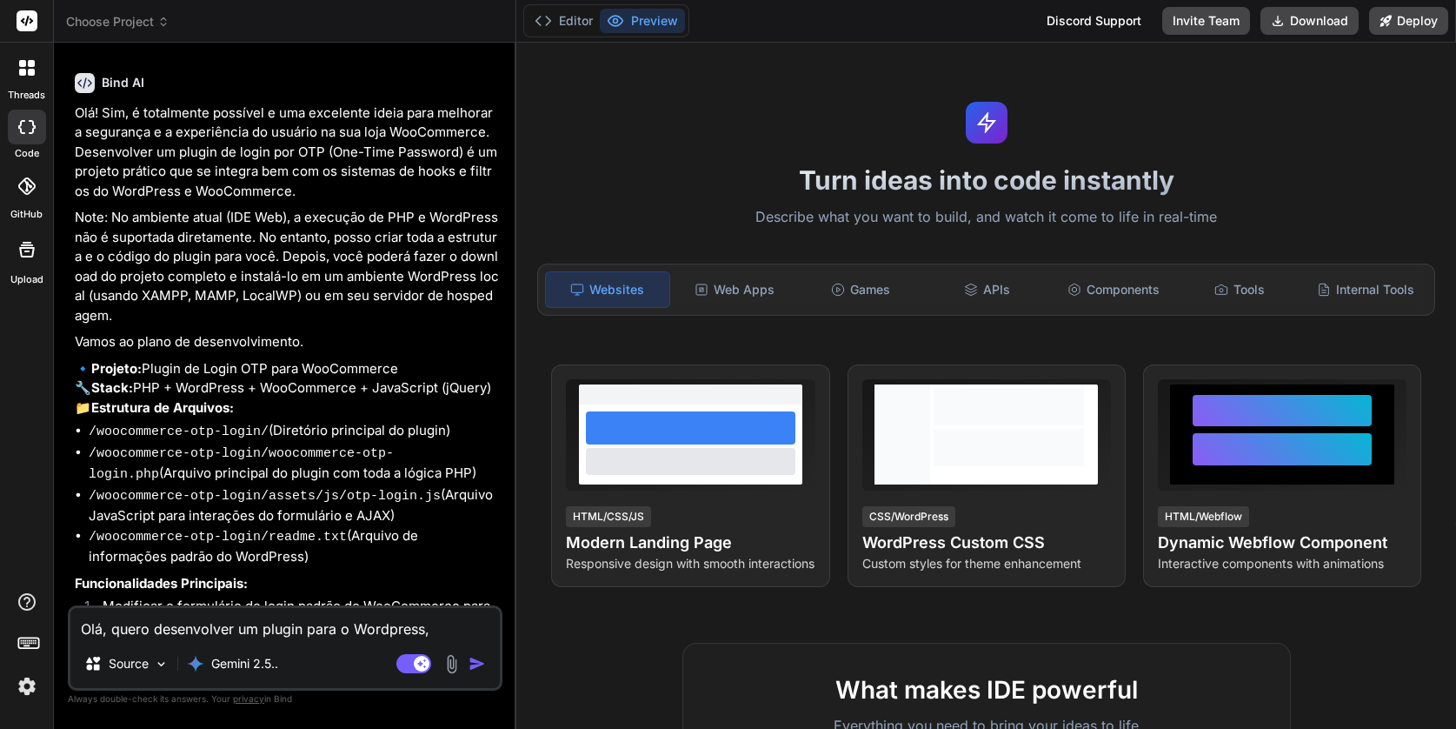
scroll to position [382, 0]
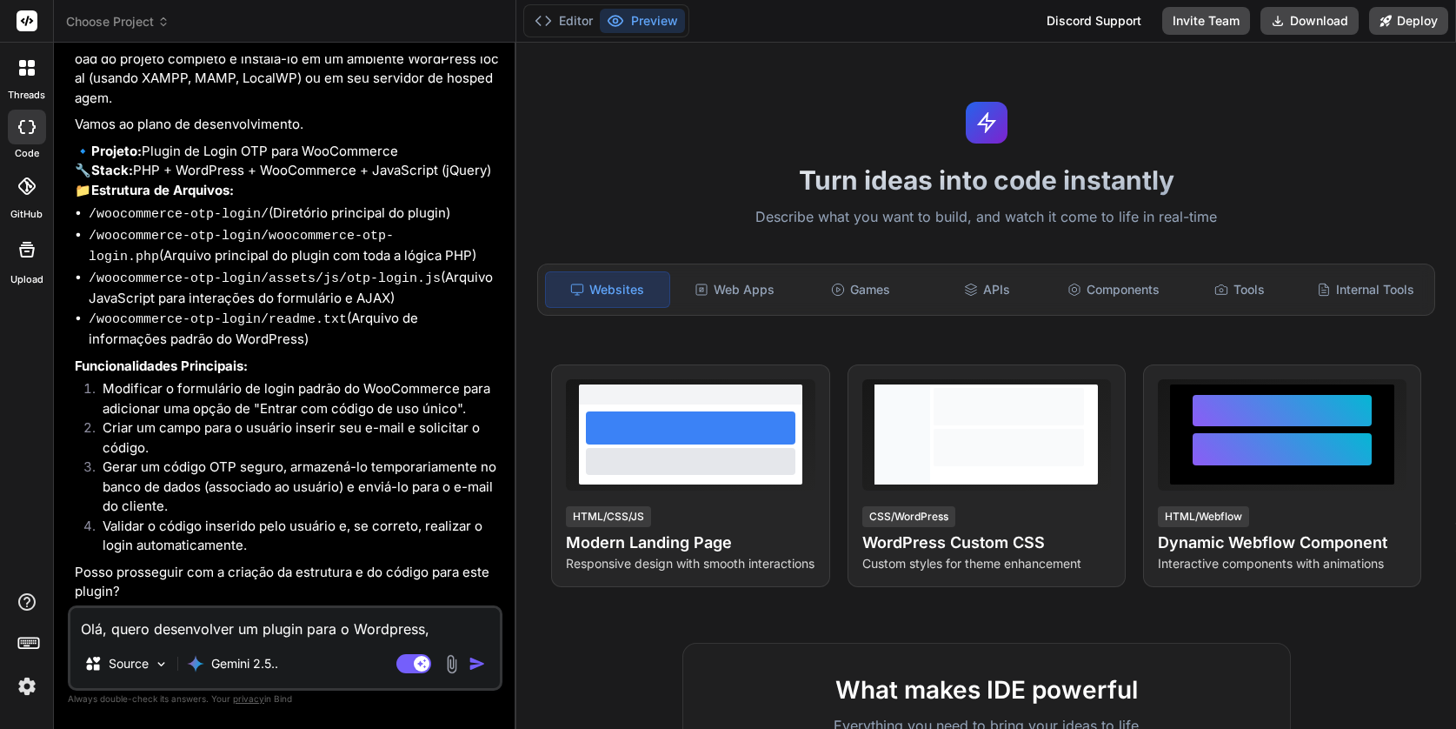
click at [179, 622] on textarea "Olá, quero desenvolver um plugin para o Wordpress, utilizando a documentação of…" at bounding box center [285, 623] width 430 height 31
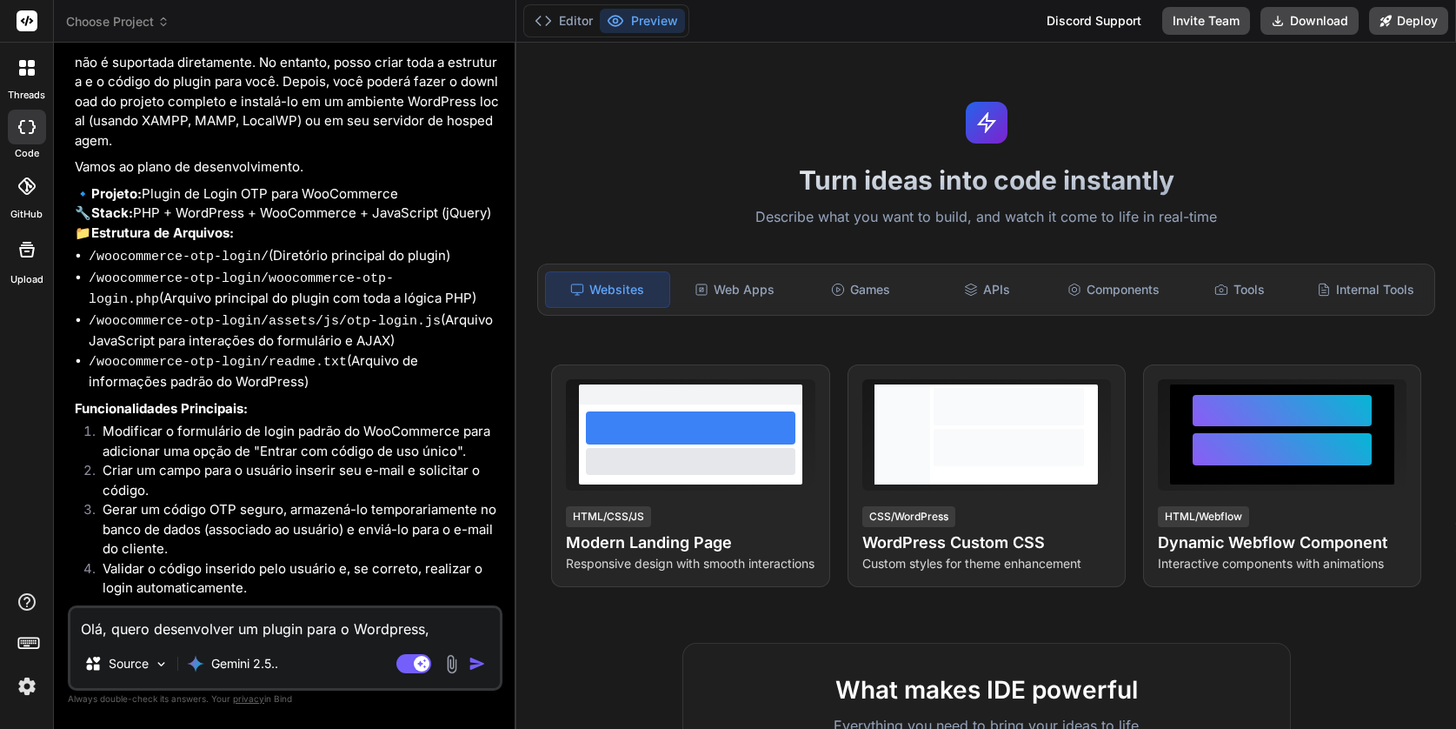
scroll to position [0, 0]
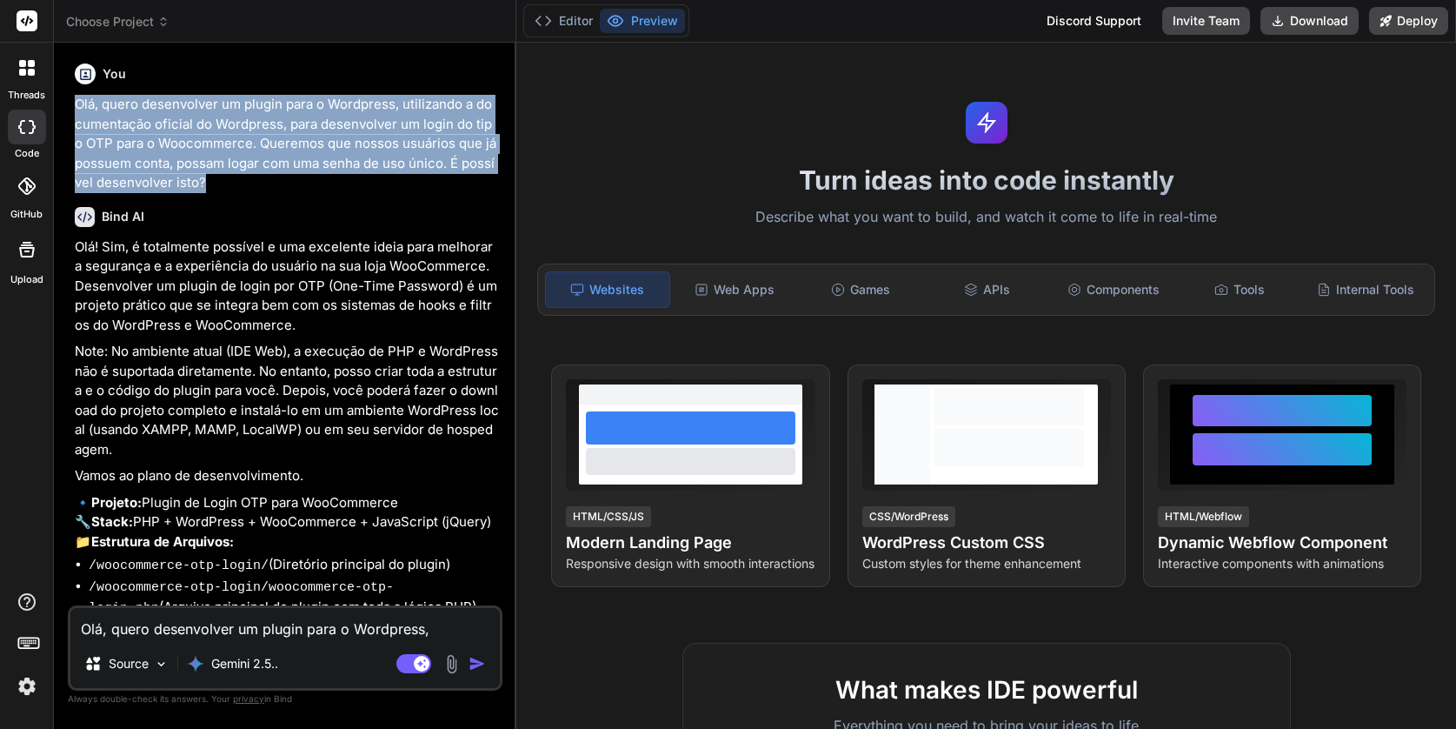
drag, startPoint x: 103, startPoint y: 120, endPoint x: 213, endPoint y: 181, distance: 126.1
click at [213, 181] on p "Olá, quero desenvolver um plugin para o Wordpress, utilizando a documentação of…" at bounding box center [287, 144] width 424 height 98
copy p "Olá, quero desenvolver um plugin para o Wordpress, utilizando a documentação of…"
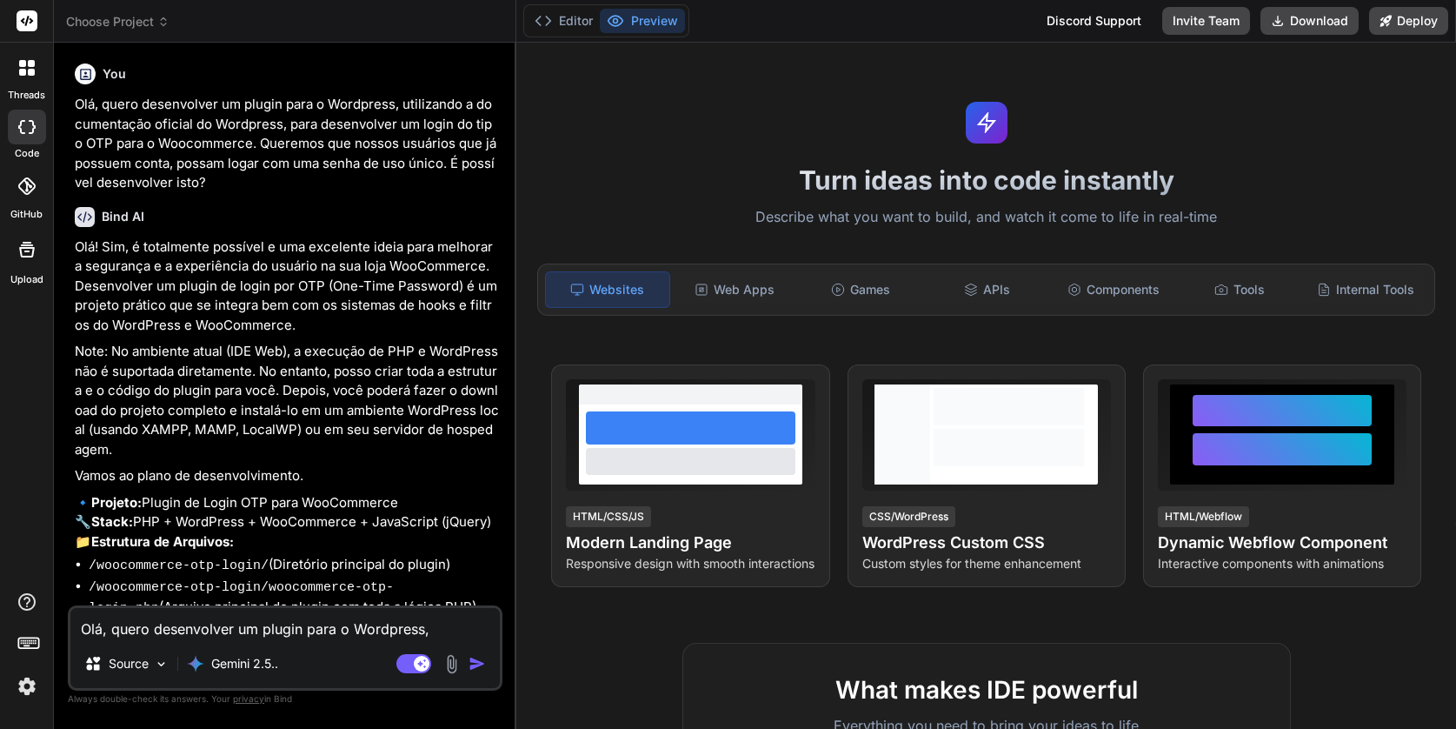
click at [188, 626] on textarea "Olá, quero desenvolver um plugin para o Wordpress, utilizando a documentação of…" at bounding box center [285, 623] width 430 height 31
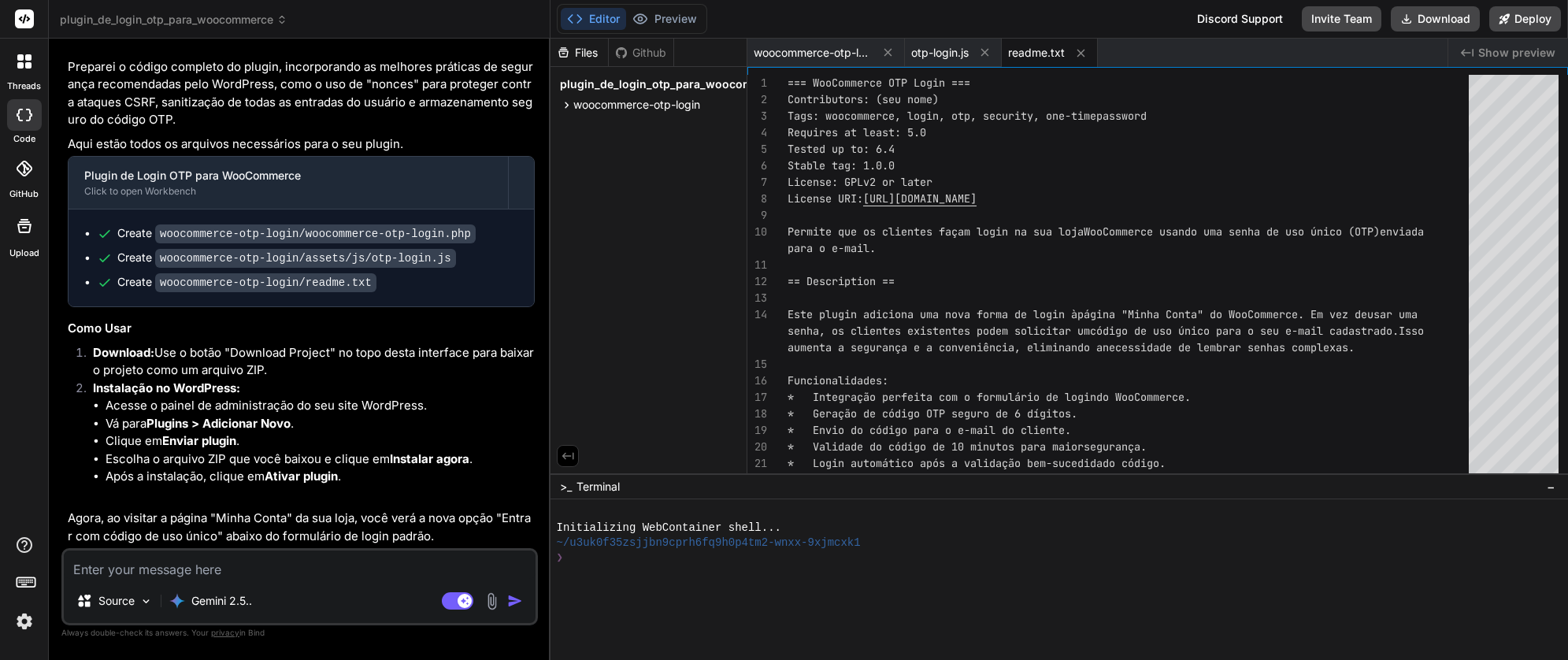
scroll to position [862, 0]
